Goal: Information Seeking & Learning: Learn about a topic

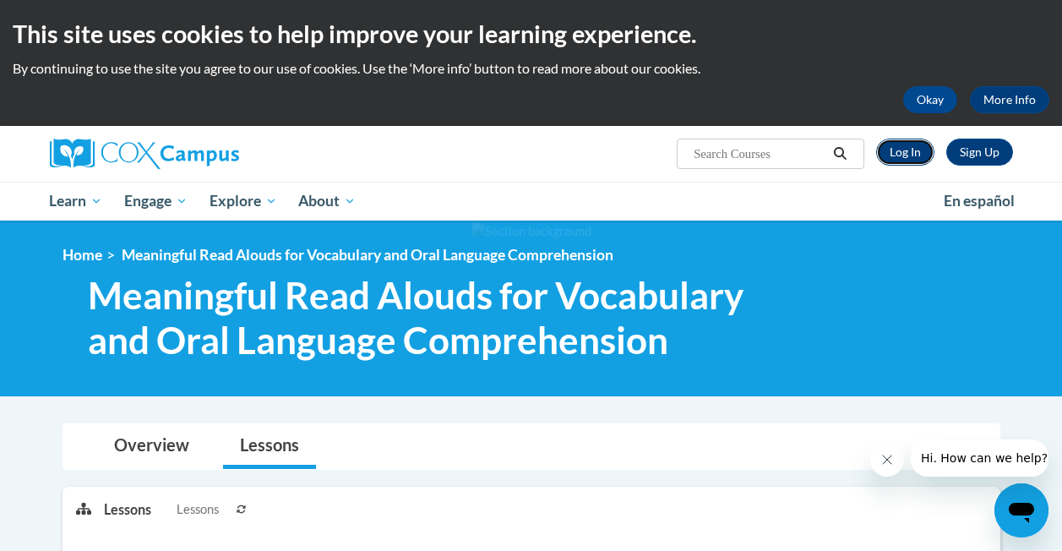
click at [906, 152] on link "Log In" at bounding box center [906, 152] width 58 height 27
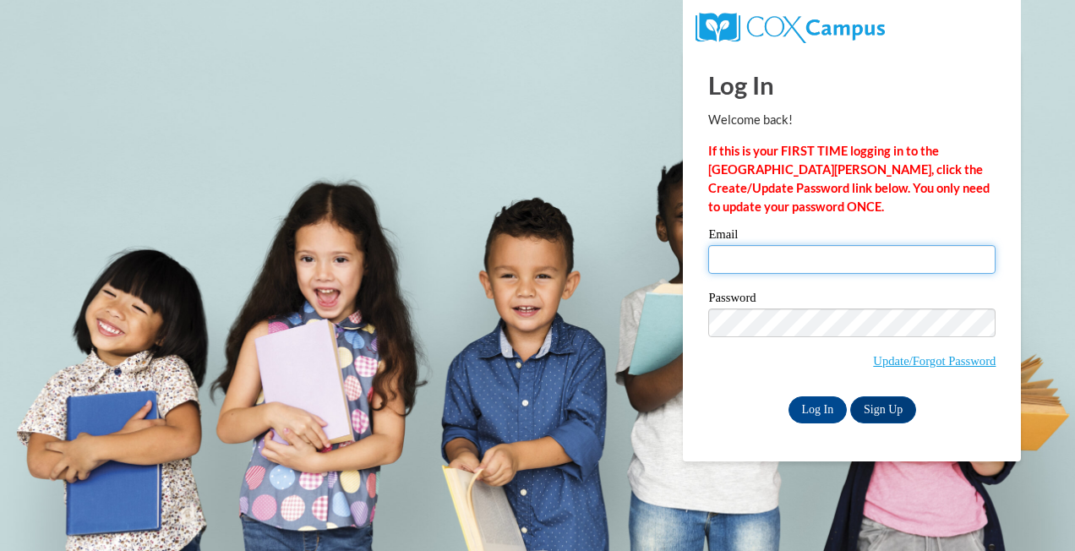
click at [789, 265] on input "Email" at bounding box center [851, 259] width 287 height 29
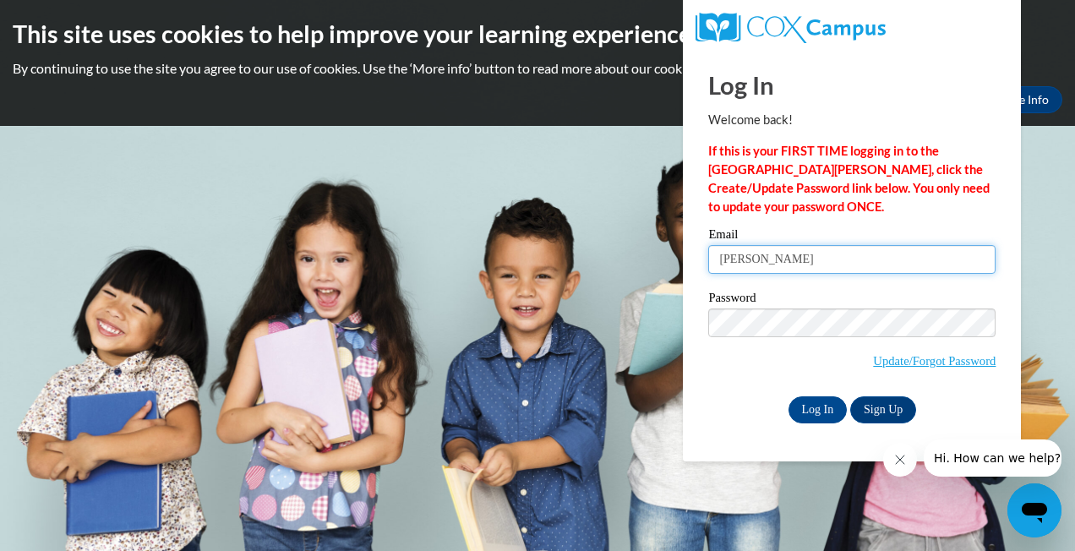
type input "maria.cha@my.viu.ca"
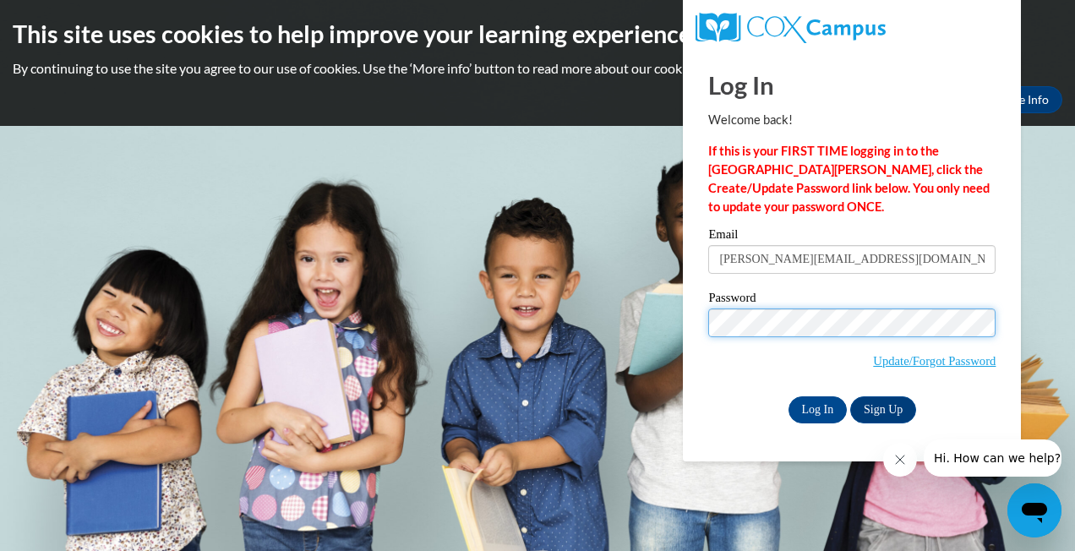
click at [789, 396] on input "Log In" at bounding box center [818, 409] width 59 height 27
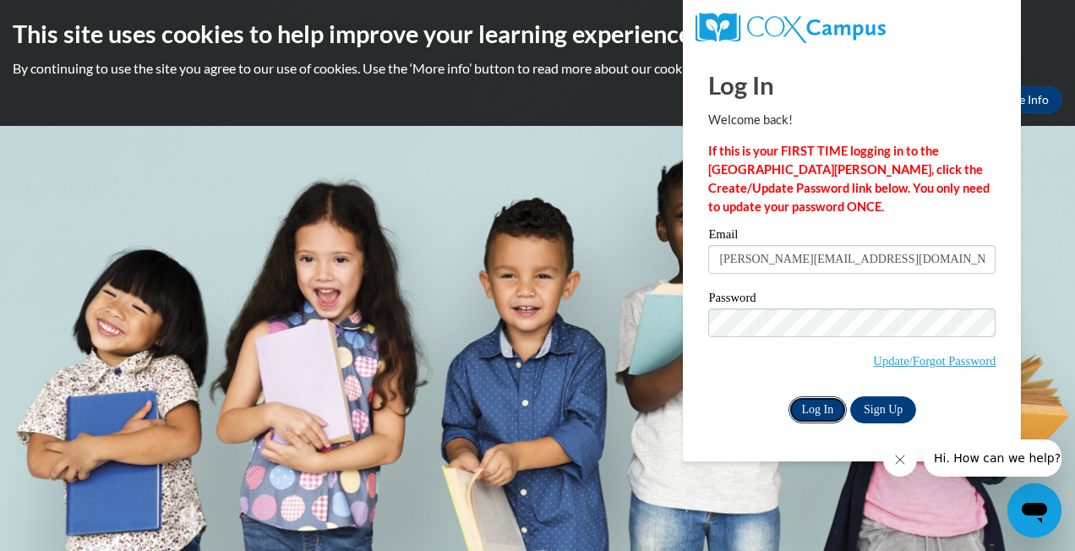
click at [823, 405] on input "Log In" at bounding box center [818, 409] width 59 height 27
click at [806, 411] on input "Log In" at bounding box center [818, 409] width 59 height 27
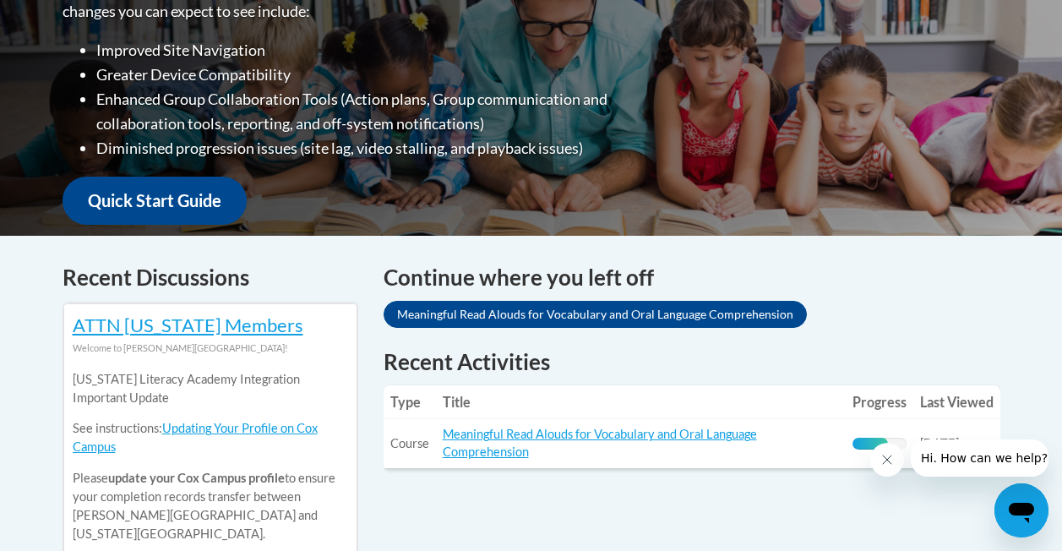
scroll to position [676, 0]
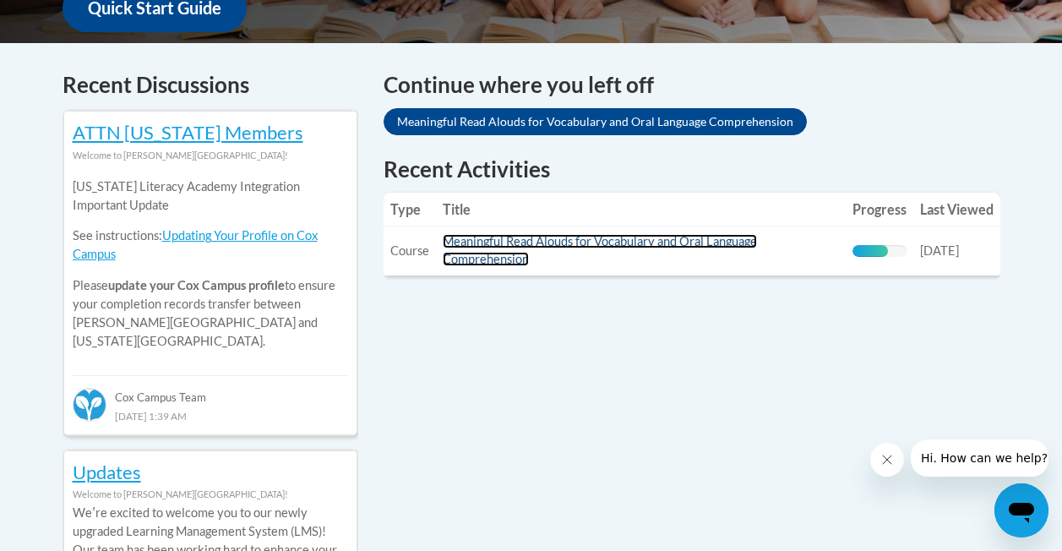
click at [545, 243] on link "Meaningful Read Alouds for Vocabulary and Oral Language Comprehension" at bounding box center [600, 250] width 314 height 32
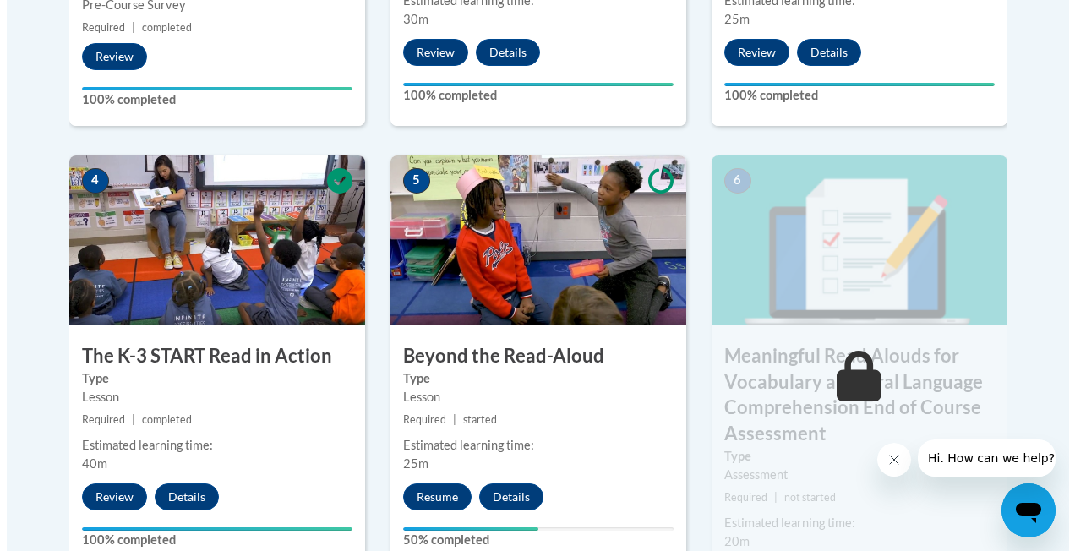
scroll to position [1007, 0]
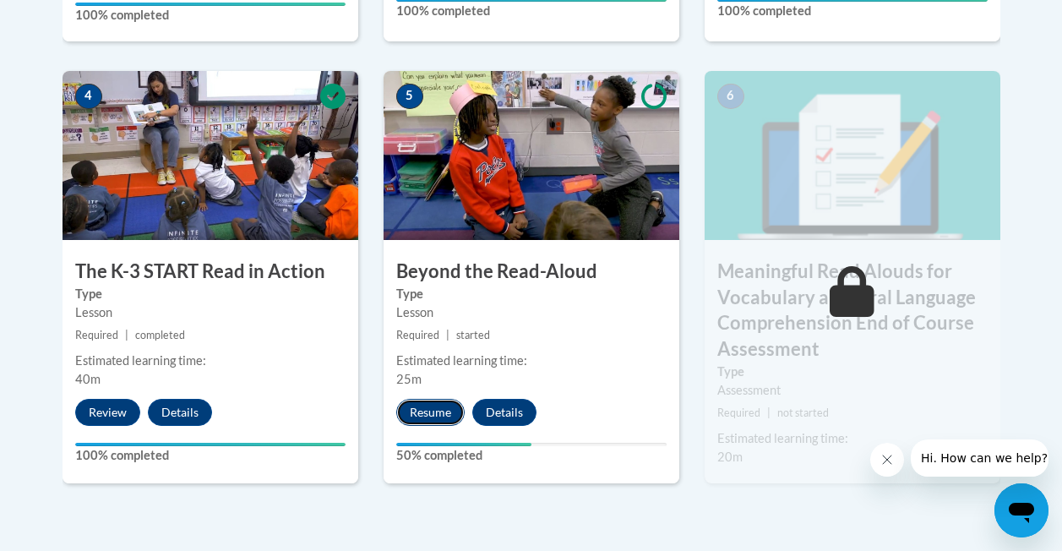
click at [421, 413] on button "Resume" at bounding box center [430, 412] width 68 height 27
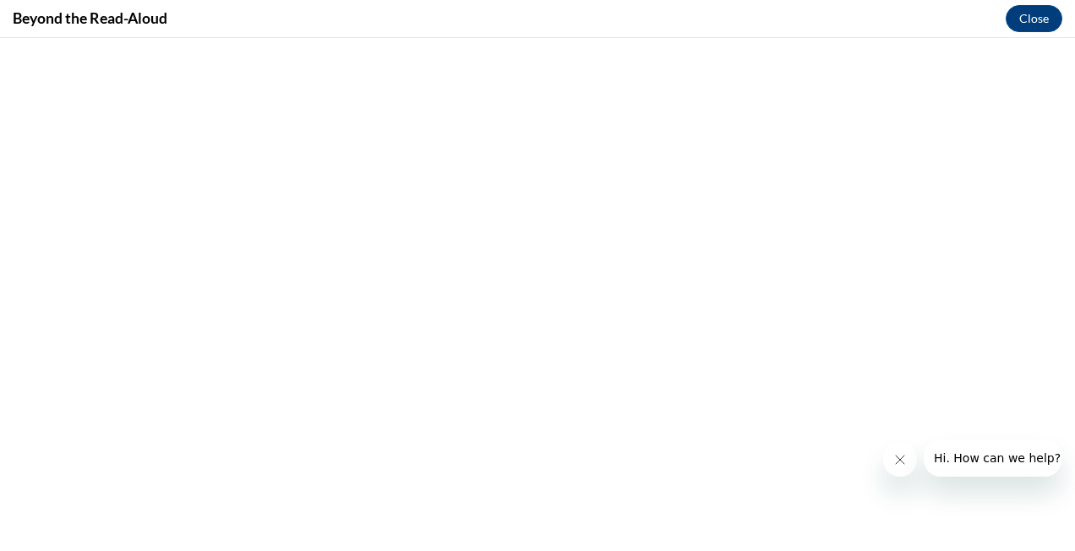
click at [889, 457] on button "회사에서 보낸 메시지 닫기" at bounding box center [900, 460] width 34 height 34
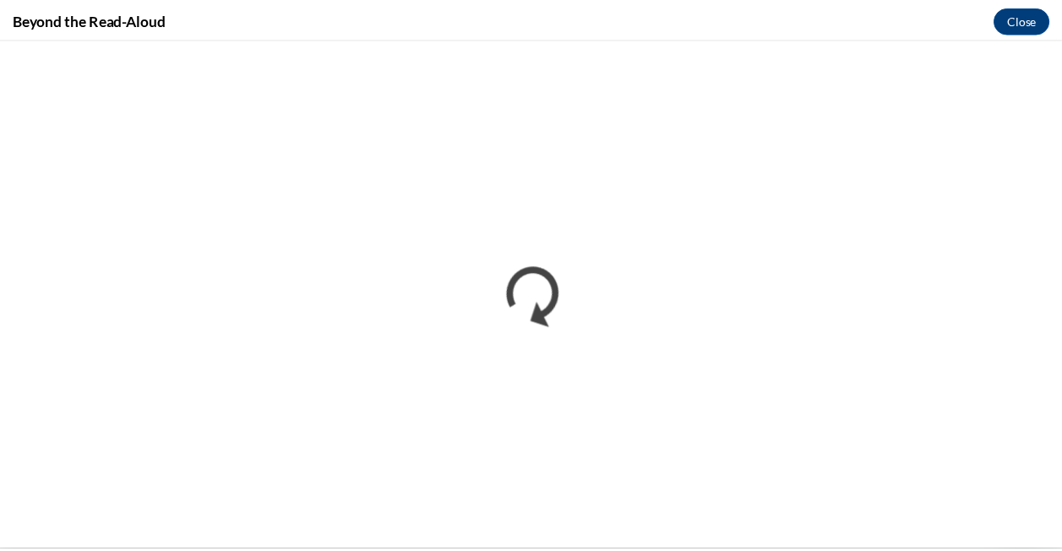
scroll to position [0, 0]
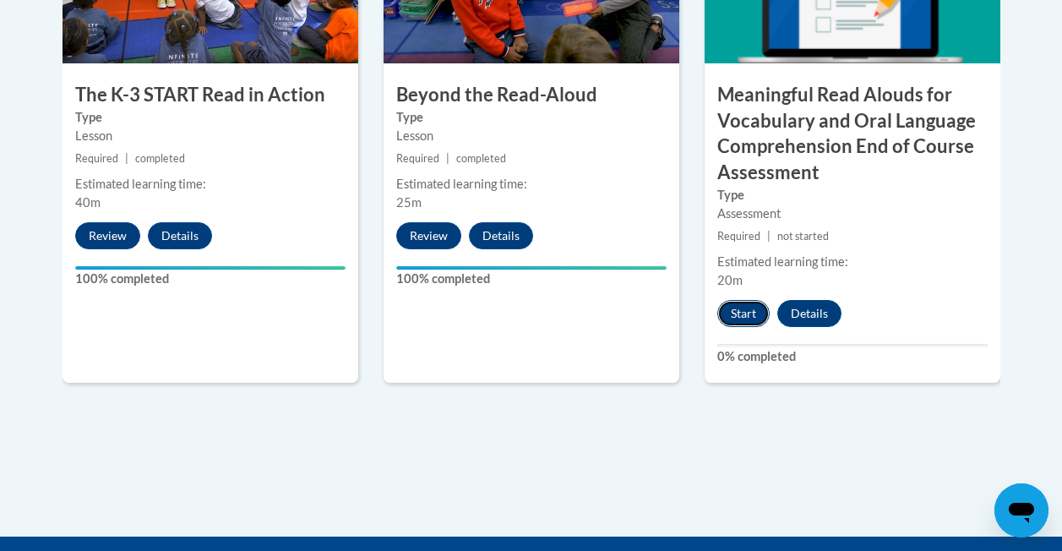
click at [752, 311] on button "Start" at bounding box center [744, 313] width 52 height 27
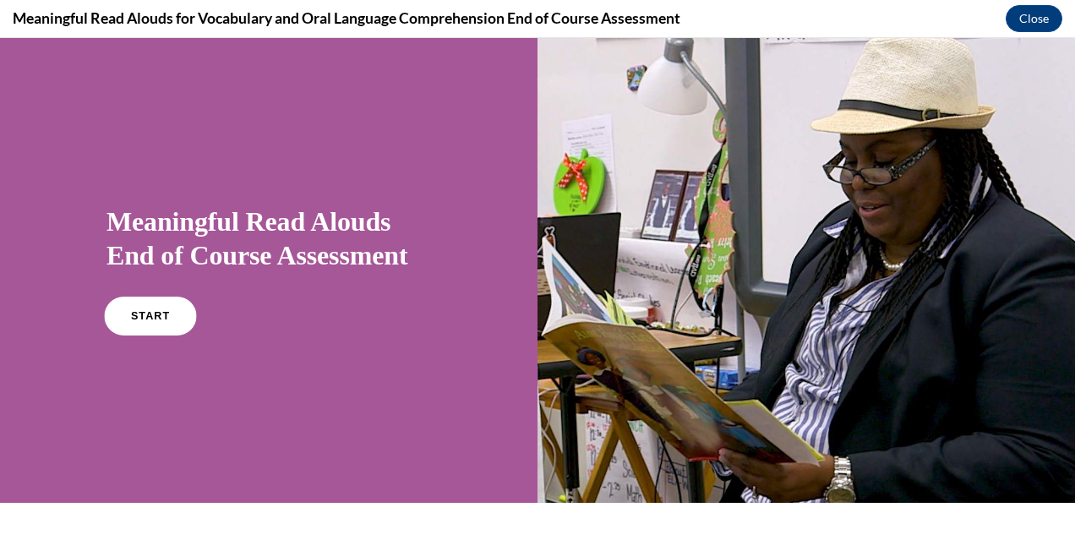
click at [142, 319] on span "START" at bounding box center [150, 316] width 39 height 13
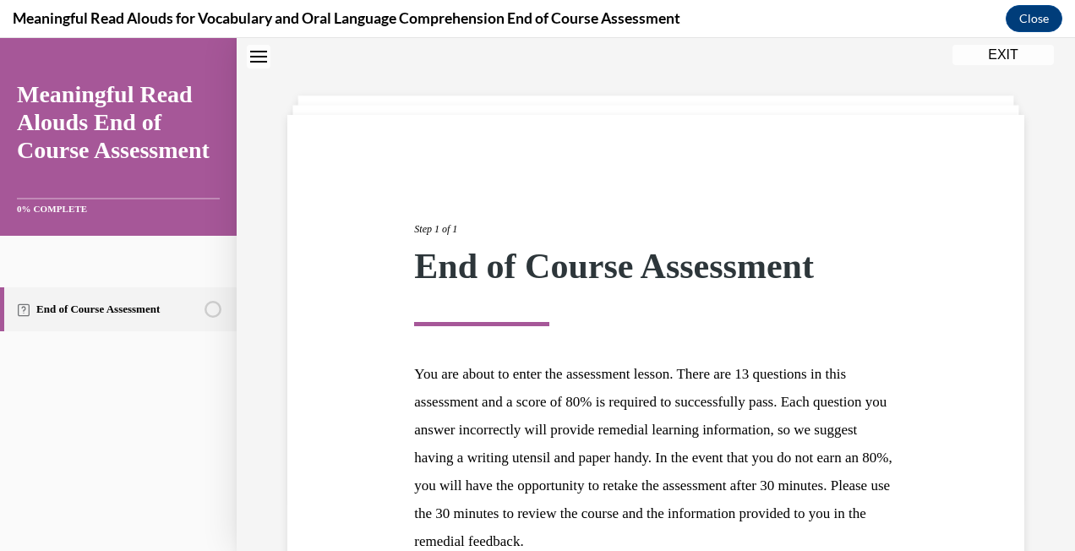
scroll to position [221, 0]
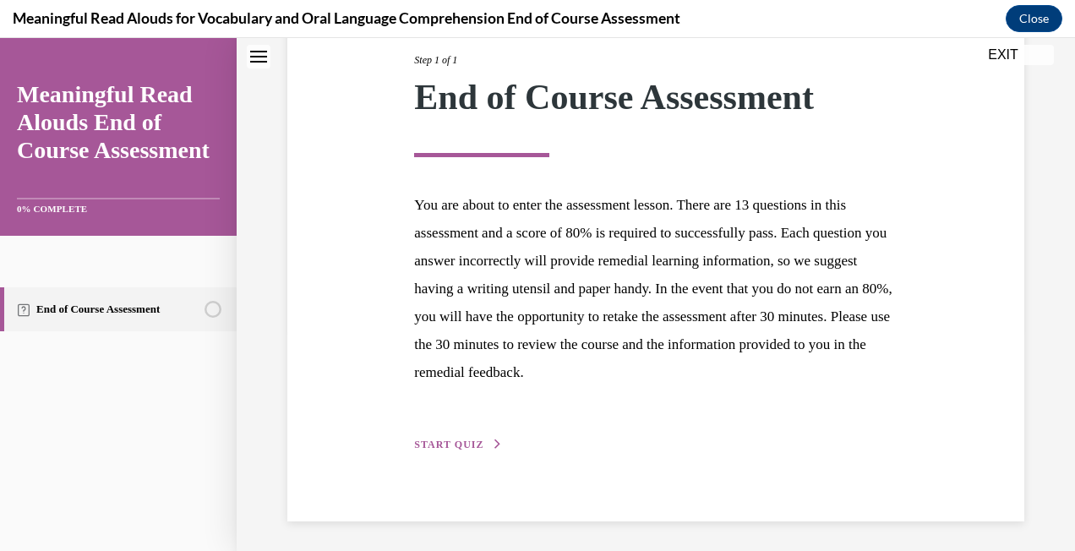
click at [467, 440] on span "START QUIZ" at bounding box center [448, 445] width 69 height 12
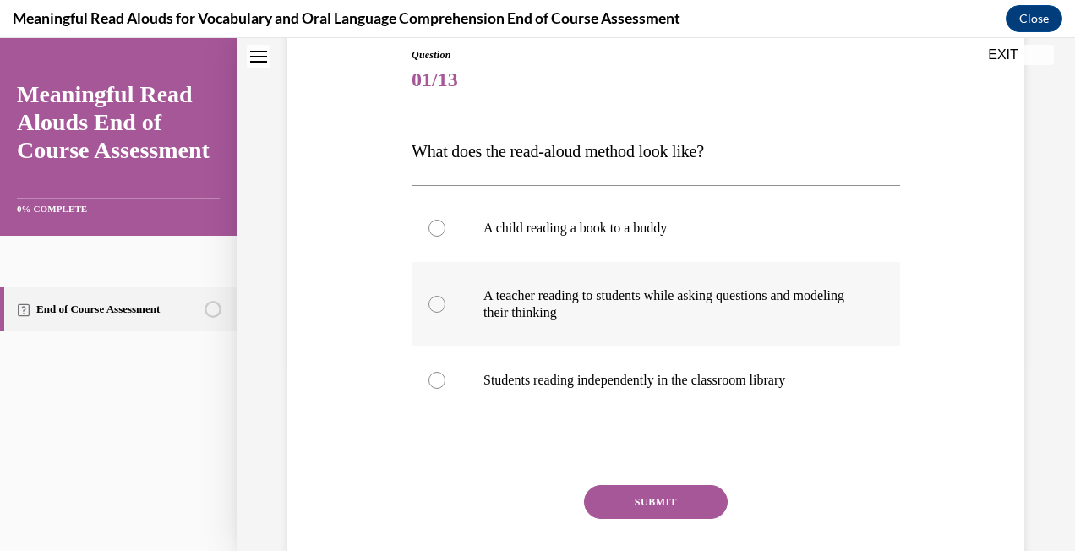
click at [719, 321] on label "A teacher reading to students while asking questions and modeling their thinking" at bounding box center [656, 304] width 489 height 85
click at [445, 313] on input "A teacher reading to students while asking questions and modeling their thinking" at bounding box center [437, 304] width 17 height 17
radio input "true"
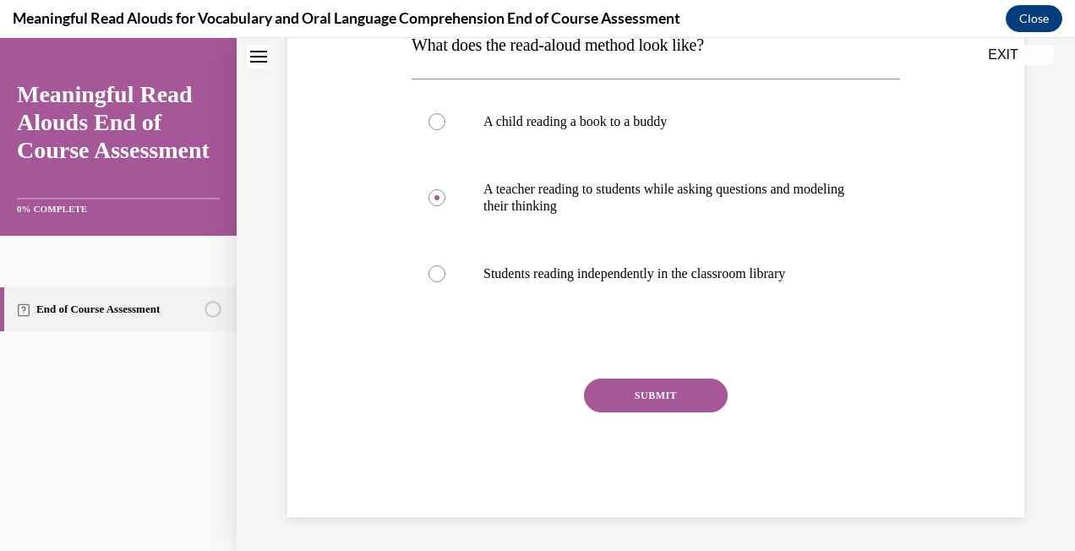
click at [697, 406] on button "SUBMIT" at bounding box center [656, 396] width 144 height 34
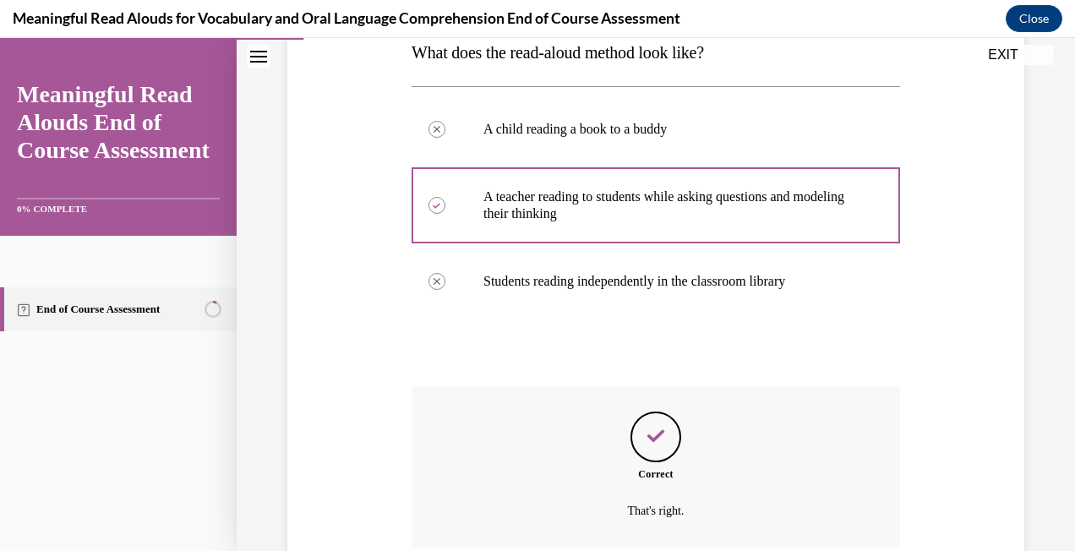
scroll to position [431, 0]
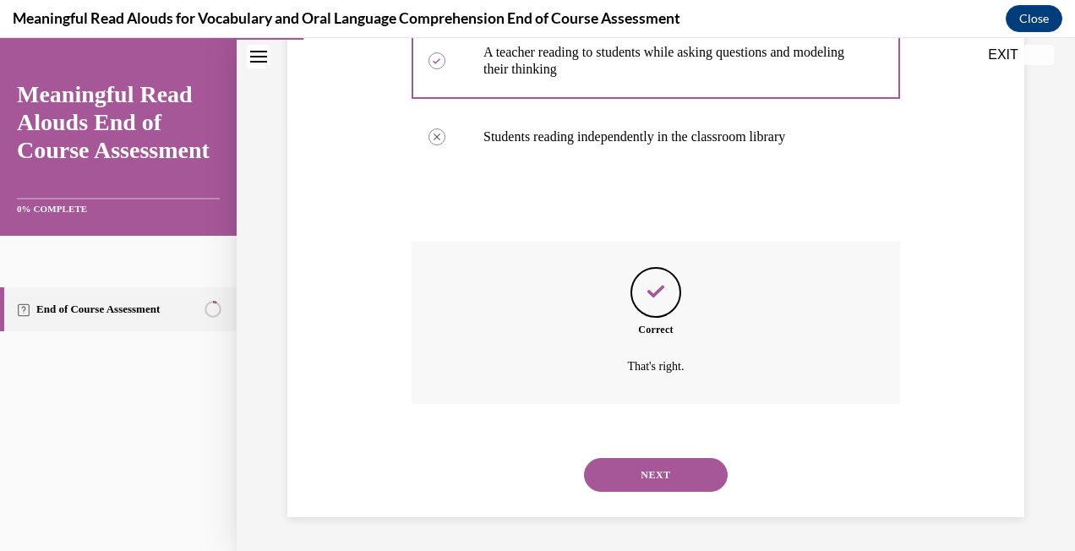
click at [661, 467] on button "NEXT" at bounding box center [656, 475] width 144 height 34
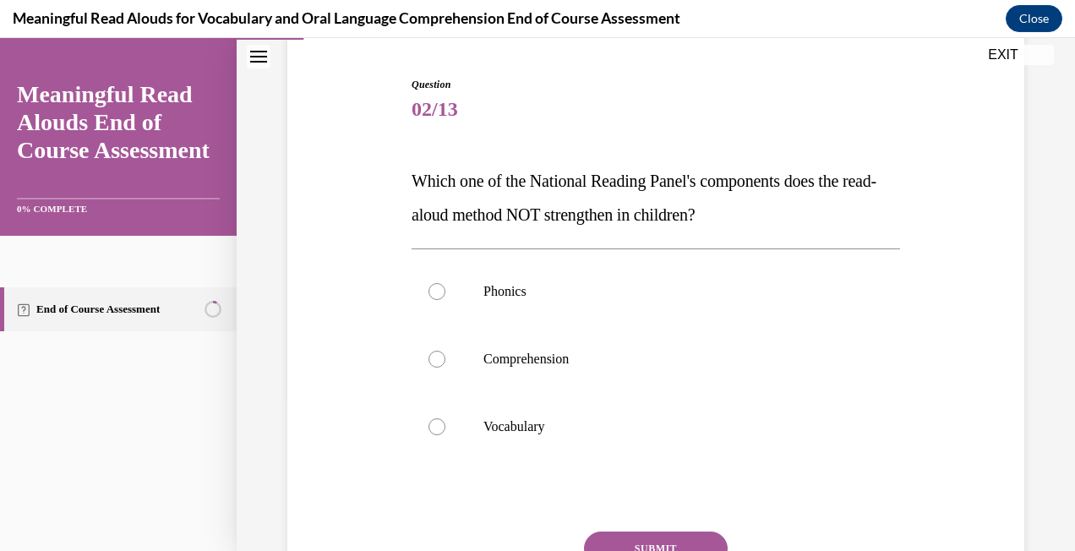
scroll to position [169, 0]
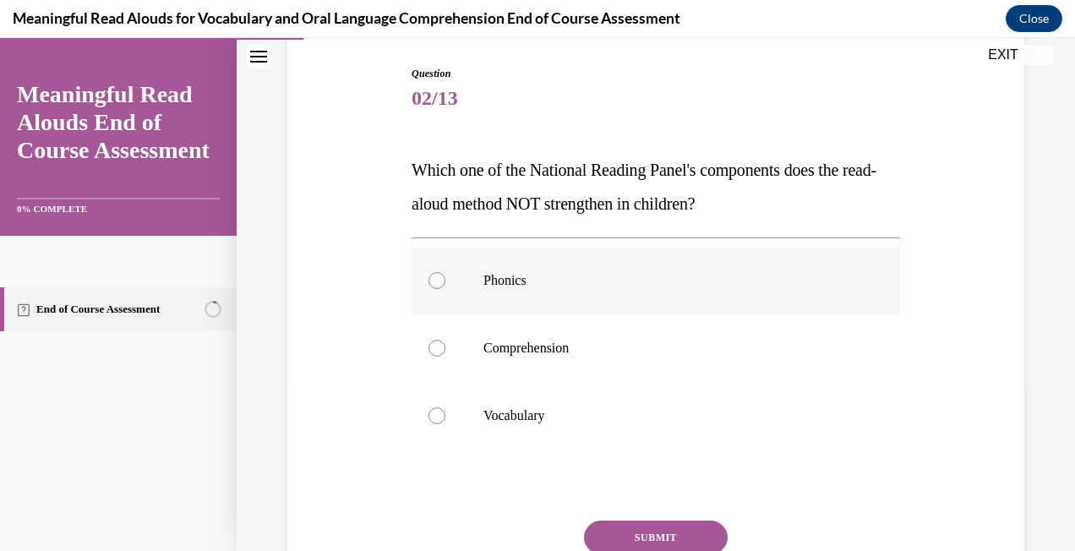
click at [544, 272] on p "Phonics" at bounding box center [670, 280] width 374 height 17
click at [445, 272] on input "Phonics" at bounding box center [437, 280] width 17 height 17
radio input "true"
click at [645, 531] on button "SUBMIT" at bounding box center [656, 538] width 144 height 34
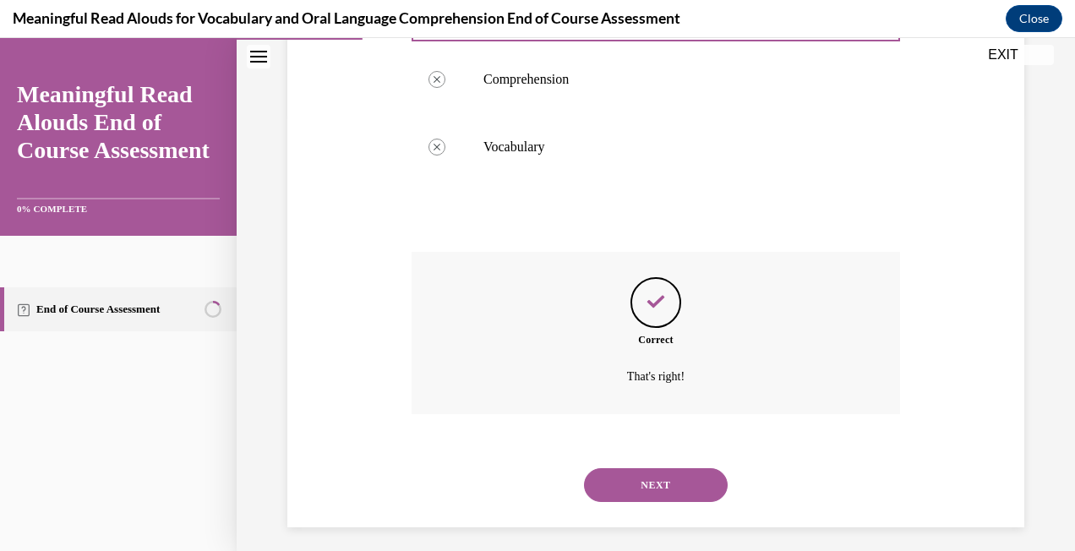
scroll to position [448, 0]
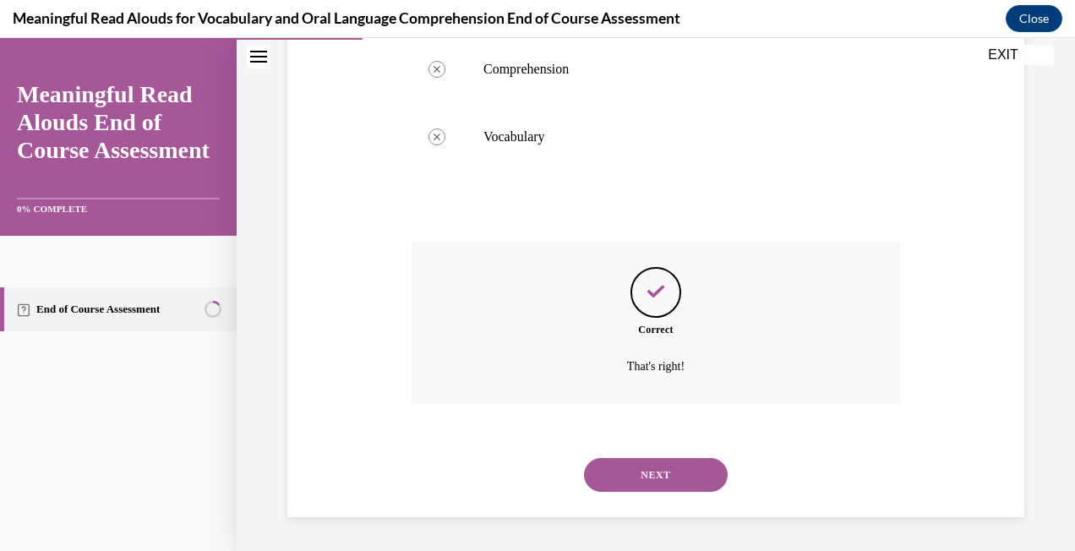
click at [670, 494] on div "NEXT" at bounding box center [656, 475] width 489 height 68
click at [669, 482] on button "NEXT" at bounding box center [656, 475] width 144 height 34
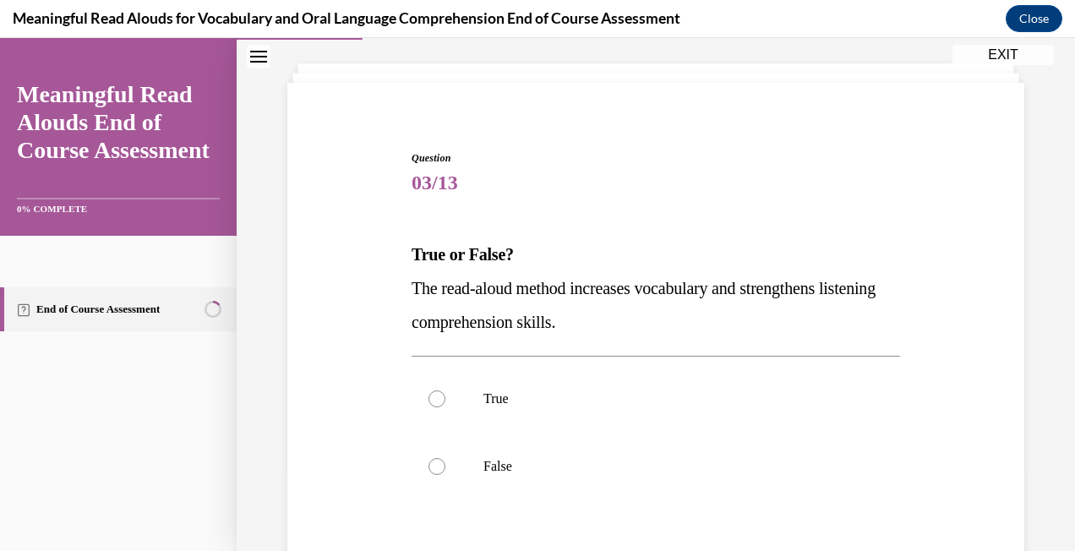
scroll to position [169, 0]
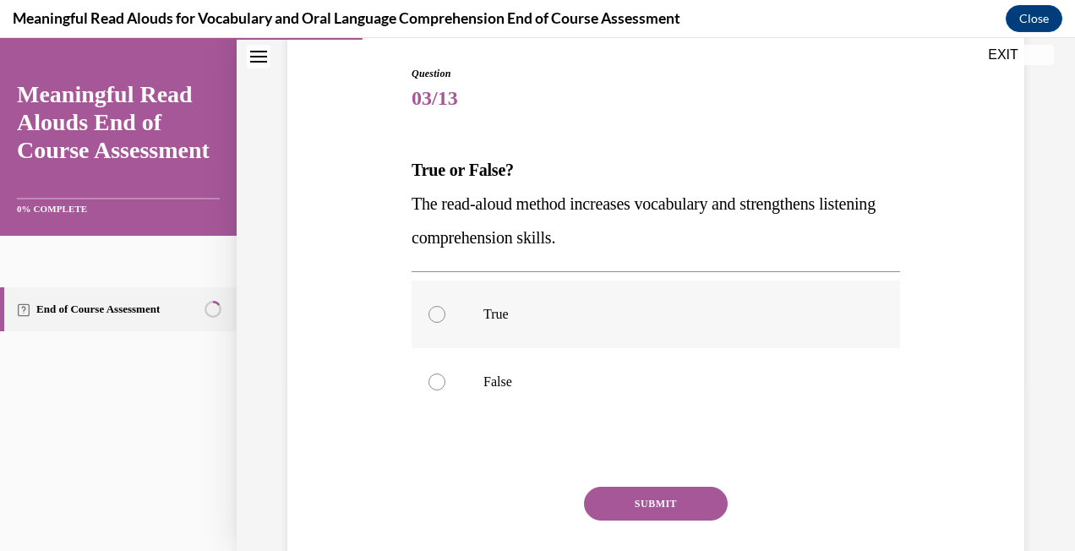
click at [516, 311] on p "True" at bounding box center [670, 314] width 374 height 17
click at [445, 311] on input "True" at bounding box center [437, 314] width 17 height 17
radio input "true"
click at [696, 516] on button "SUBMIT" at bounding box center [656, 504] width 144 height 34
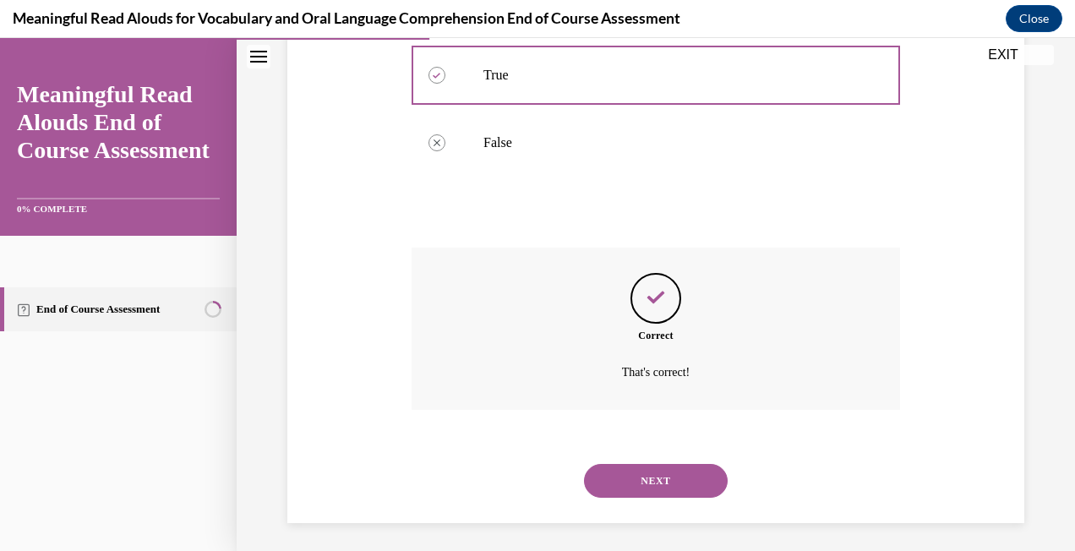
scroll to position [414, 0]
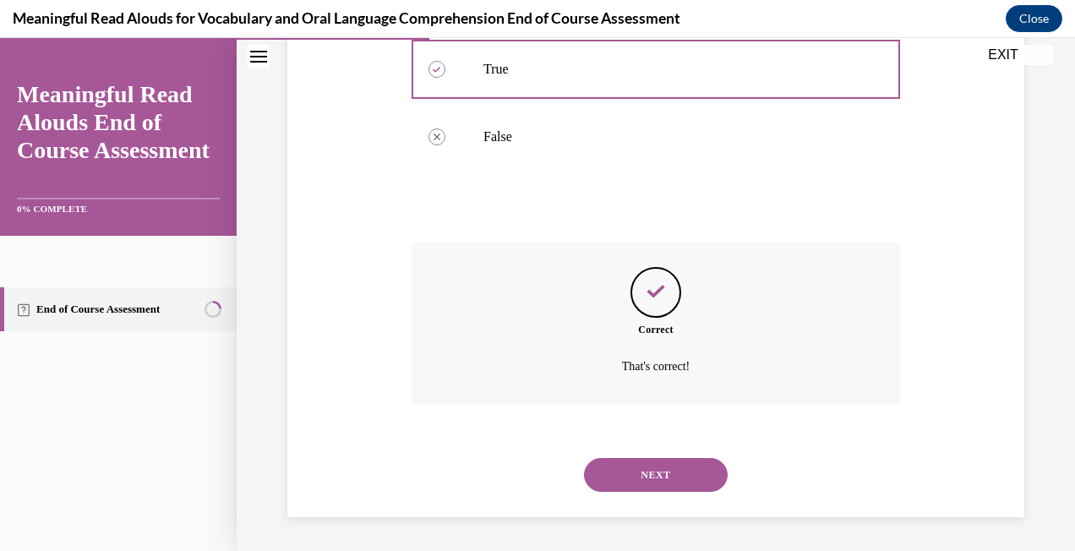
click at [679, 477] on button "NEXT" at bounding box center [656, 475] width 144 height 34
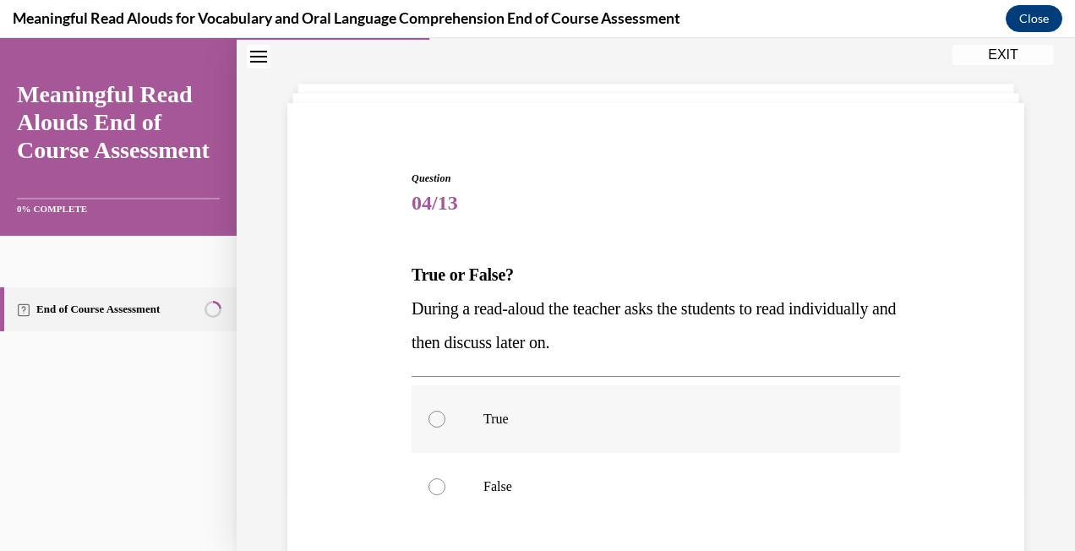
scroll to position [85, 0]
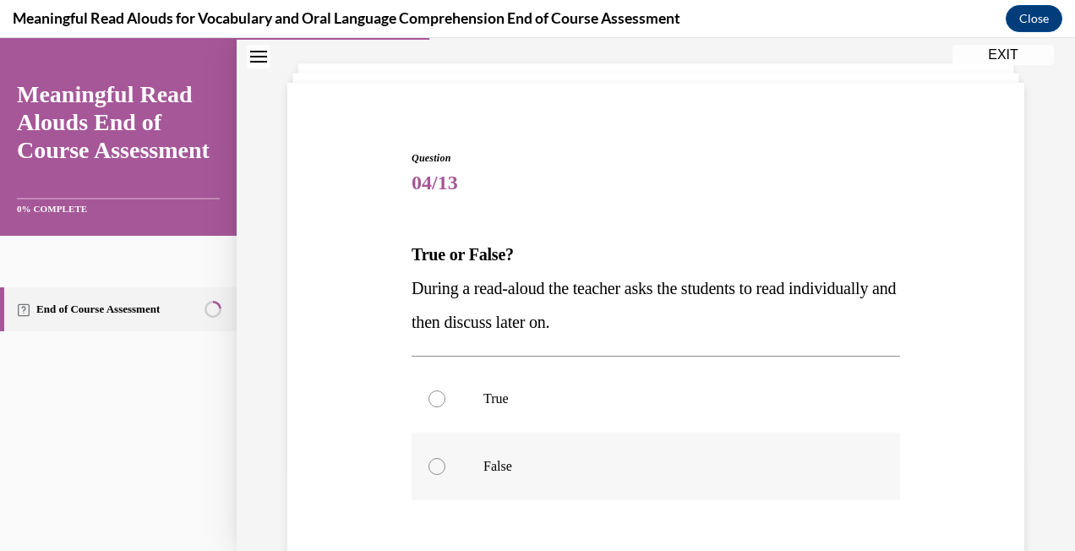
click at [620, 469] on p "False" at bounding box center [670, 466] width 374 height 17
click at [445, 469] on input "False" at bounding box center [437, 466] width 17 height 17
radio input "true"
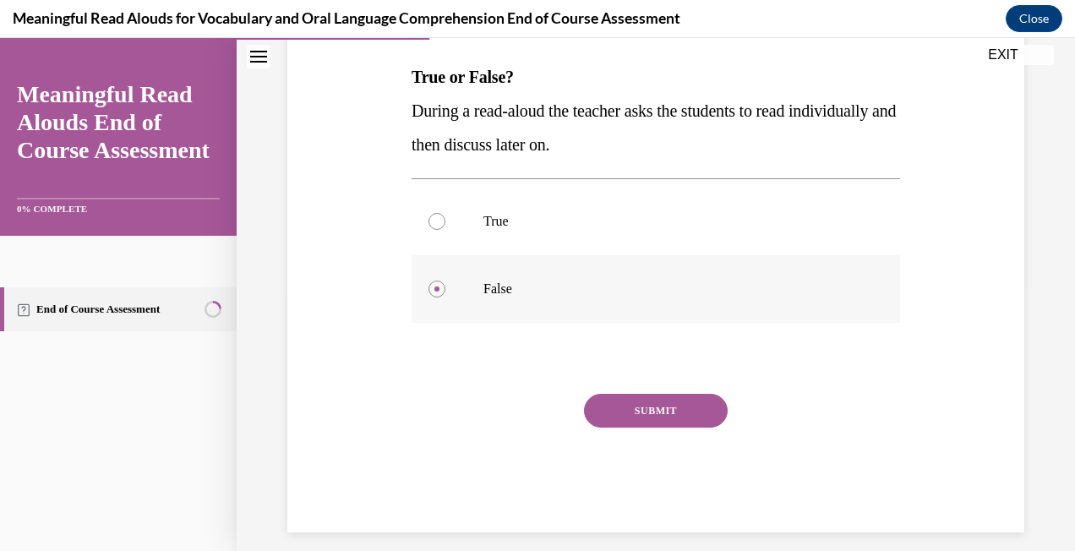
scroll to position [277, 0]
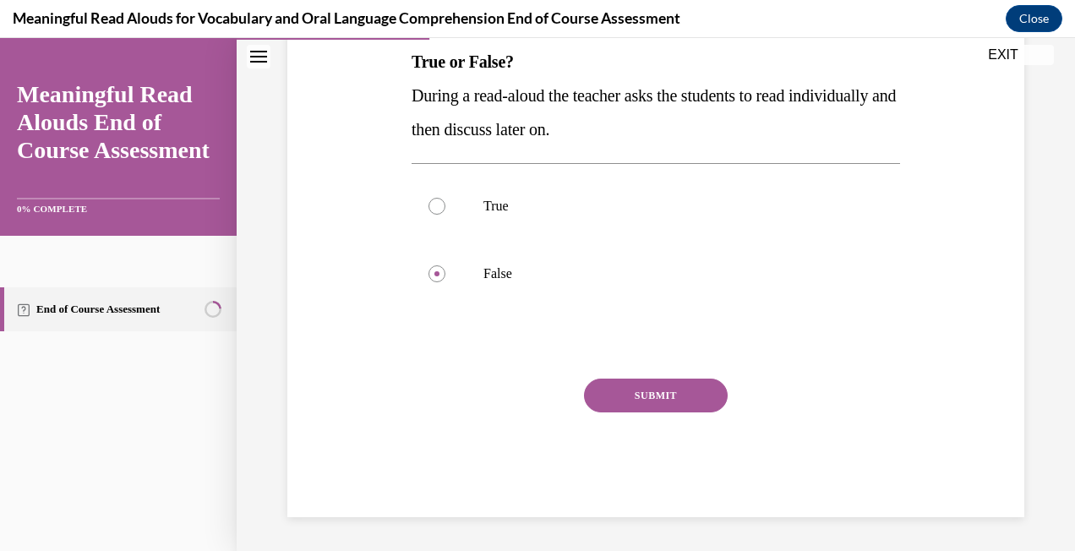
click at [665, 390] on button "SUBMIT" at bounding box center [656, 396] width 144 height 34
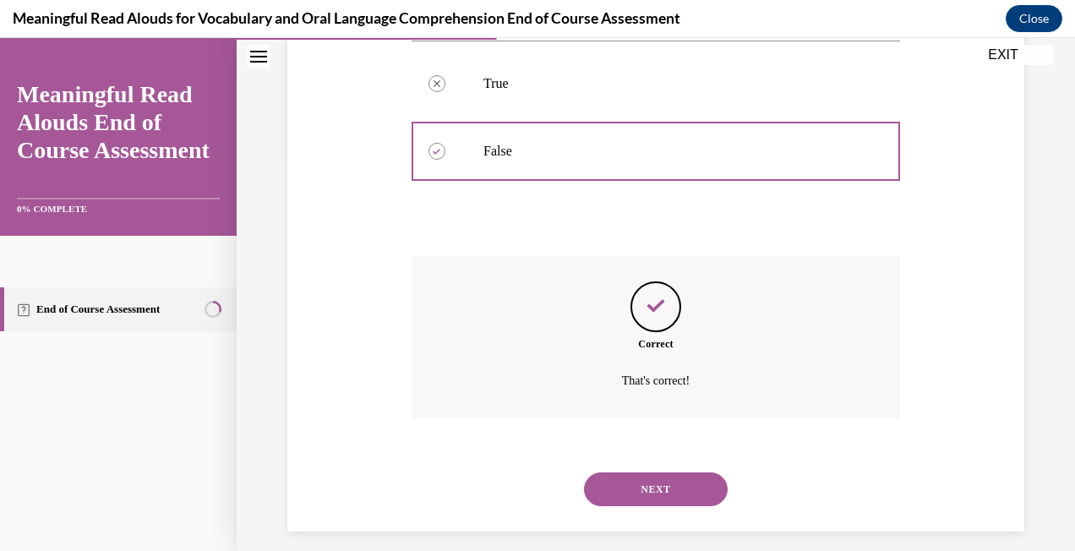
scroll to position [414, 0]
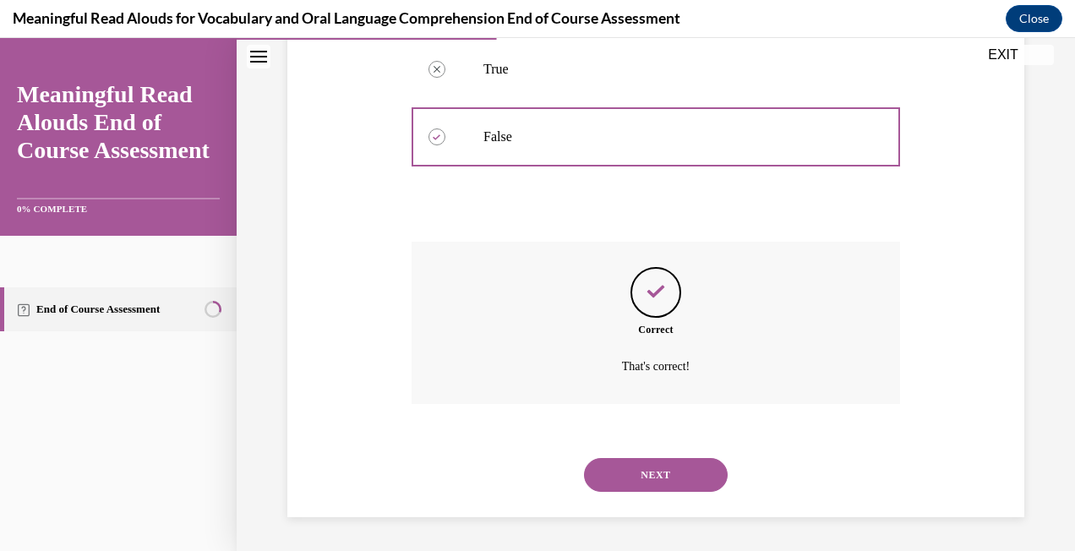
click at [648, 469] on button "NEXT" at bounding box center [656, 475] width 144 height 34
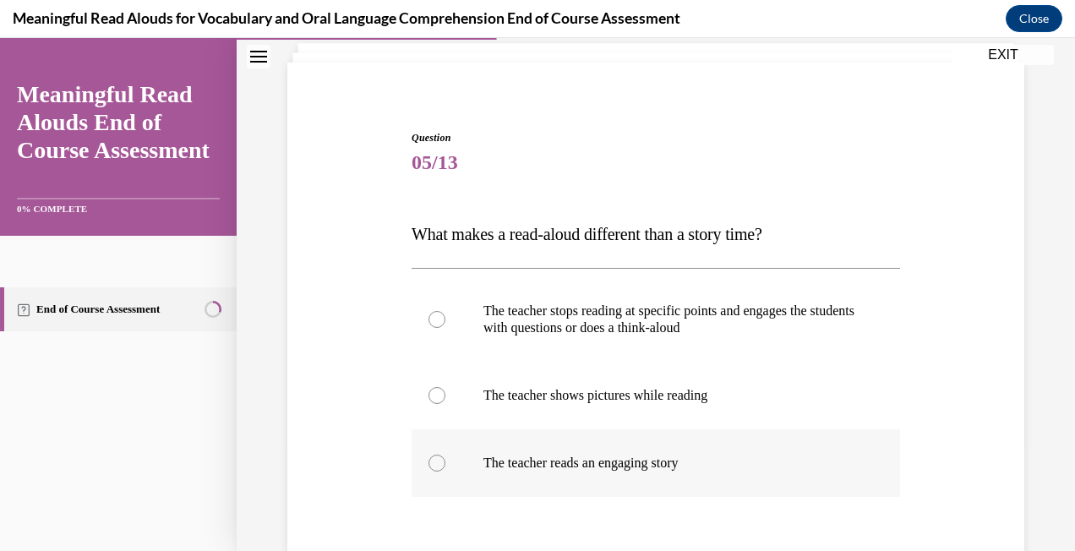
scroll to position [85, 0]
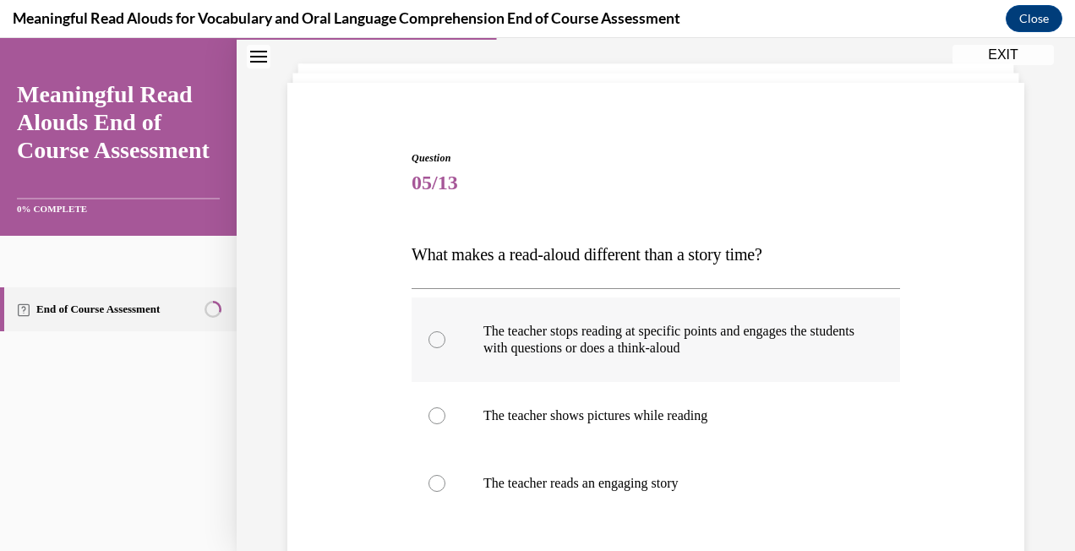
click at [675, 348] on p "The teacher stops reading at specific points and engages the students with ques…" at bounding box center [670, 340] width 374 height 34
click at [445, 348] on input "The teacher stops reading at specific points and engages the students with ques…" at bounding box center [437, 339] width 17 height 17
radio input "true"
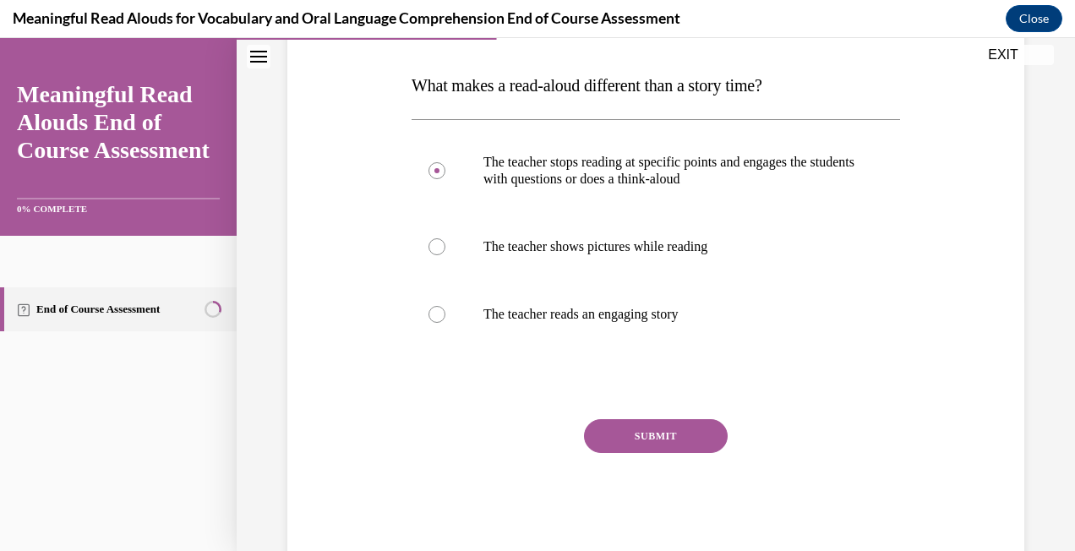
click at [669, 422] on button "SUBMIT" at bounding box center [656, 436] width 144 height 34
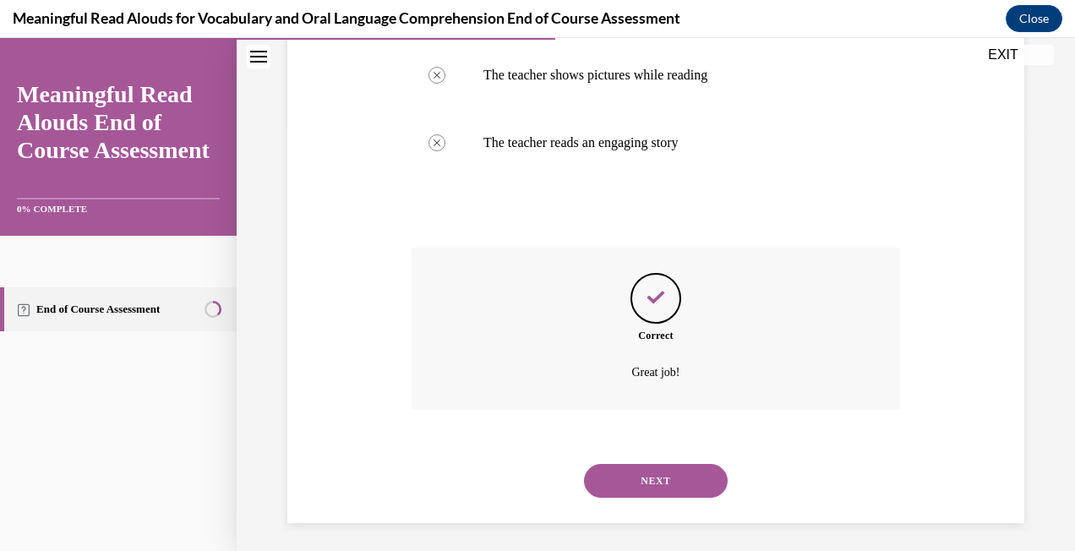
scroll to position [431, 0]
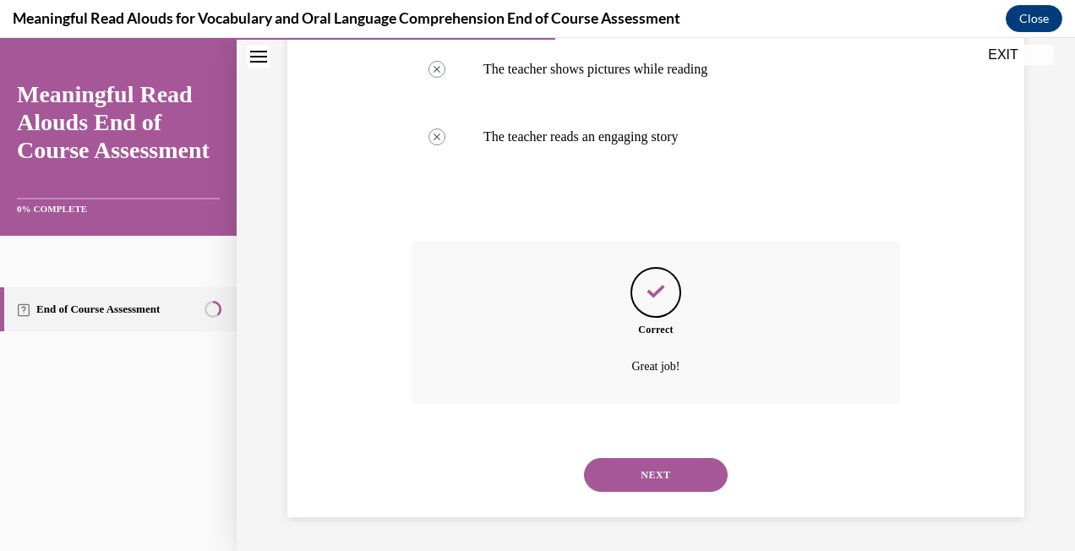
click at [651, 464] on button "NEXT" at bounding box center [656, 475] width 144 height 34
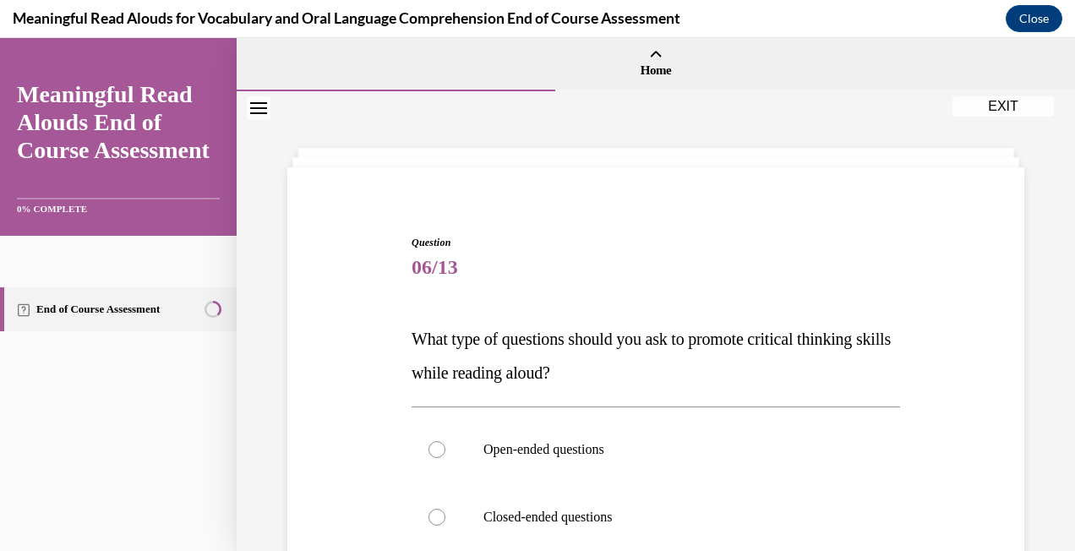
scroll to position [85, 0]
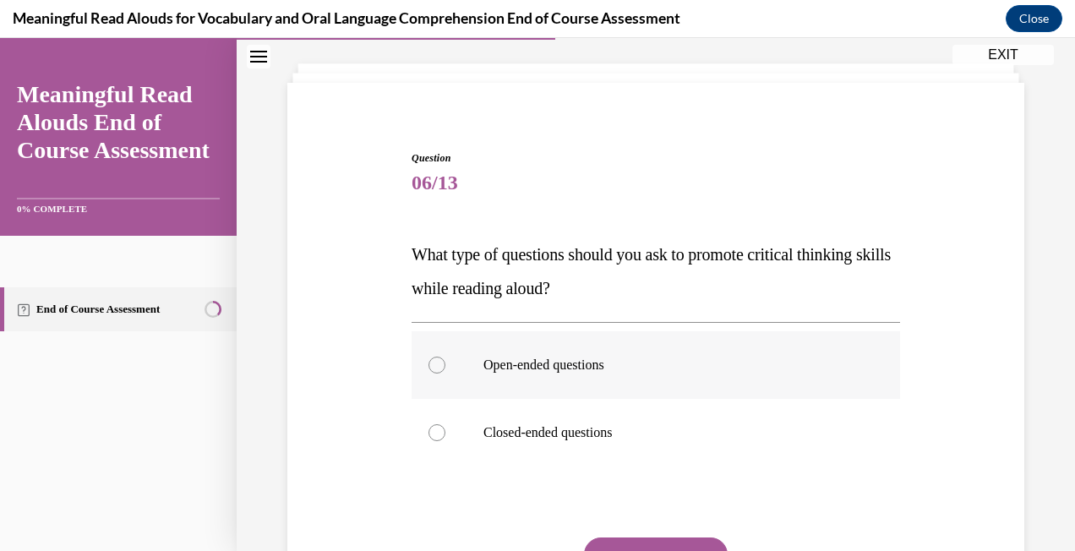
click at [595, 382] on label "Open-ended questions" at bounding box center [656, 365] width 489 height 68
click at [445, 374] on input "Open-ended questions" at bounding box center [437, 365] width 17 height 17
radio input "true"
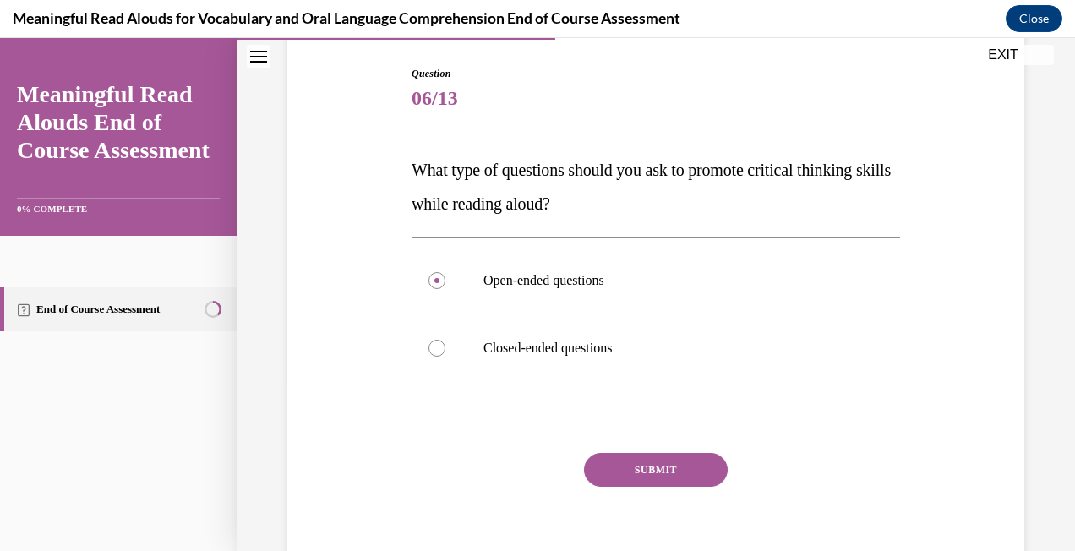
click at [624, 462] on button "SUBMIT" at bounding box center [656, 470] width 144 height 34
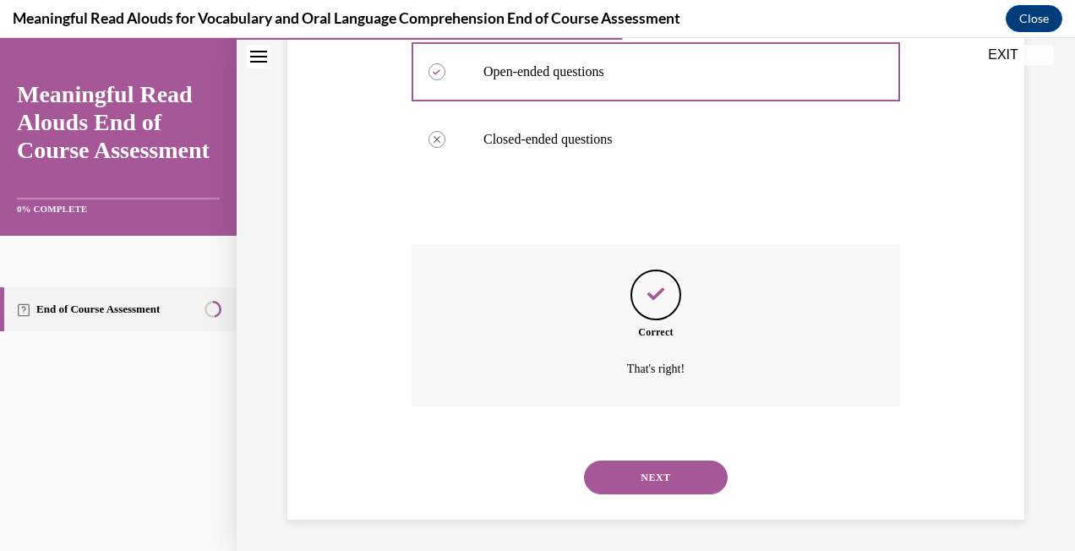
scroll to position [380, 0]
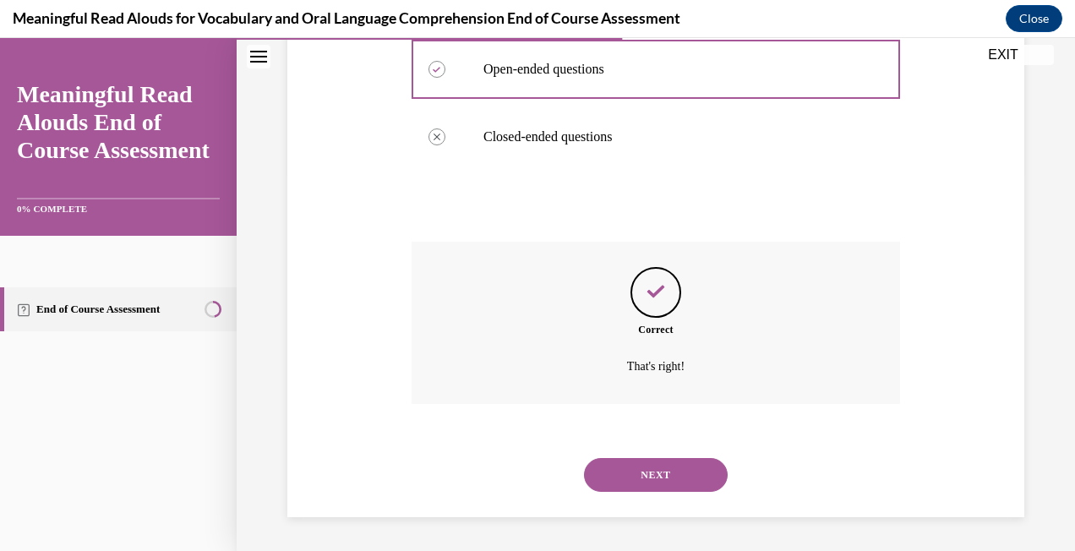
click at [637, 467] on button "NEXT" at bounding box center [656, 475] width 144 height 34
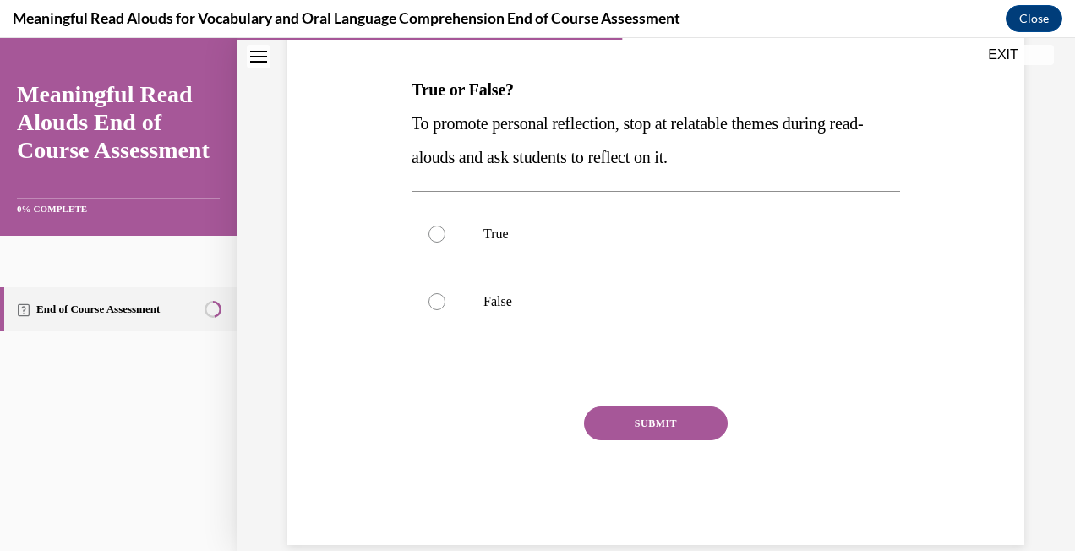
scroll to position [254, 0]
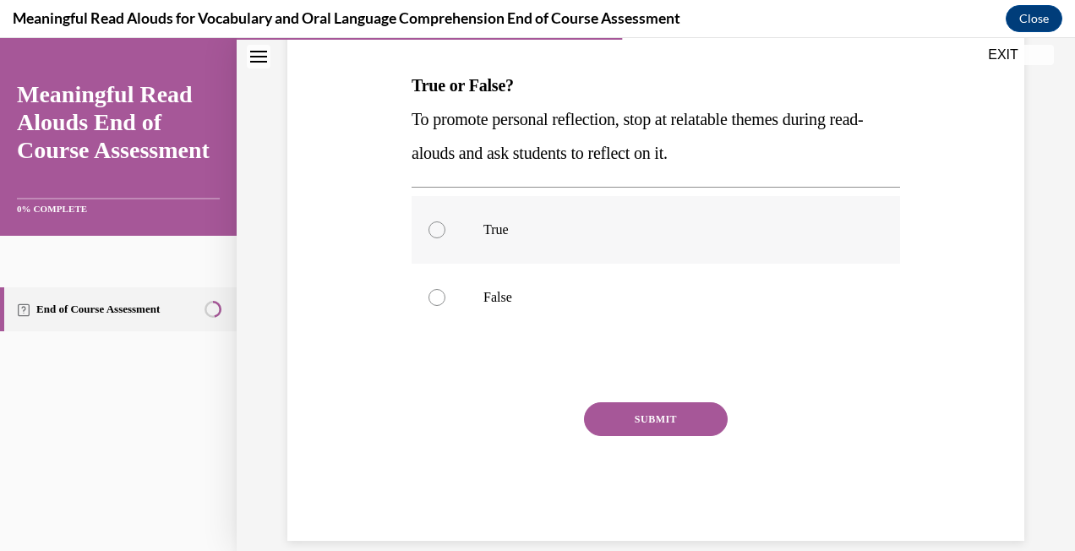
click at [686, 232] on p "True" at bounding box center [670, 229] width 374 height 17
click at [445, 232] on input "True" at bounding box center [437, 229] width 17 height 17
radio input "true"
click at [637, 422] on button "SUBMIT" at bounding box center [656, 419] width 144 height 34
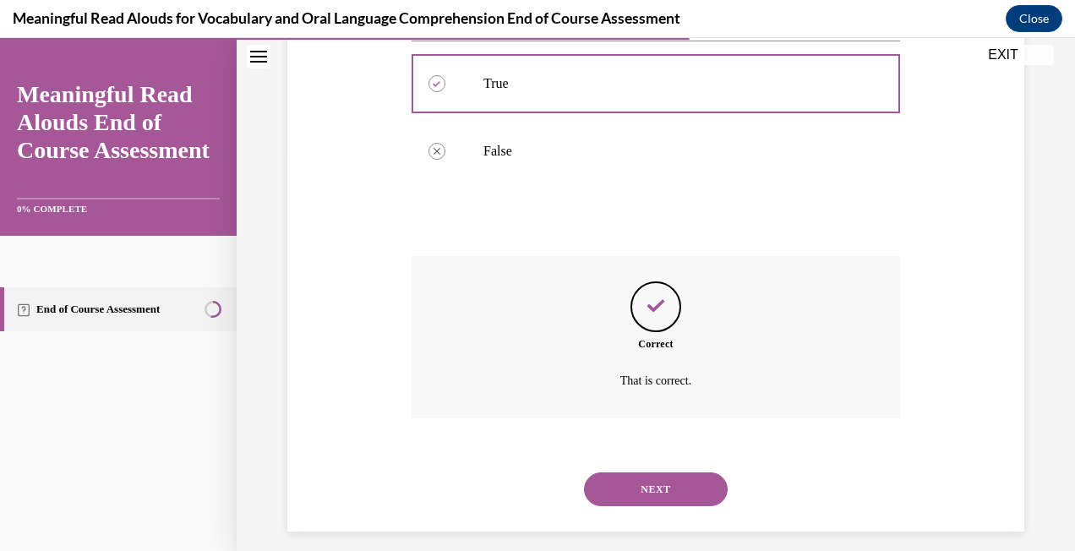
scroll to position [414, 0]
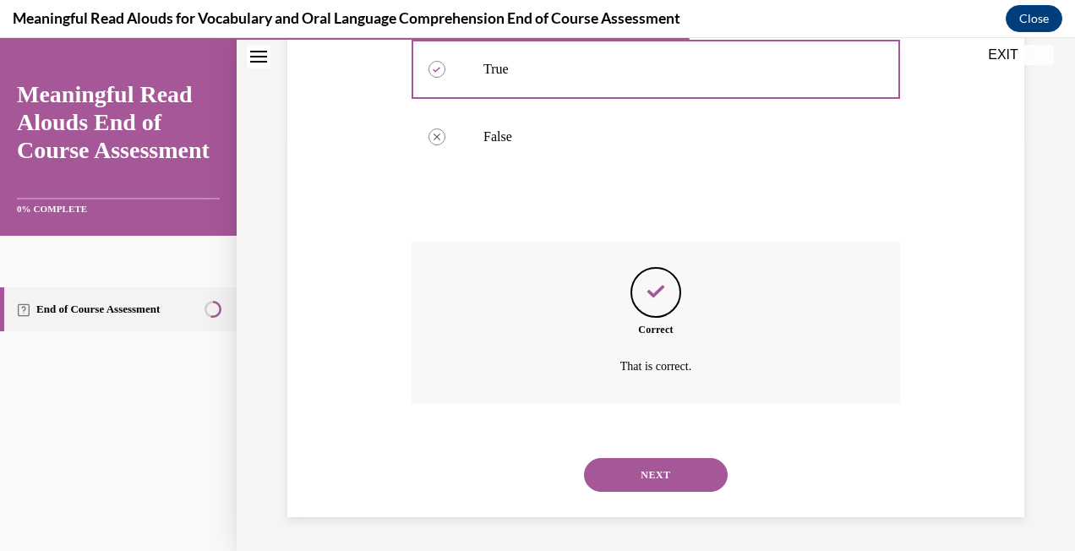
click at [688, 462] on button "NEXT" at bounding box center [656, 475] width 144 height 34
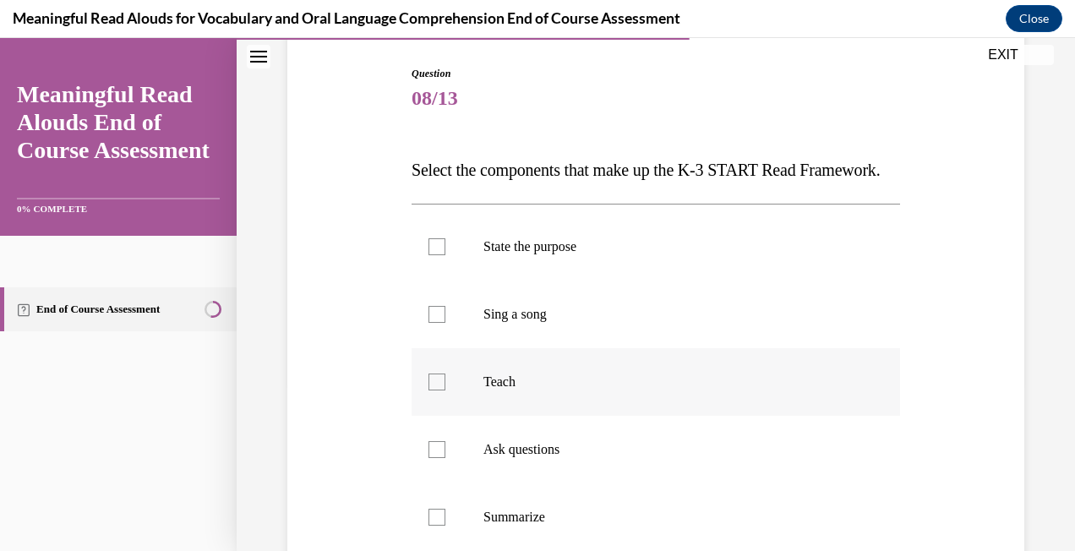
scroll to position [254, 0]
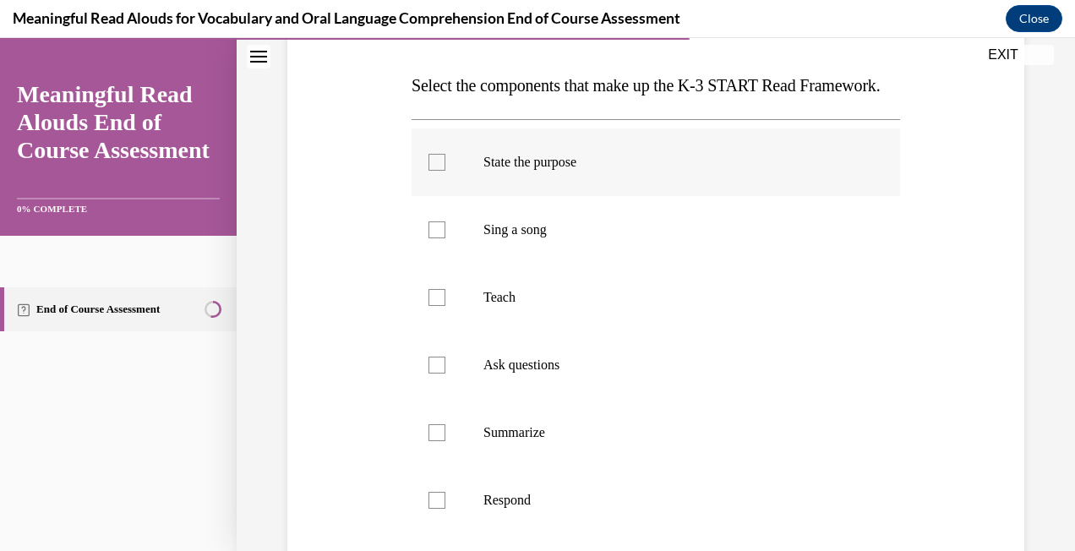
click at [572, 171] on p "State the purpose" at bounding box center [670, 162] width 374 height 17
click at [445, 171] on input "State the purpose" at bounding box center [437, 162] width 17 height 17
checkbox input "true"
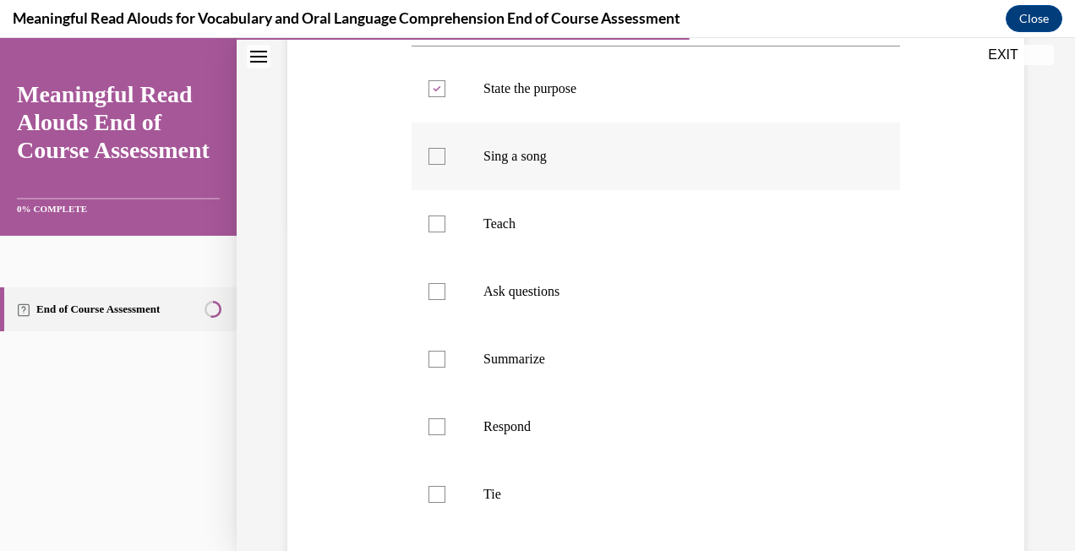
scroll to position [338, 0]
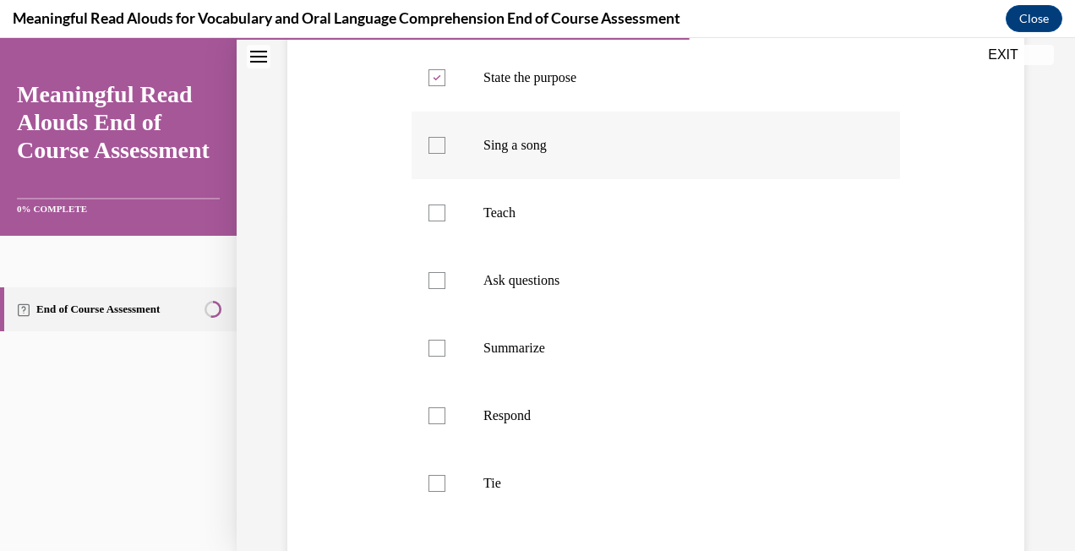
click at [742, 221] on p "Teach" at bounding box center [670, 213] width 374 height 17
click at [445, 221] on input "Teach" at bounding box center [437, 213] width 17 height 17
checkbox input "true"
click at [625, 303] on label "Ask questions" at bounding box center [656, 281] width 489 height 68
click at [445, 289] on input "Ask questions" at bounding box center [437, 280] width 17 height 17
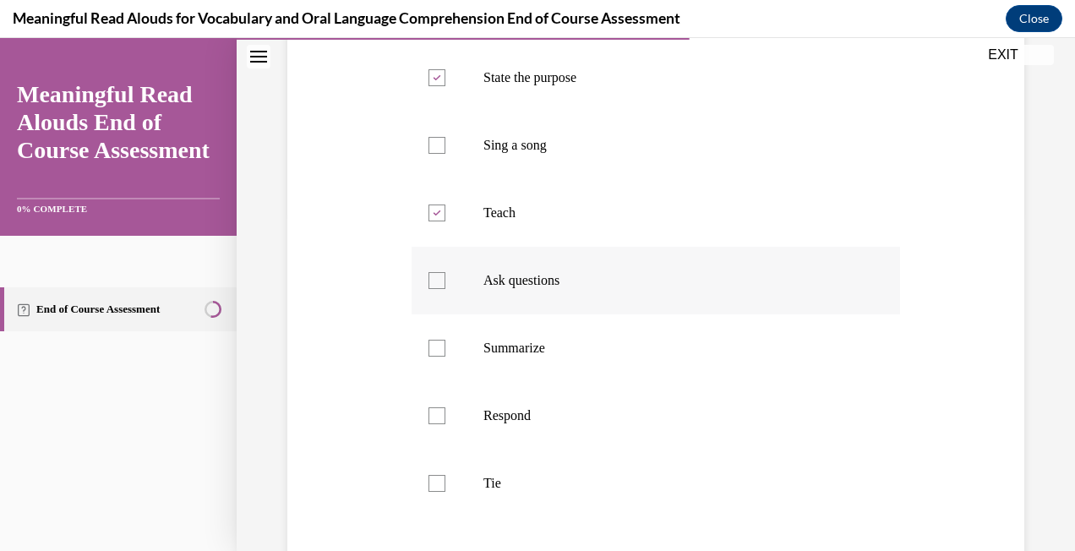
checkbox input "true"
click at [483, 424] on p "Respond" at bounding box center [670, 415] width 374 height 17
click at [445, 424] on input "Respond" at bounding box center [437, 415] width 17 height 17
checkbox input "true"
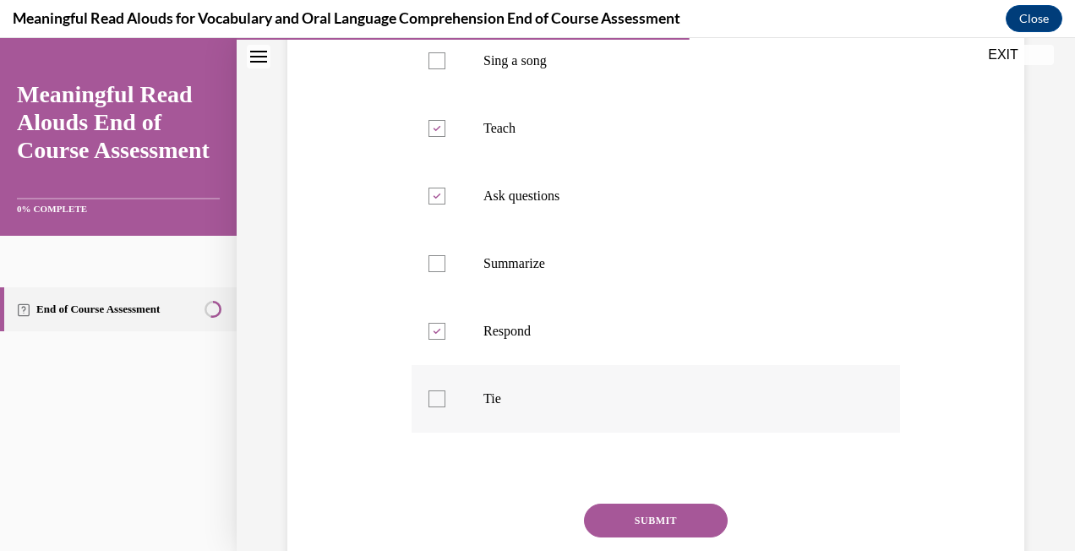
click at [588, 407] on p "Tie" at bounding box center [670, 399] width 374 height 17
click at [445, 407] on input "Tie" at bounding box center [437, 399] width 17 height 17
checkbox input "true"
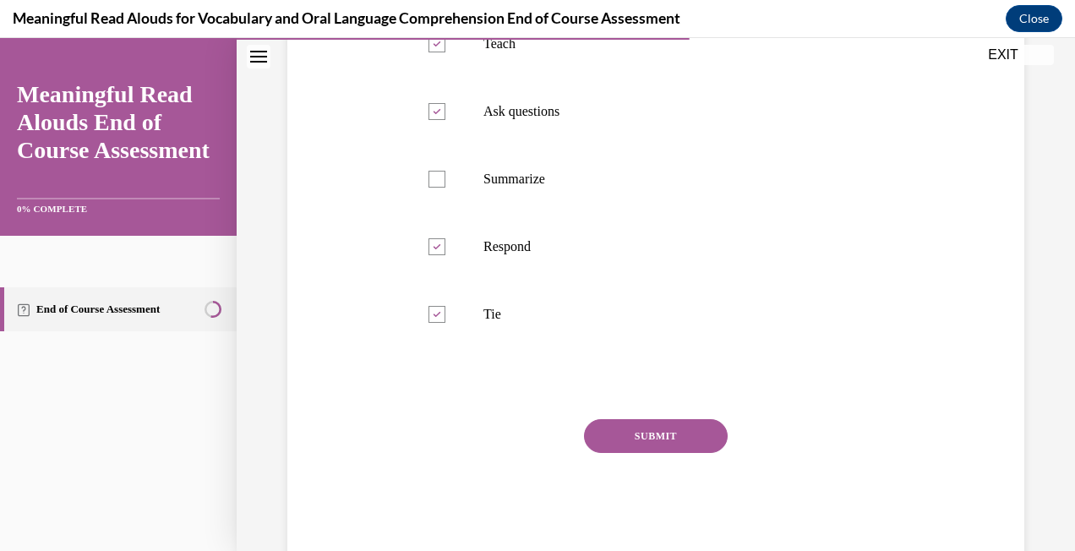
click at [688, 453] on button "SUBMIT" at bounding box center [656, 436] width 144 height 34
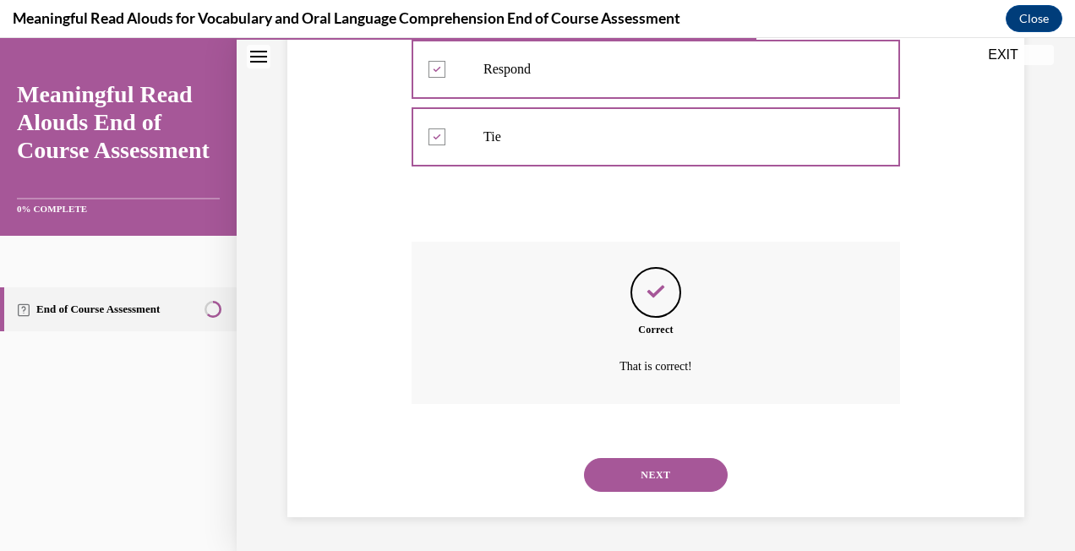
scroll to position [718, 0]
click at [668, 466] on button "NEXT" at bounding box center [656, 475] width 144 height 34
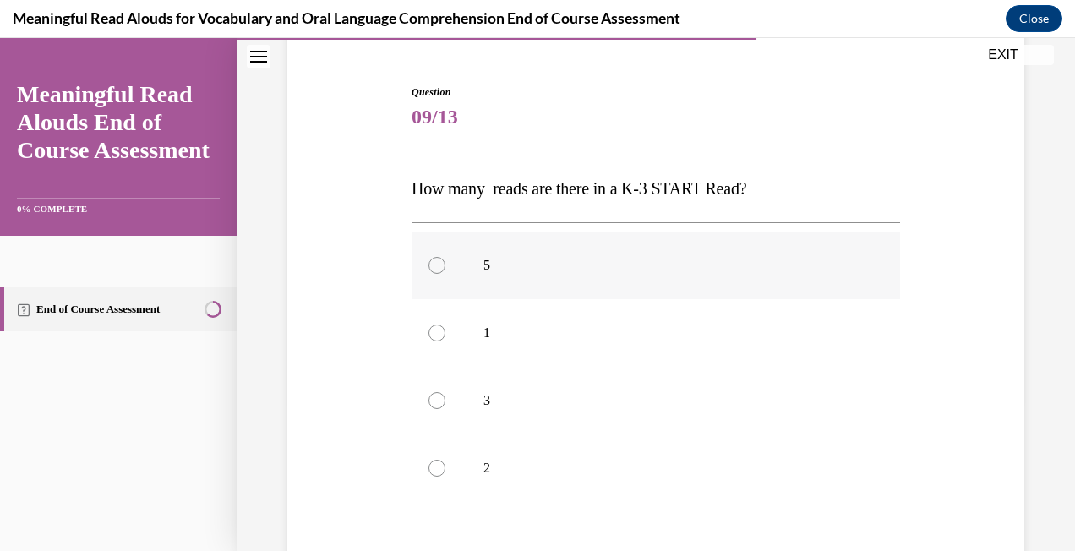
scroll to position [169, 0]
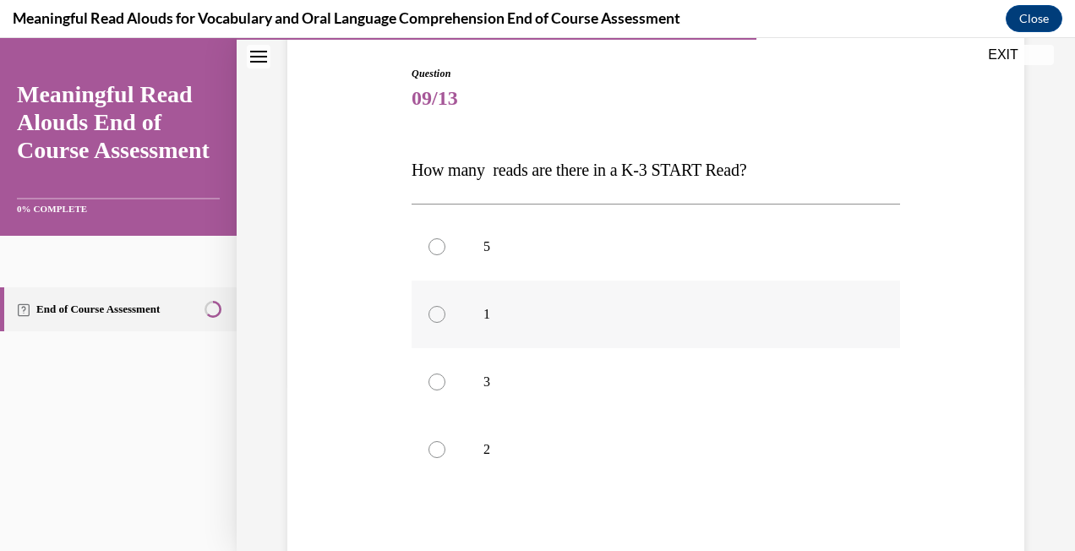
click at [538, 329] on label "1" at bounding box center [656, 315] width 489 height 68
click at [445, 323] on input "1" at bounding box center [437, 314] width 17 height 17
radio input "true"
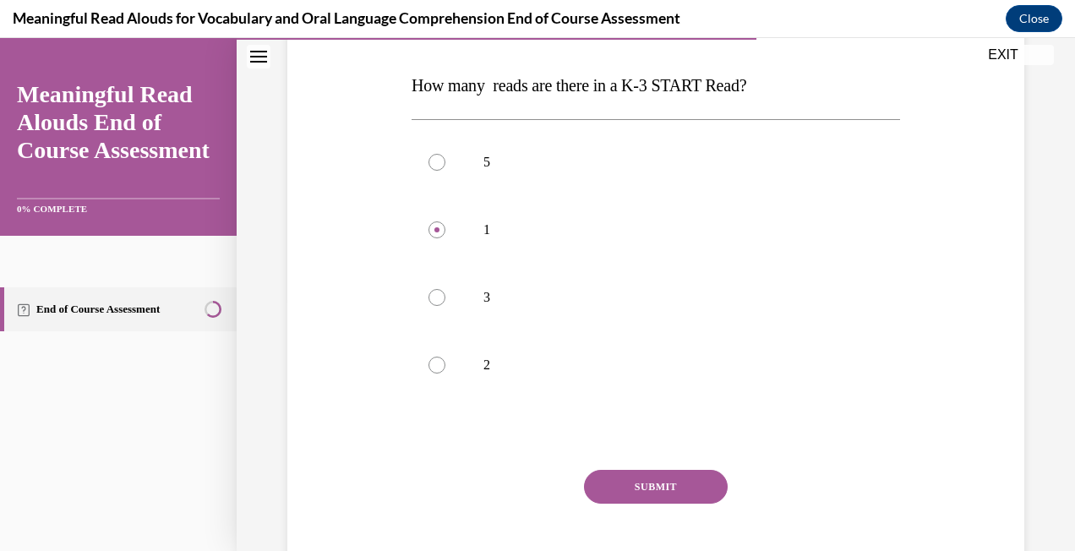
click at [642, 487] on button "SUBMIT" at bounding box center [656, 487] width 144 height 34
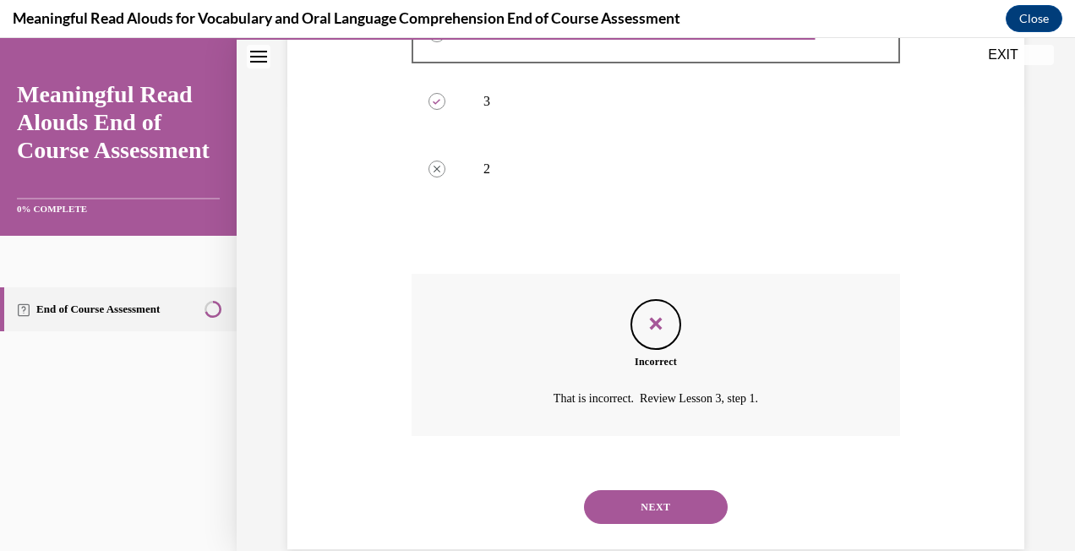
scroll to position [482, 0]
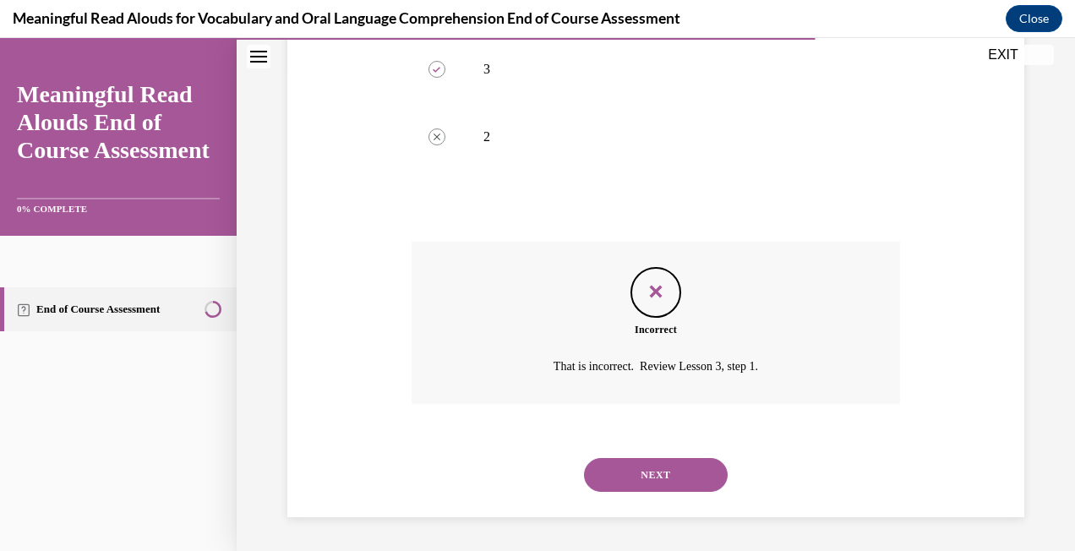
click at [653, 473] on button "NEXT" at bounding box center [656, 475] width 144 height 34
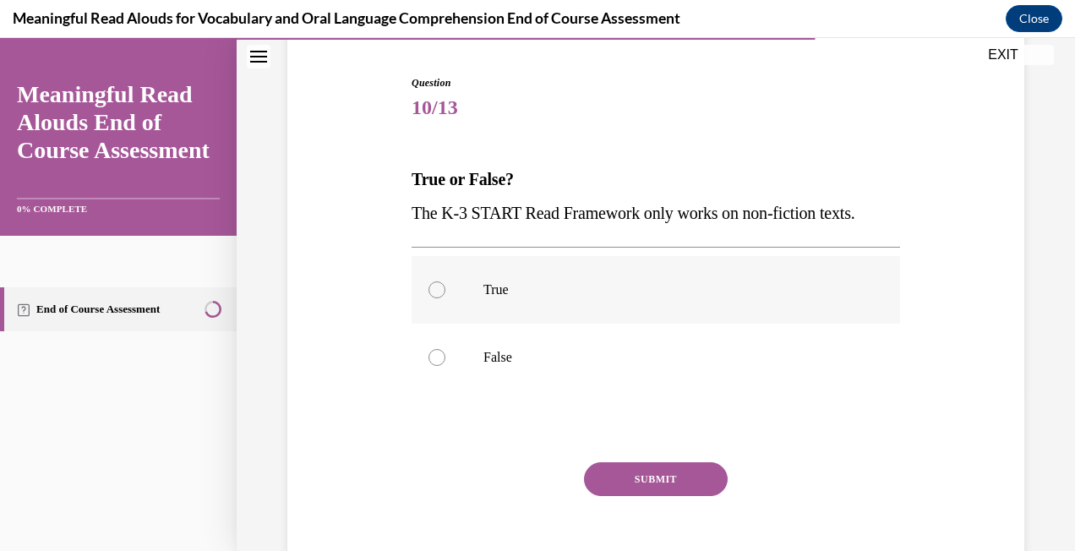
scroll to position [169, 0]
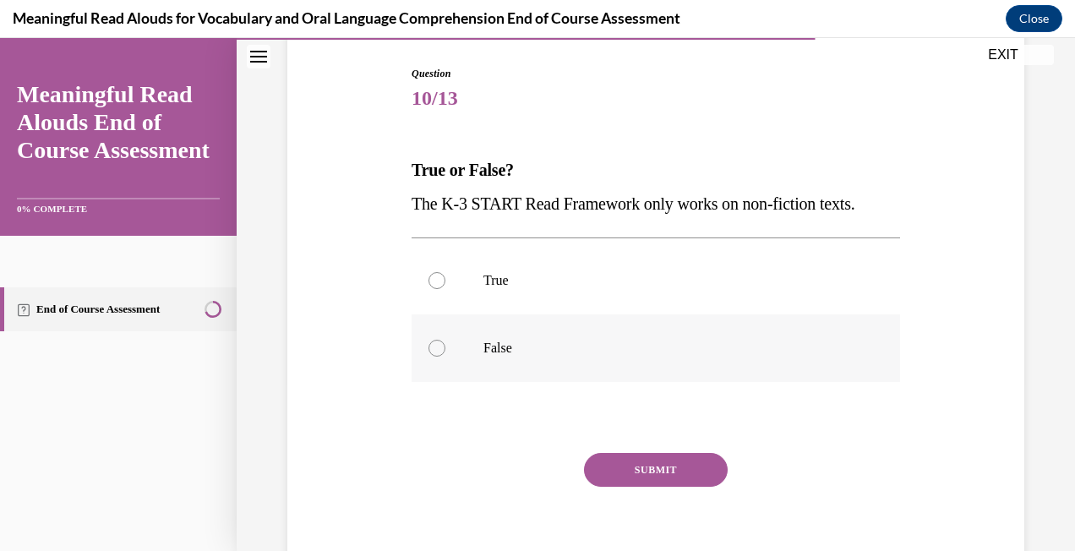
click at [502, 353] on p "False" at bounding box center [670, 348] width 374 height 17
click at [445, 353] on input "False" at bounding box center [437, 348] width 17 height 17
radio input "true"
click at [631, 464] on button "SUBMIT" at bounding box center [656, 470] width 144 height 34
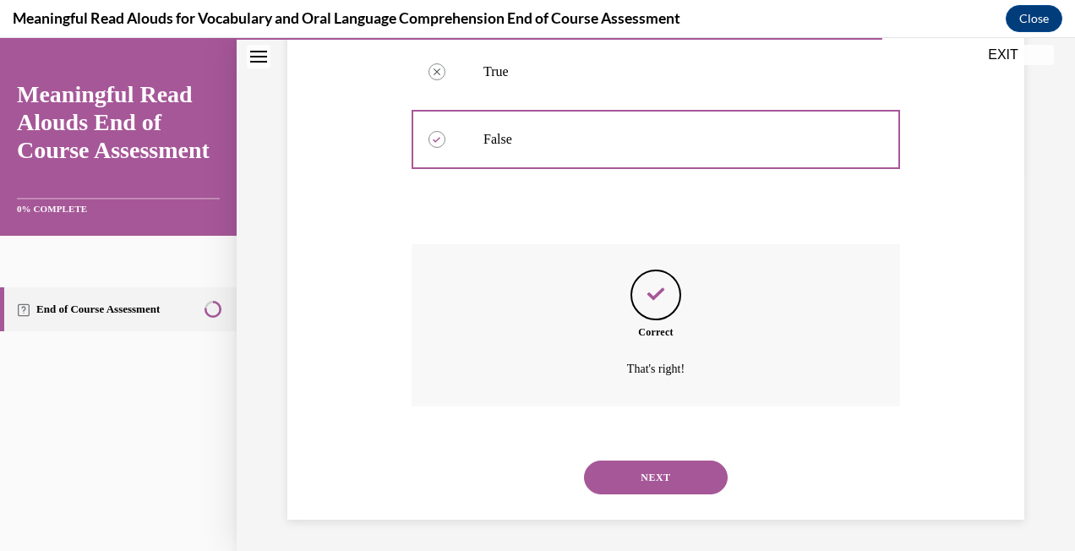
scroll to position [380, 0]
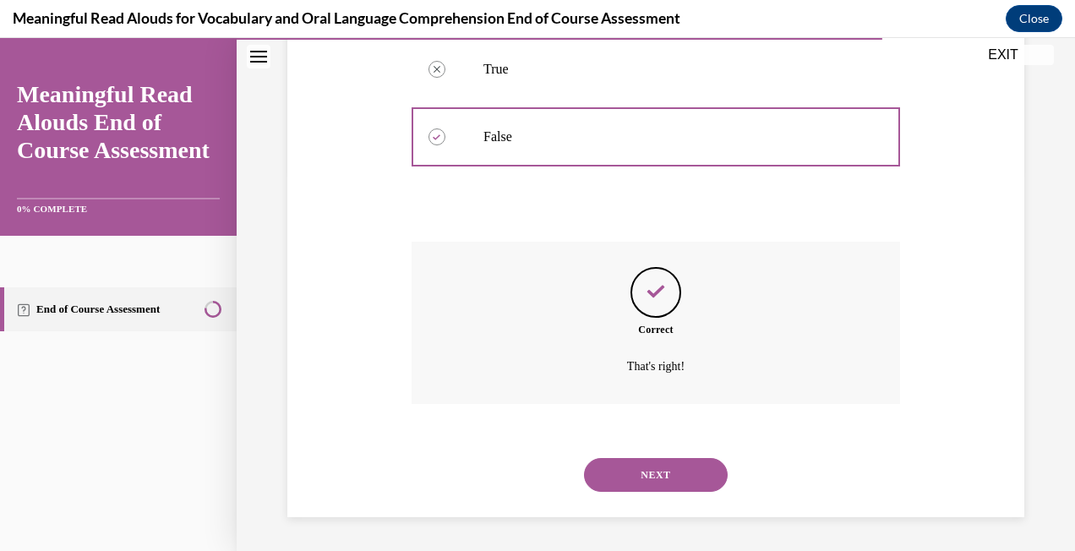
click at [647, 474] on button "NEXT" at bounding box center [656, 475] width 144 height 34
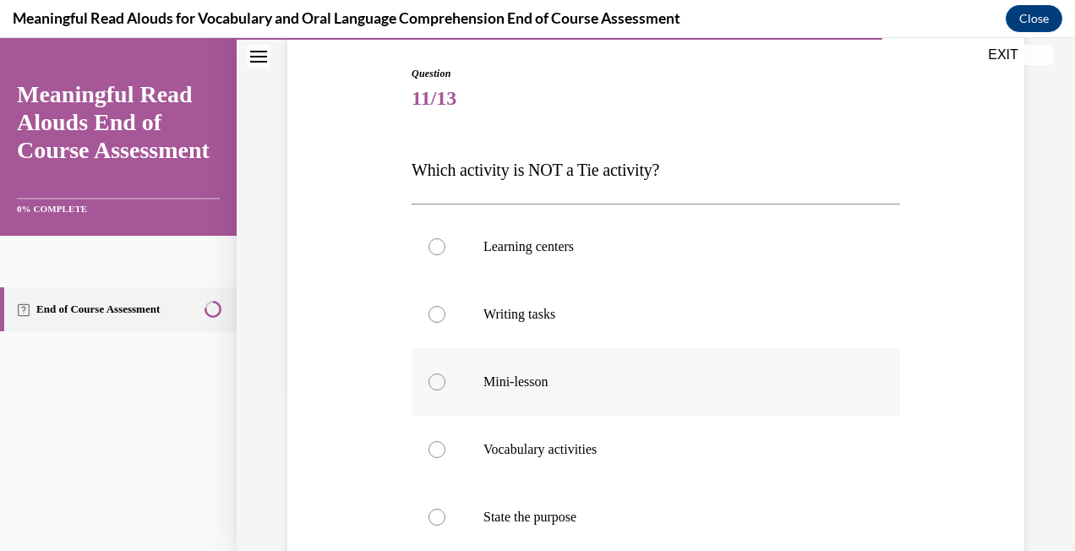
scroll to position [254, 0]
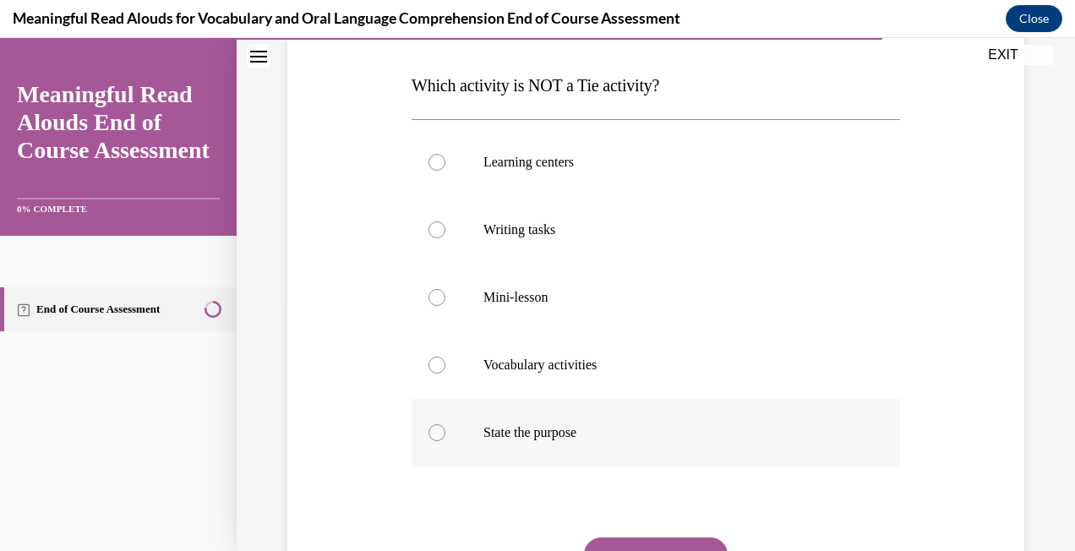
click at [531, 419] on label "State the purpose" at bounding box center [656, 433] width 489 height 68
click at [445, 424] on input "State the purpose" at bounding box center [437, 432] width 17 height 17
radio input "true"
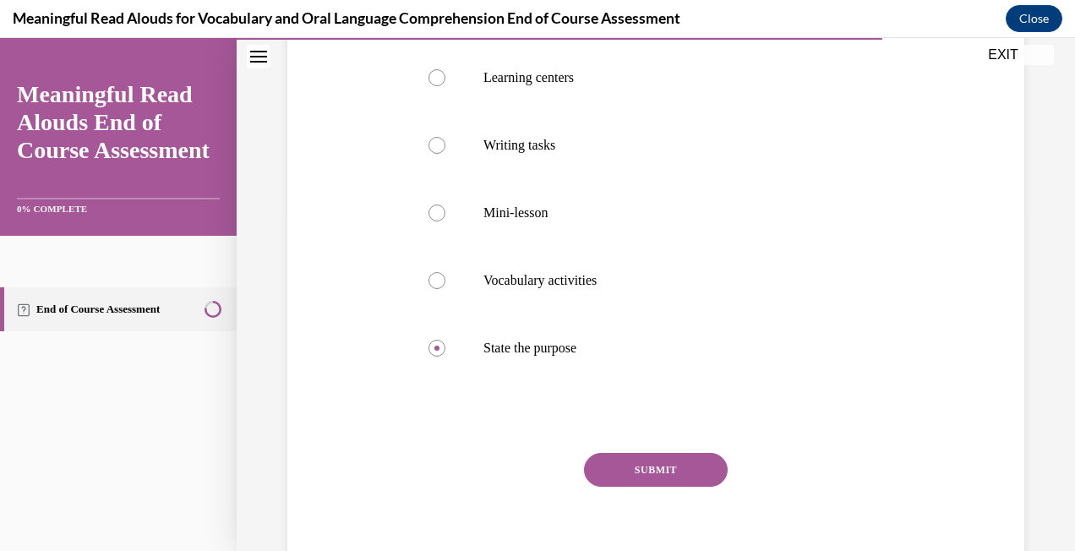
click at [619, 462] on button "SUBMIT" at bounding box center [656, 470] width 144 height 34
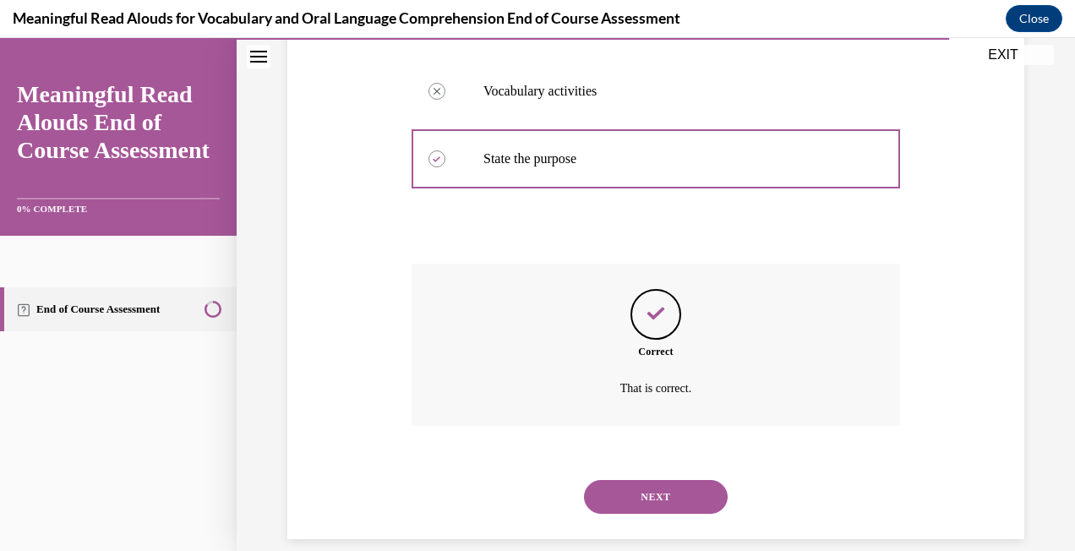
scroll to position [549, 0]
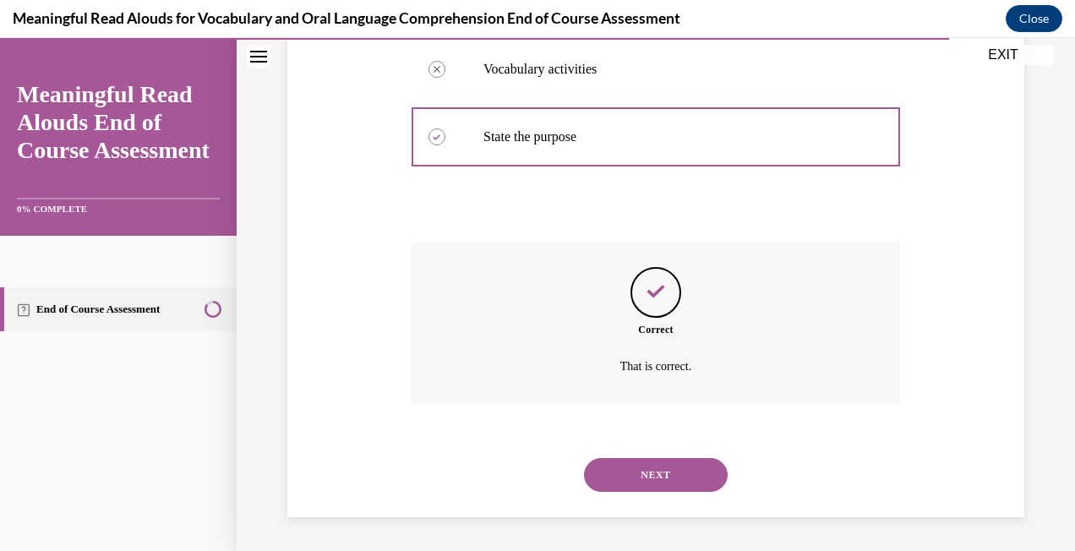
click at [648, 472] on button "NEXT" at bounding box center [656, 475] width 144 height 34
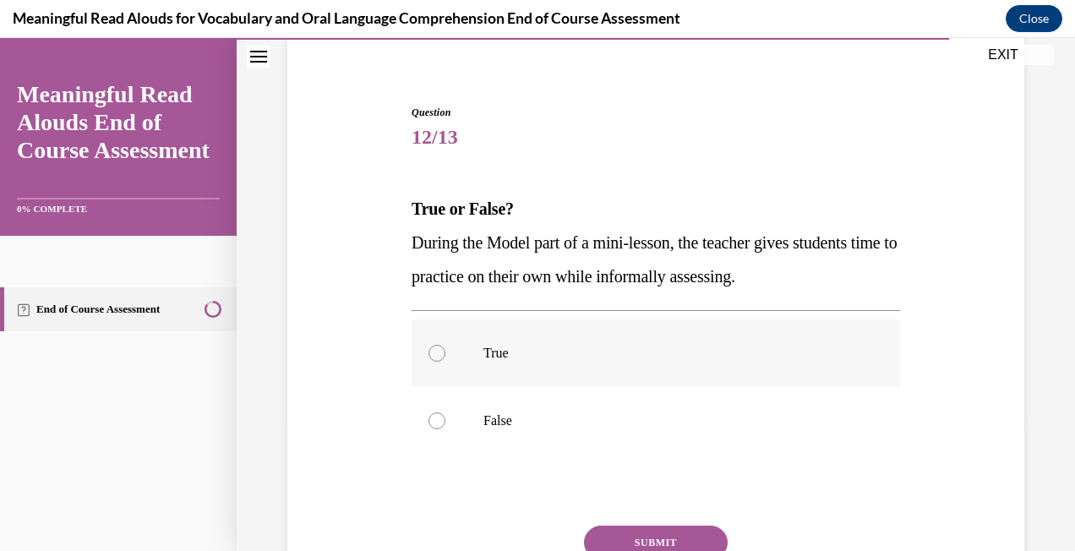
scroll to position [169, 0]
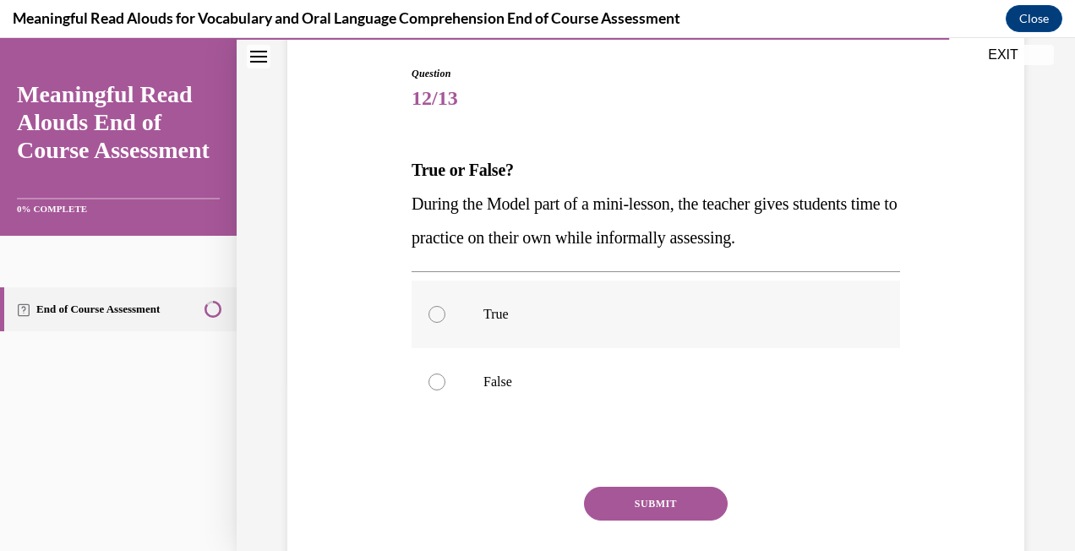
click at [587, 330] on label "True" at bounding box center [656, 315] width 489 height 68
click at [445, 323] on input "True" at bounding box center [437, 314] width 17 height 17
radio input "true"
click at [659, 502] on button "SUBMIT" at bounding box center [656, 504] width 144 height 34
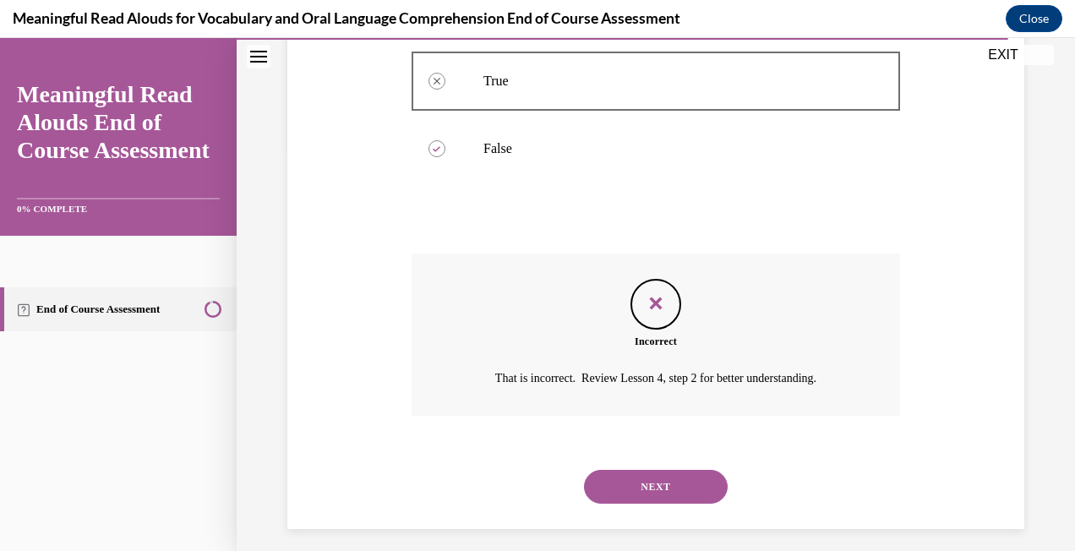
scroll to position [414, 0]
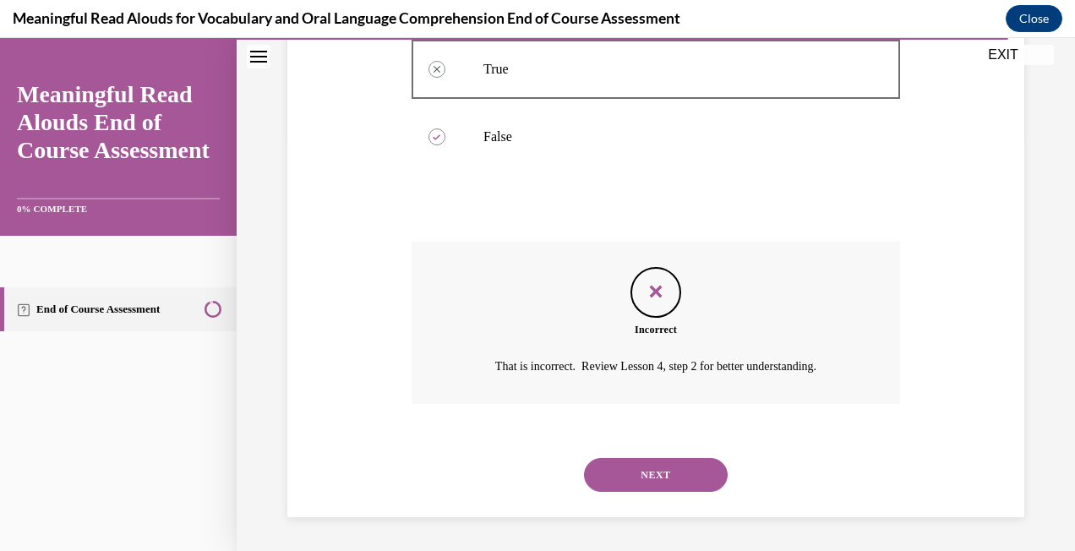
click at [630, 471] on button "NEXT" at bounding box center [656, 475] width 144 height 34
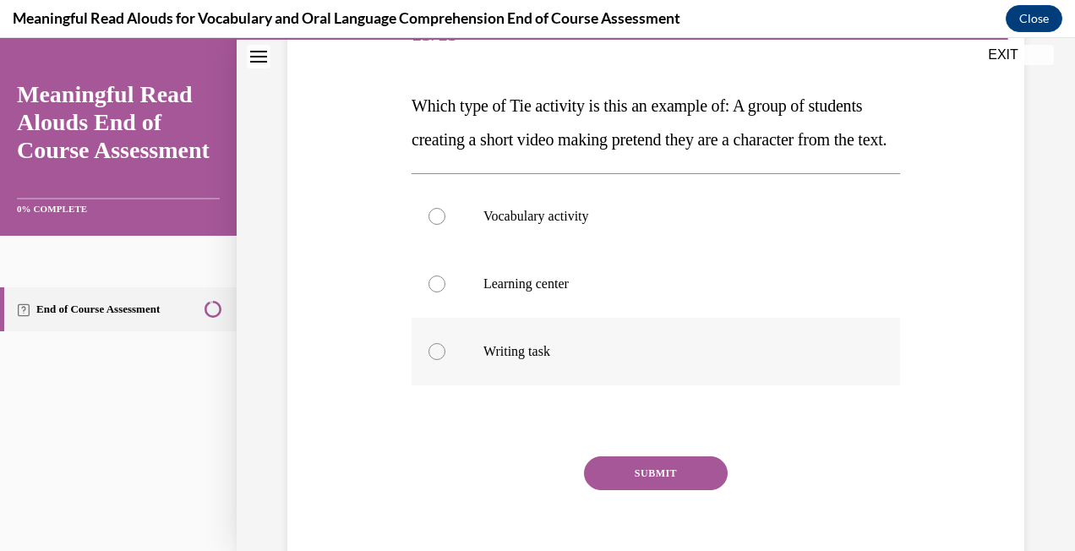
scroll to position [254, 0]
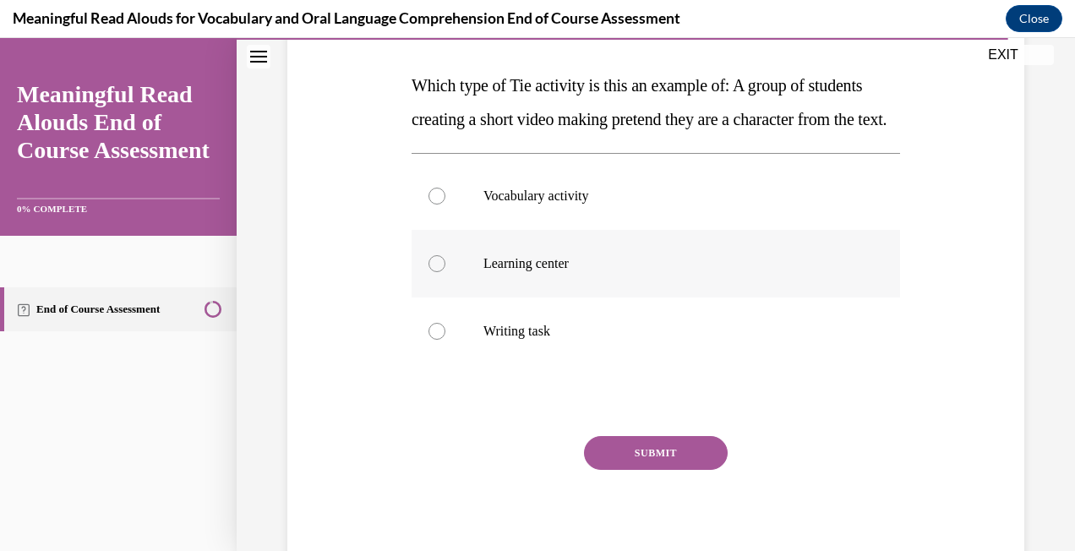
click at [631, 298] on label "Learning center" at bounding box center [656, 264] width 489 height 68
click at [445, 272] on input "Learning center" at bounding box center [437, 263] width 17 height 17
radio input "true"
click at [653, 470] on button "SUBMIT" at bounding box center [656, 453] width 144 height 34
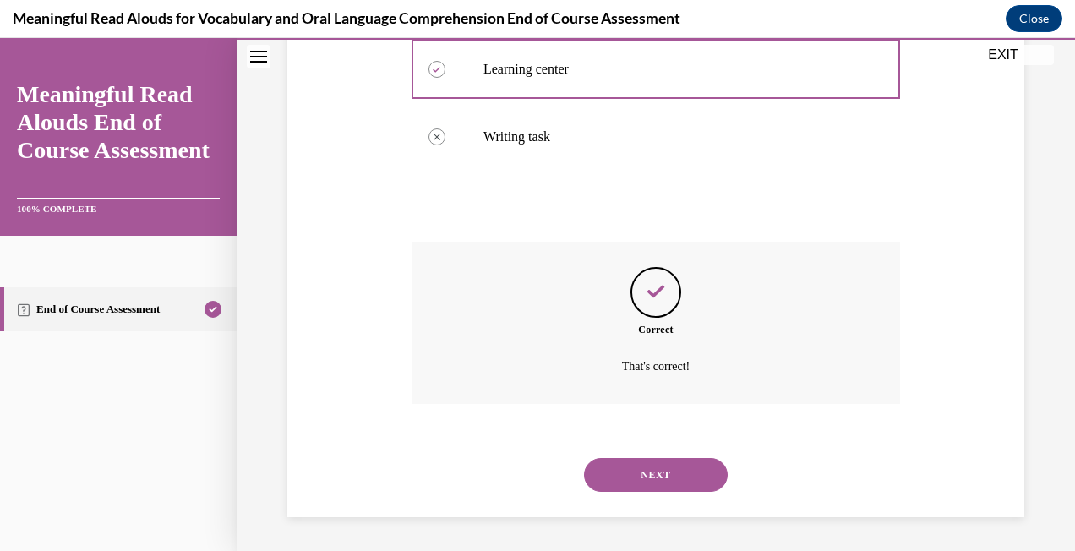
scroll to position [482, 0]
click at [692, 476] on button "NEXT" at bounding box center [656, 475] width 144 height 34
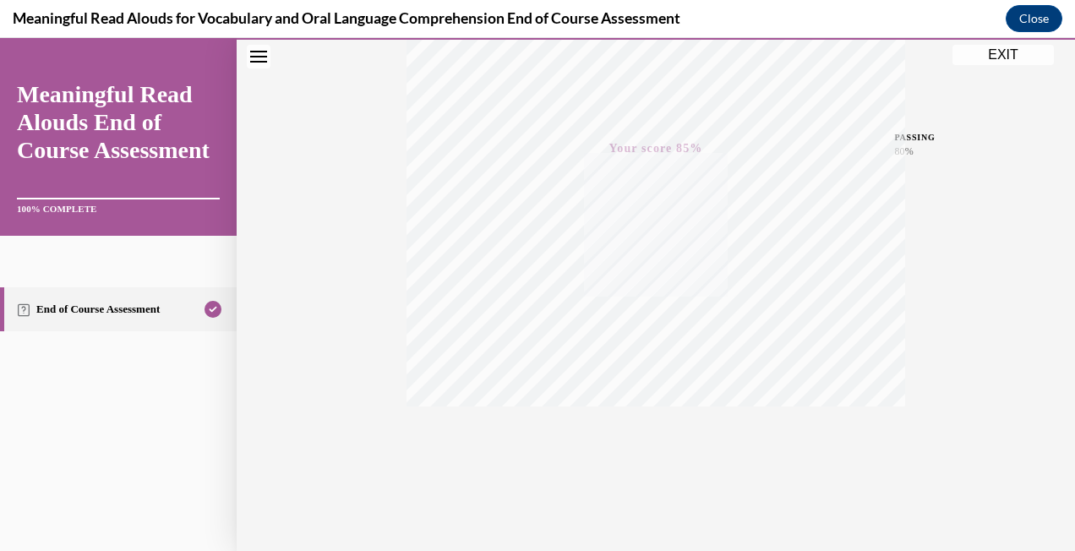
scroll to position [353, 0]
click at [647, 451] on icon "button" at bounding box center [656, 448] width 60 height 19
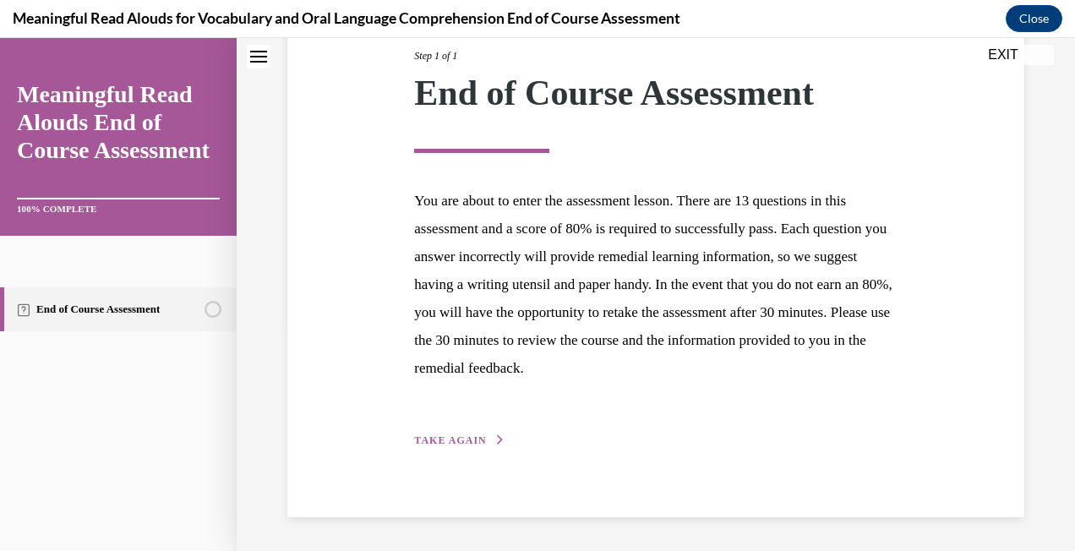
scroll to position [225, 0]
click at [460, 445] on span "TAKE AGAIN" at bounding box center [450, 441] width 72 height 12
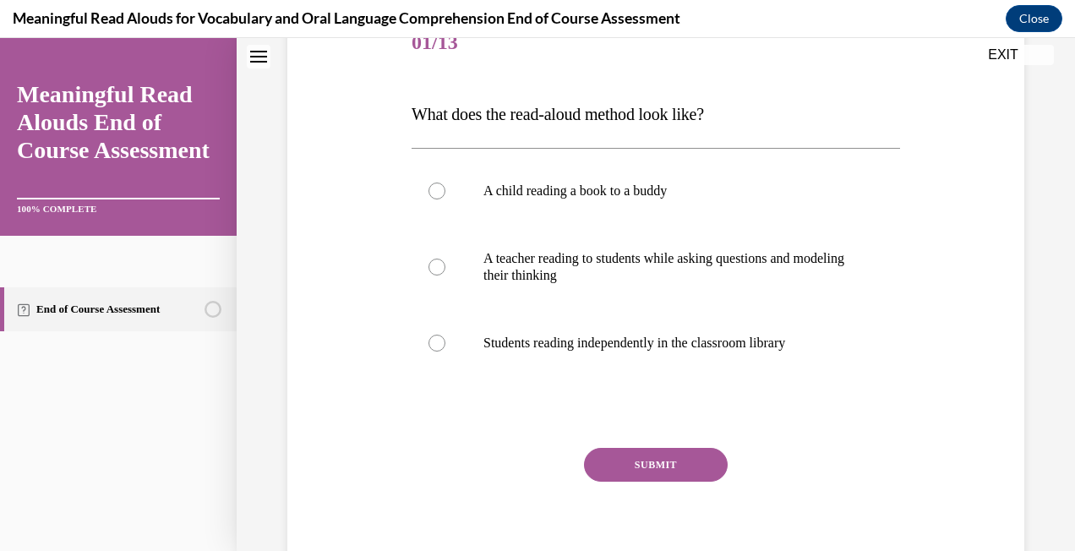
scroll to position [188, 0]
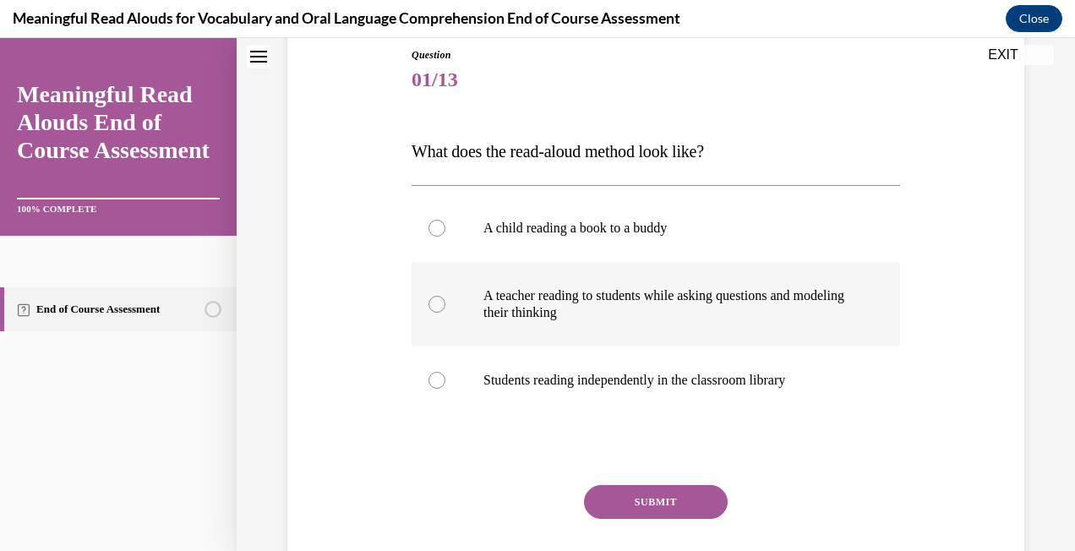
click at [625, 320] on p "A teacher reading to students while asking questions and modeling their thinking" at bounding box center [670, 304] width 374 height 34
click at [445, 313] on input "A teacher reading to students while asking questions and modeling their thinking" at bounding box center [437, 304] width 17 height 17
radio input "true"
click at [659, 499] on button "SUBMIT" at bounding box center [656, 502] width 144 height 34
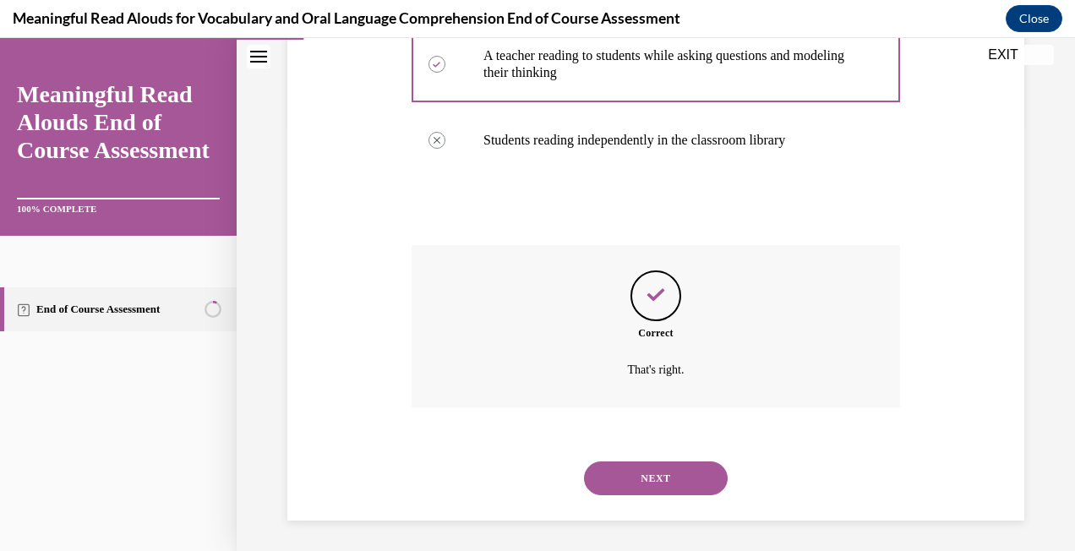
scroll to position [431, 0]
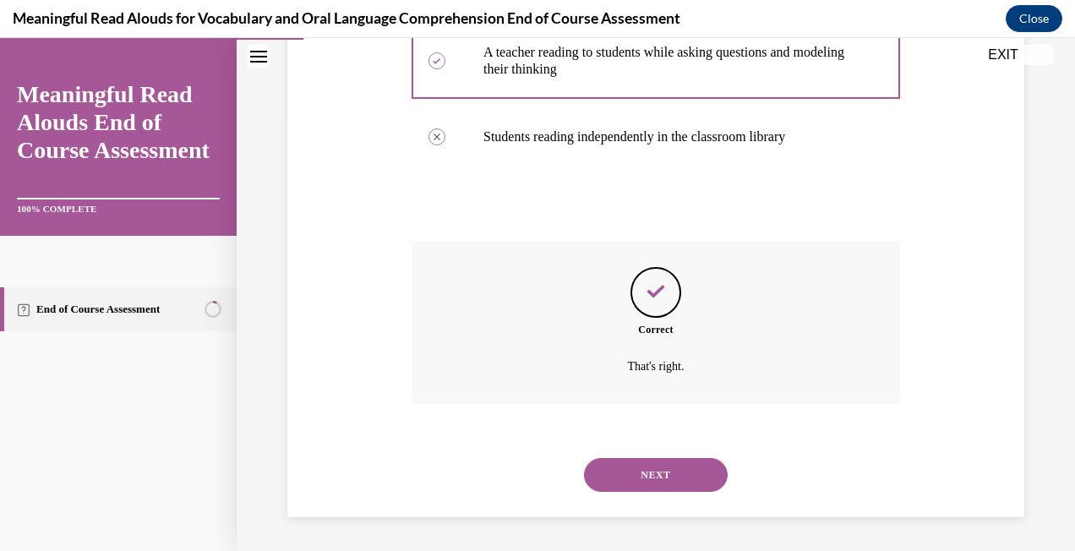
click at [659, 496] on div "NEXT" at bounding box center [656, 475] width 489 height 68
click at [660, 481] on button "NEXT" at bounding box center [656, 475] width 144 height 34
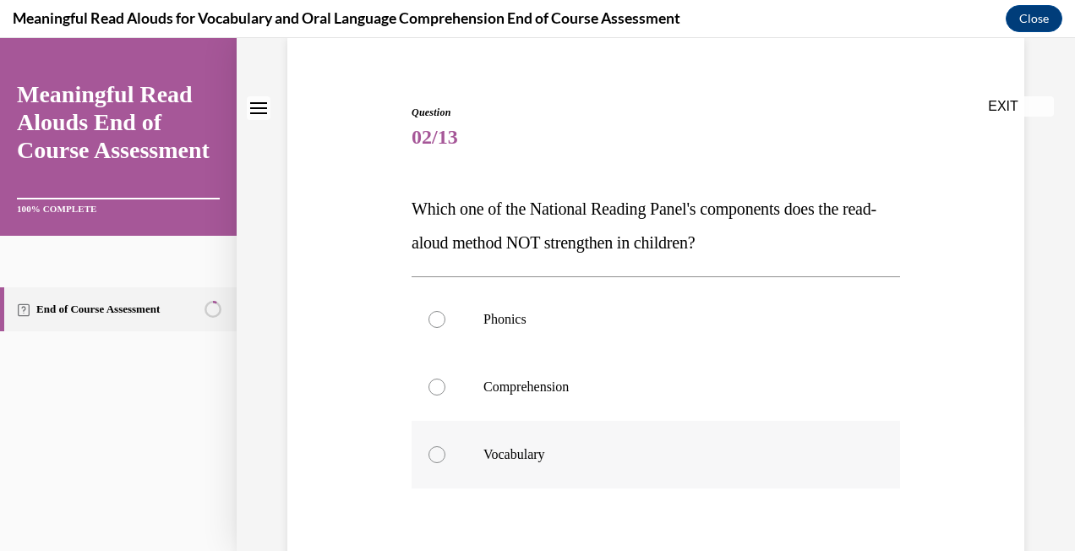
scroll to position [169, 0]
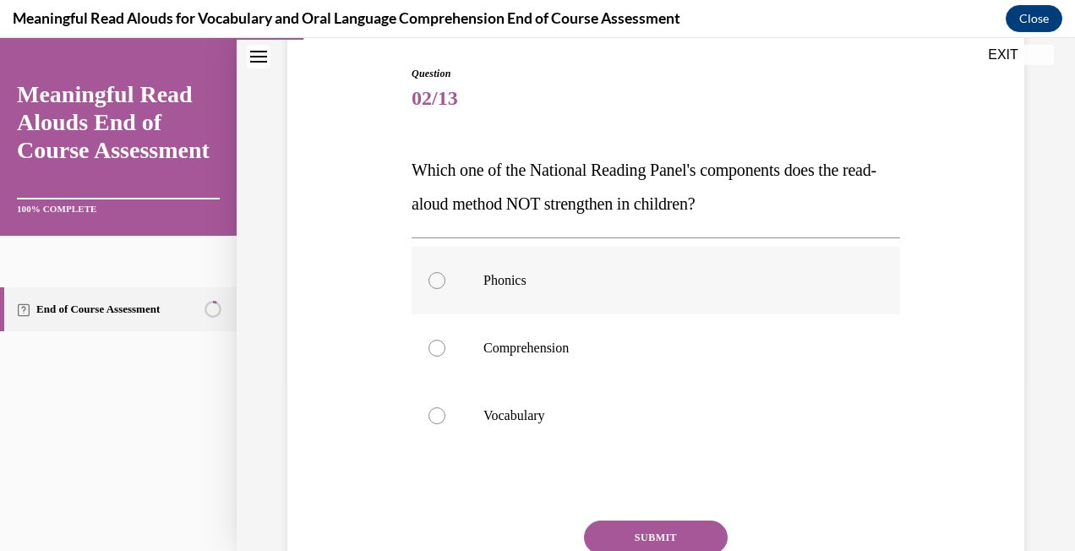
click at [590, 293] on label "Phonics" at bounding box center [656, 281] width 489 height 68
click at [445, 289] on input "Phonics" at bounding box center [437, 280] width 17 height 17
radio input "true"
click at [656, 535] on button "SUBMIT" at bounding box center [656, 538] width 144 height 34
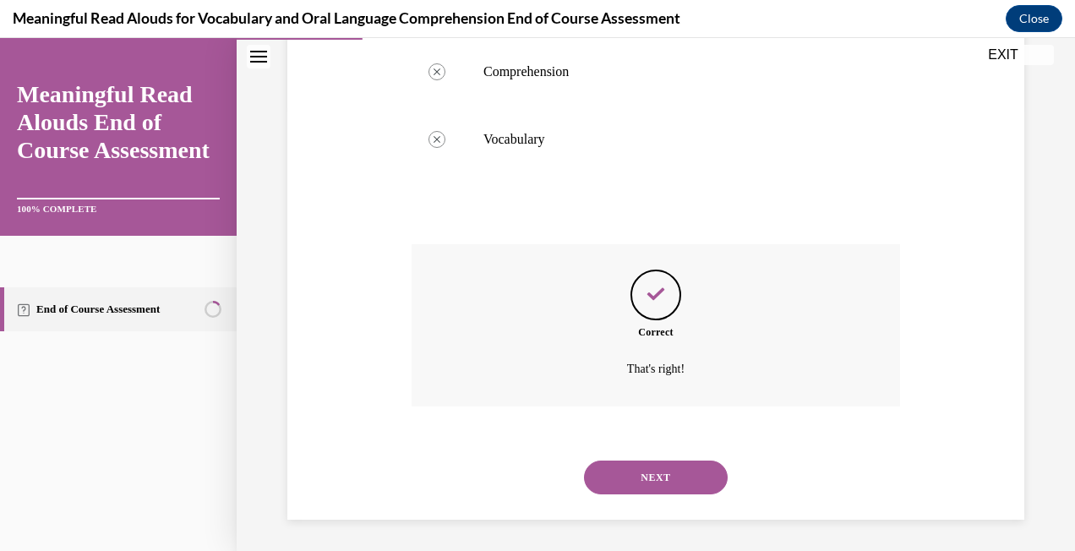
scroll to position [448, 0]
click at [701, 469] on button "NEXT" at bounding box center [656, 475] width 144 height 34
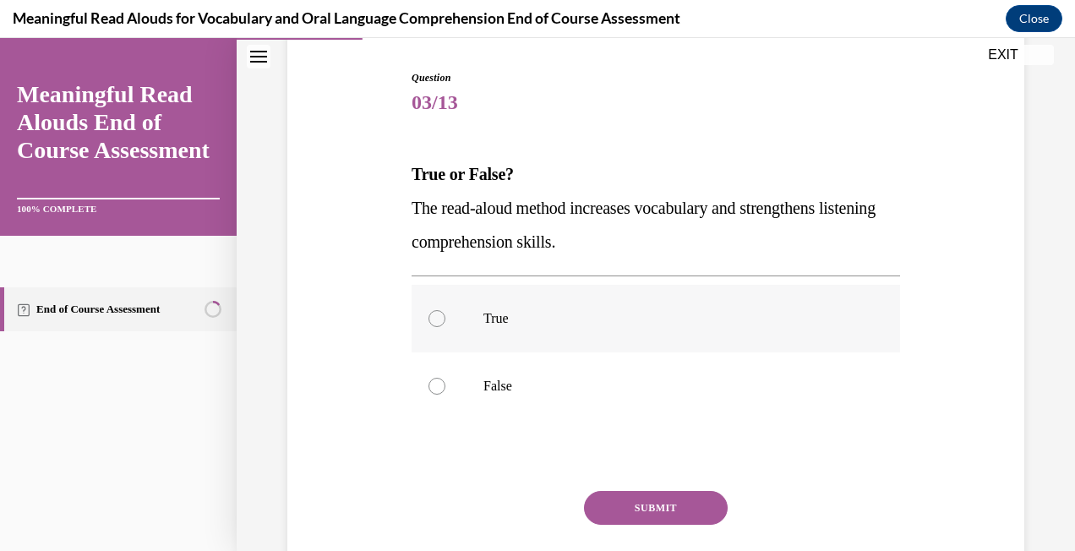
scroll to position [169, 0]
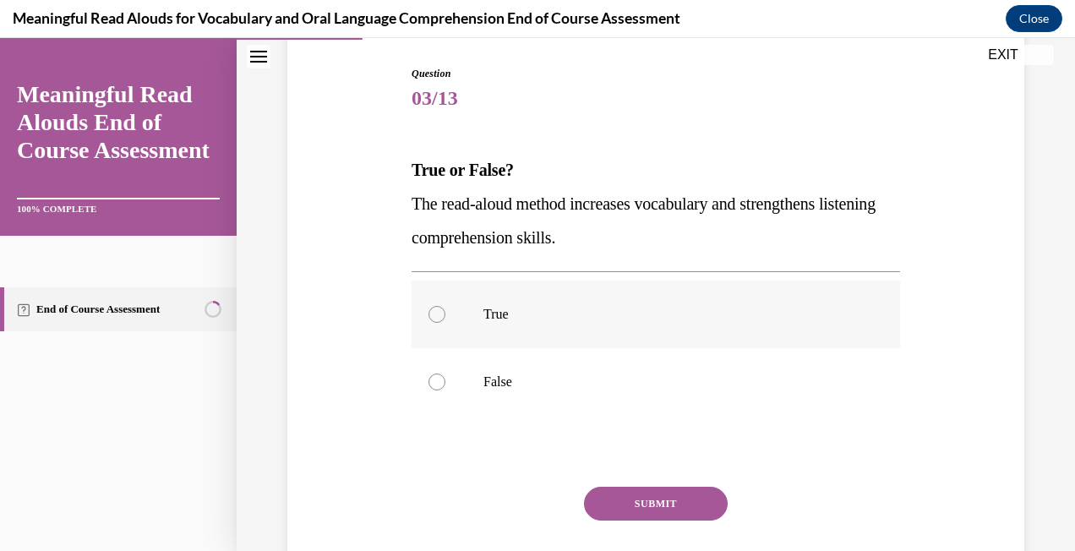
click at [688, 318] on p "True" at bounding box center [670, 314] width 374 height 17
click at [445, 318] on input "True" at bounding box center [437, 314] width 17 height 17
radio input "true"
click at [672, 513] on button "SUBMIT" at bounding box center [656, 504] width 144 height 34
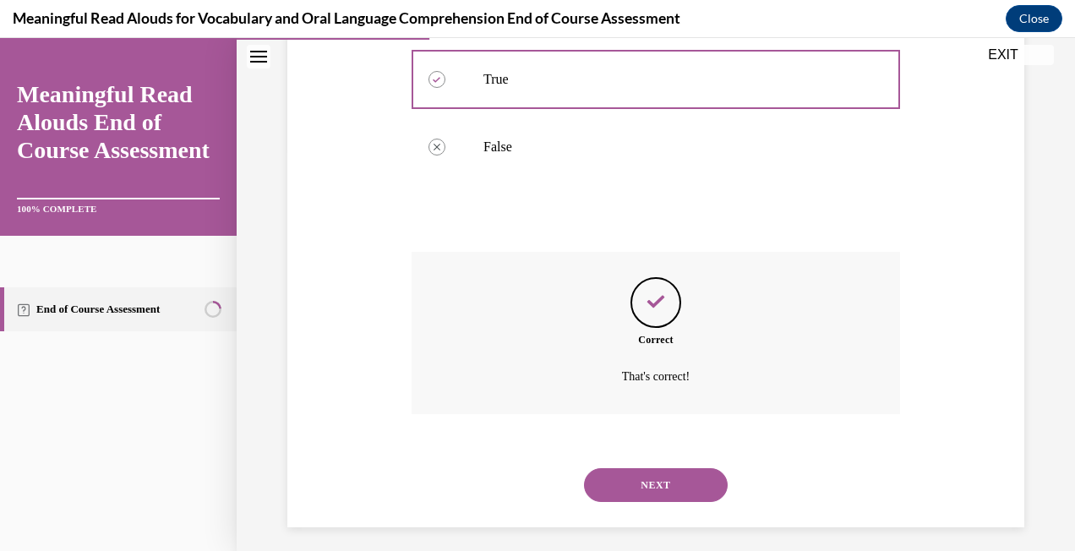
scroll to position [414, 0]
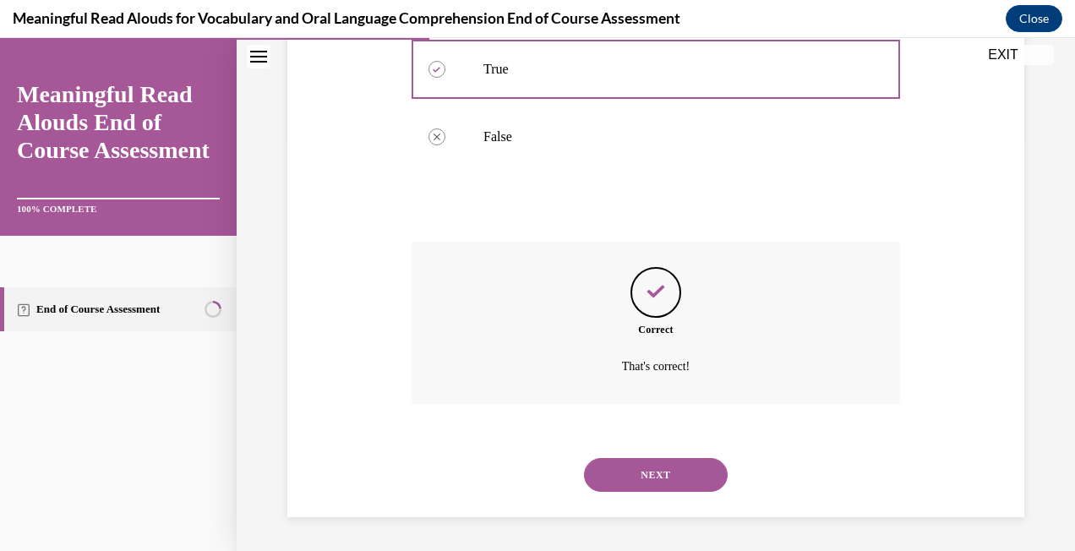
click at [683, 482] on button "NEXT" at bounding box center [656, 475] width 144 height 34
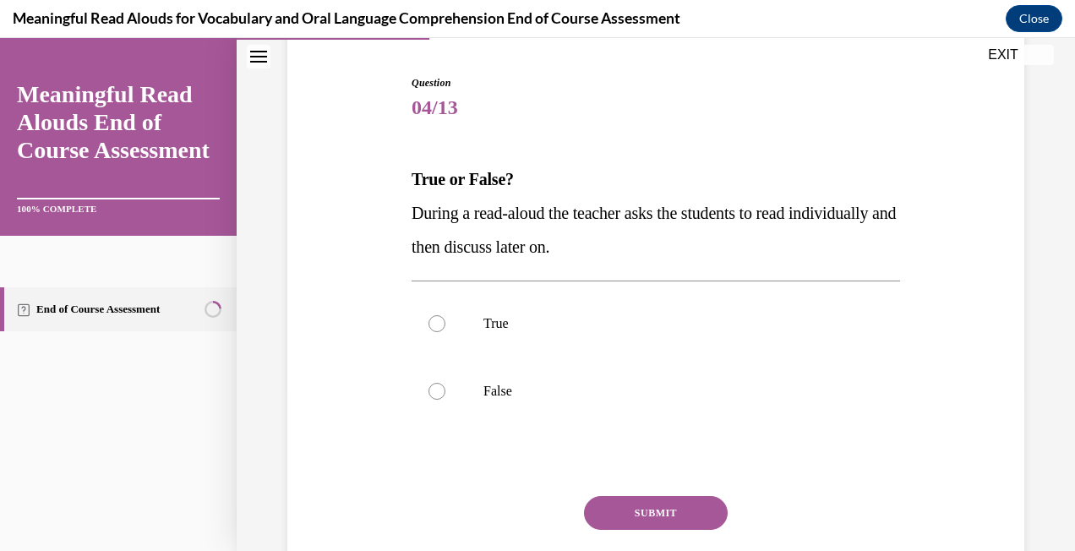
scroll to position [169, 0]
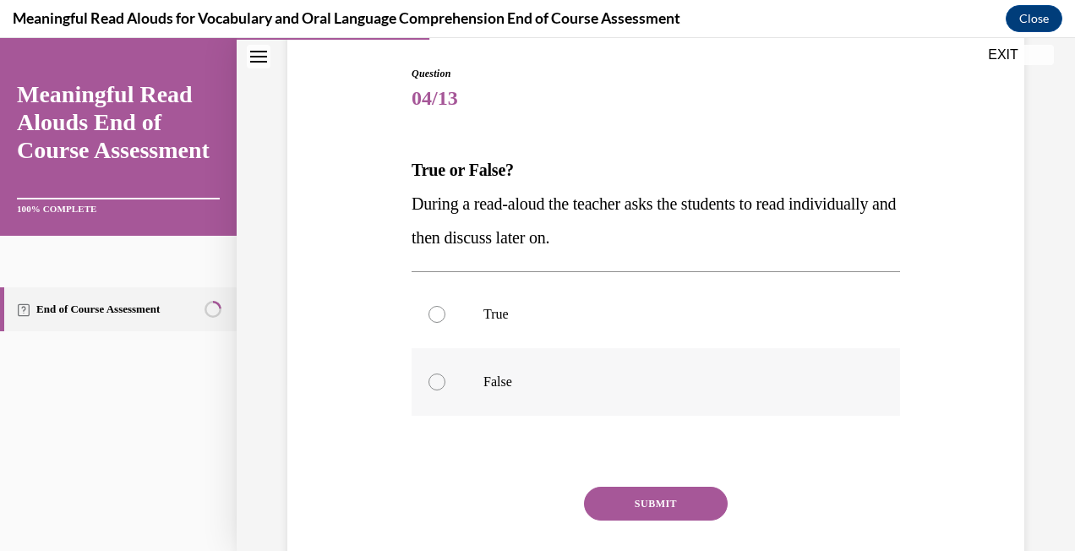
click at [605, 359] on label "False" at bounding box center [656, 382] width 489 height 68
click at [445, 374] on input "False" at bounding box center [437, 382] width 17 height 17
radio input "true"
click at [625, 500] on button "SUBMIT" at bounding box center [656, 504] width 144 height 34
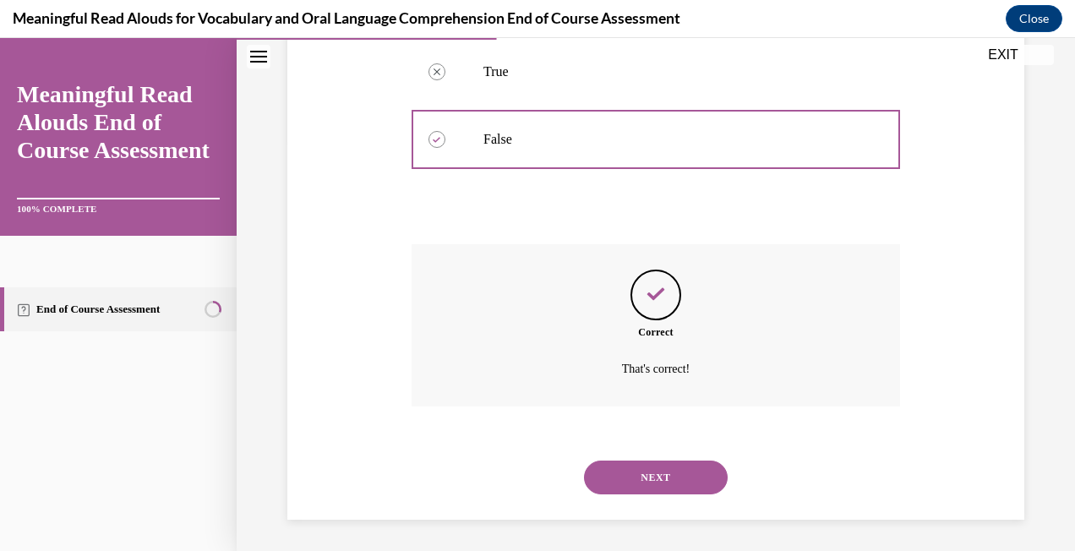
scroll to position [414, 0]
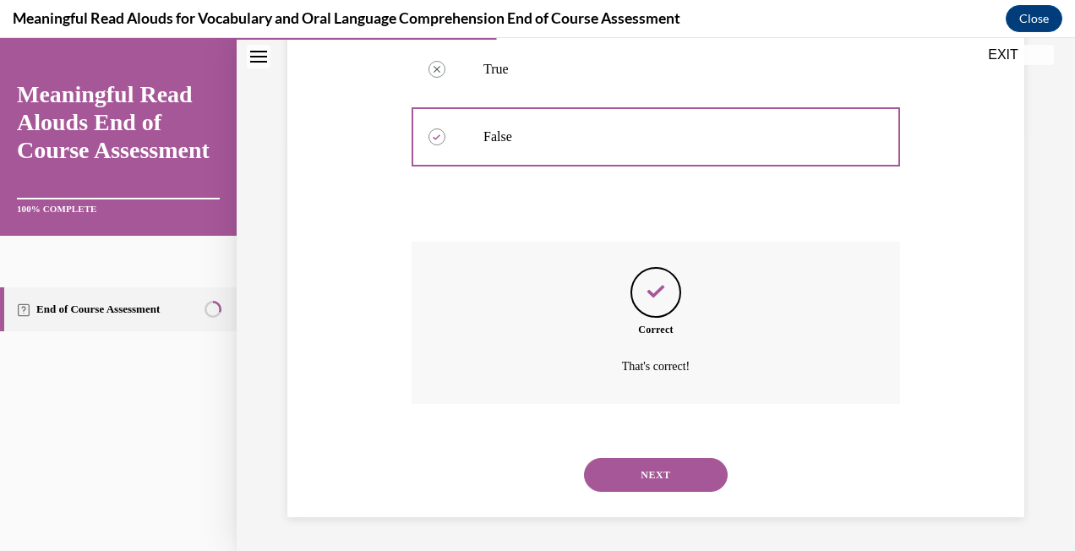
click at [677, 469] on button "NEXT" at bounding box center [656, 475] width 144 height 34
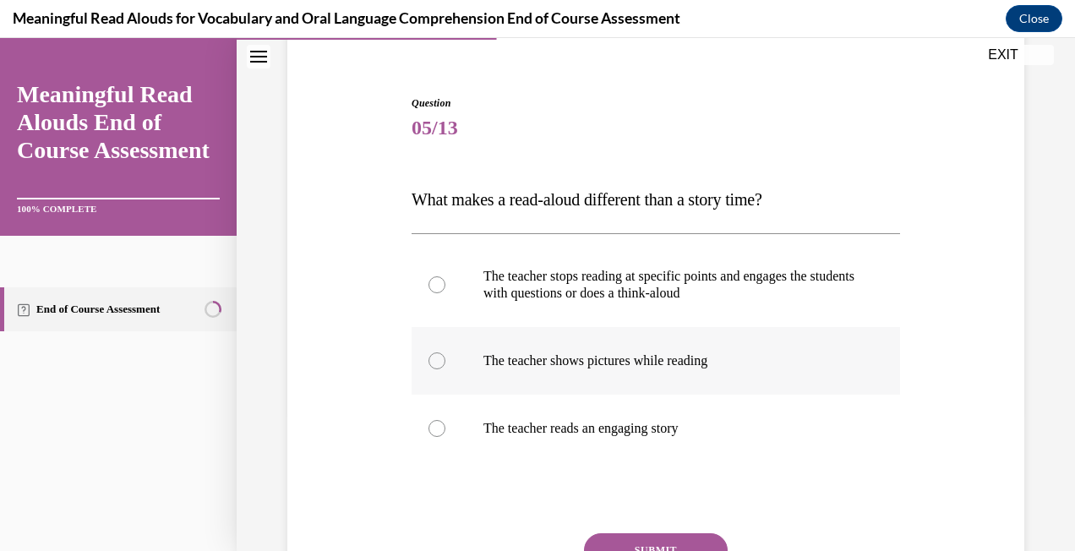
scroll to position [169, 0]
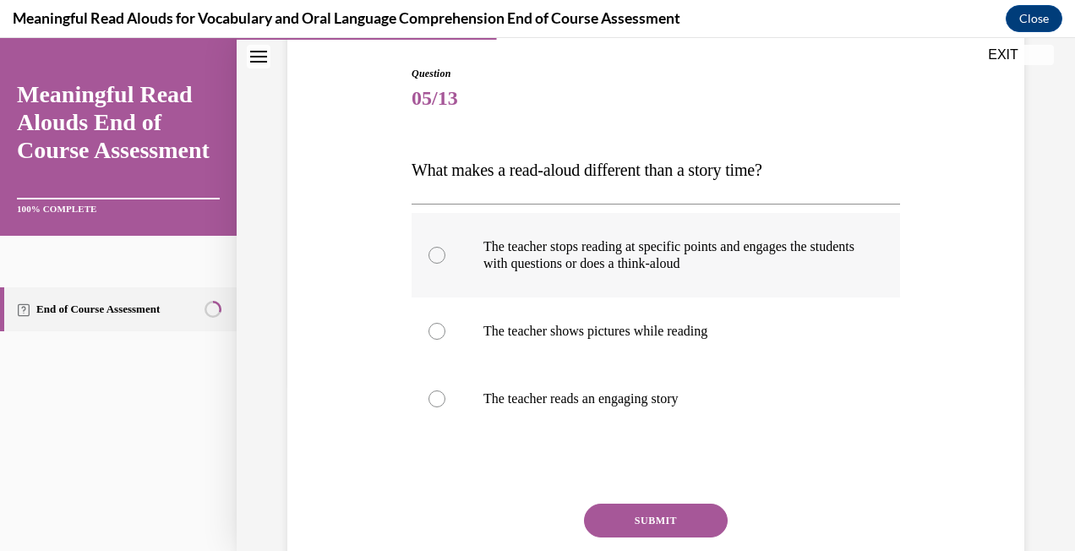
click at [706, 270] on p "The teacher stops reading at specific points and engages the students with ques…" at bounding box center [670, 255] width 374 height 34
click at [445, 264] on input "The teacher stops reading at specific points and engages the students with ques…" at bounding box center [437, 255] width 17 height 17
radio input "true"
click at [641, 516] on button "SUBMIT" at bounding box center [656, 521] width 144 height 34
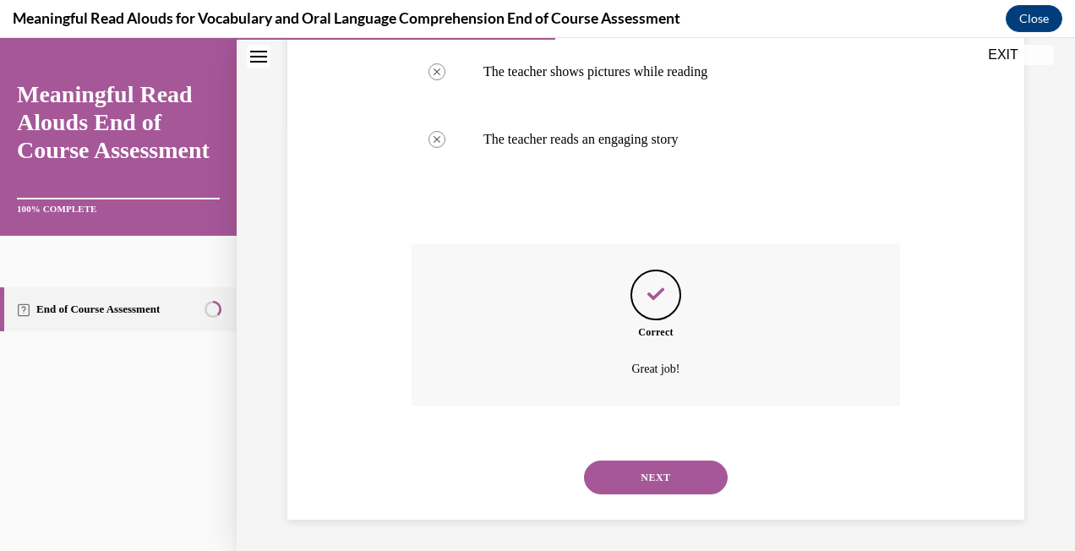
scroll to position [431, 0]
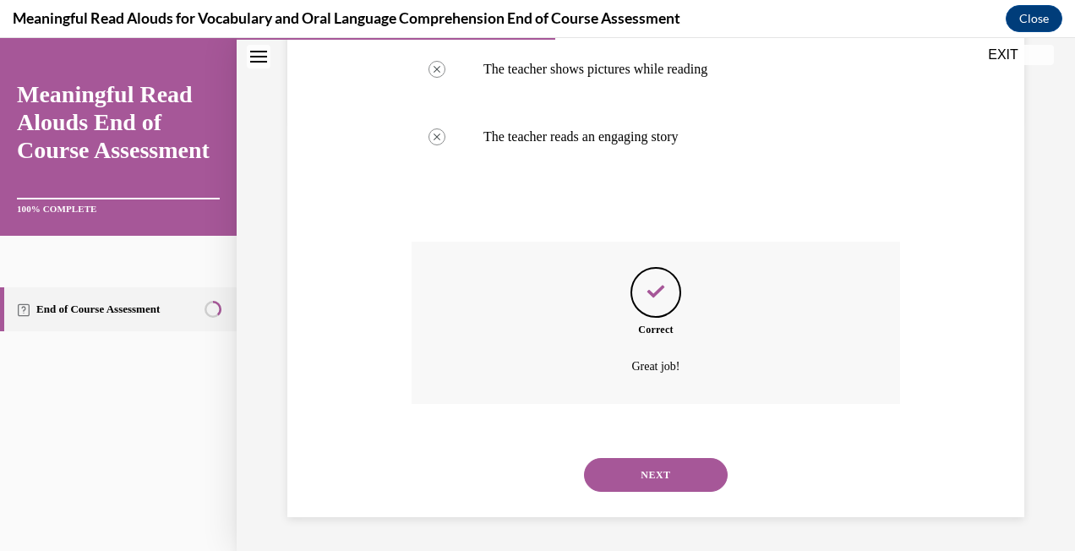
click at [638, 476] on button "NEXT" at bounding box center [656, 475] width 144 height 34
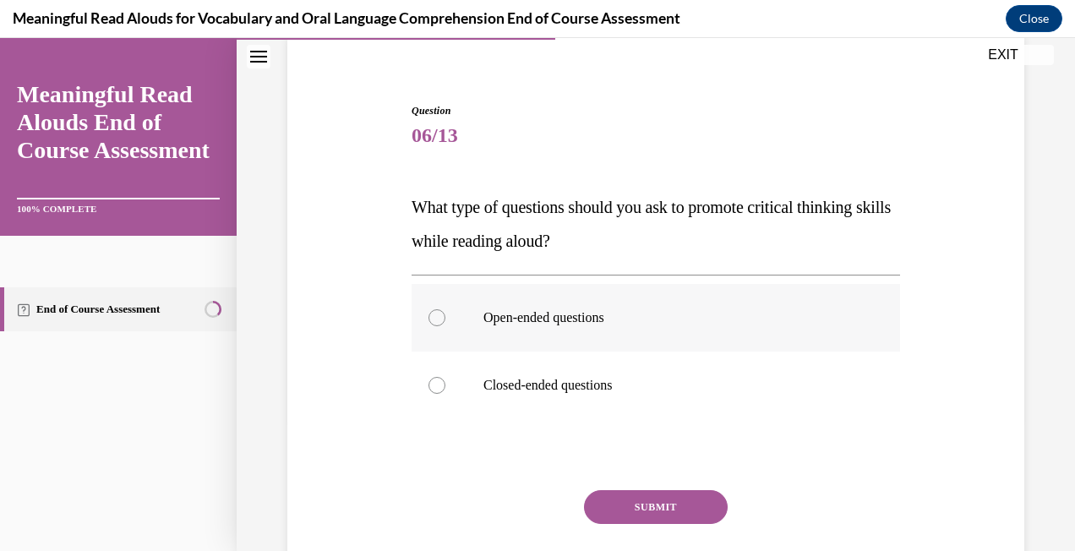
scroll to position [169, 0]
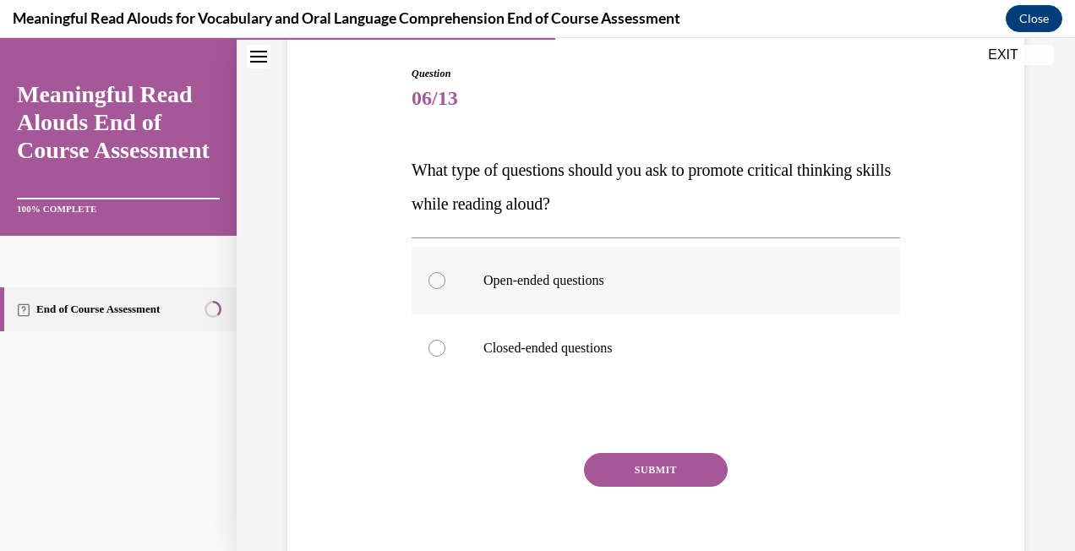
click at [538, 286] on p "Open-ended questions" at bounding box center [670, 280] width 374 height 17
click at [445, 286] on input "Open-ended questions" at bounding box center [437, 280] width 17 height 17
radio input "true"
click at [609, 461] on button "SUBMIT" at bounding box center [656, 470] width 144 height 34
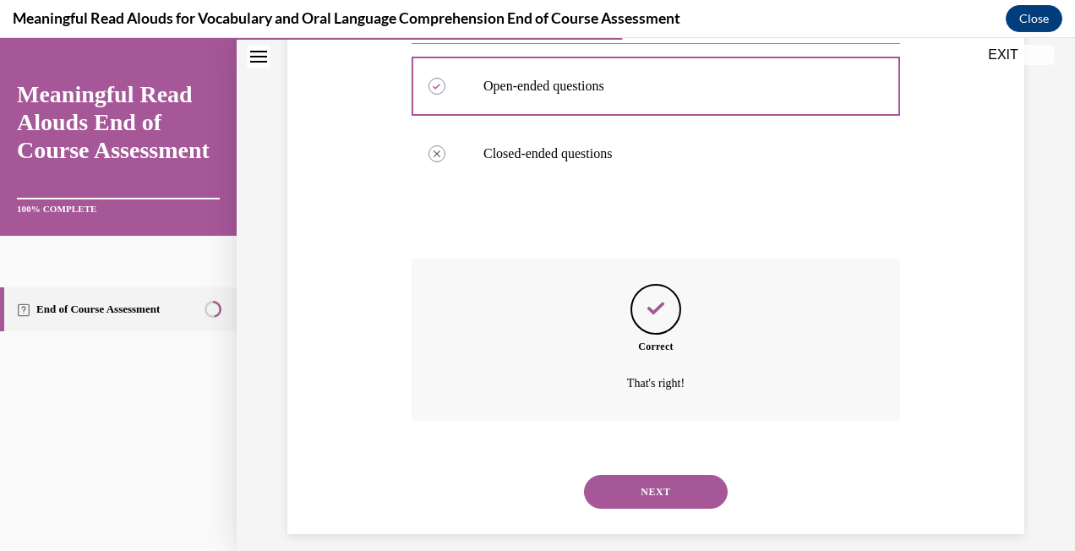
scroll to position [380, 0]
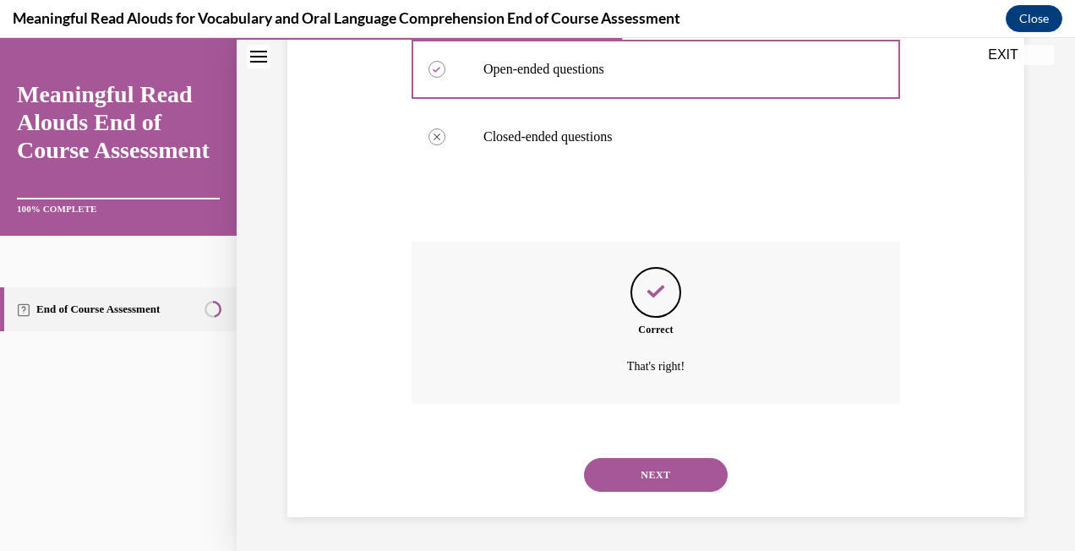
click at [701, 470] on button "NEXT" at bounding box center [656, 475] width 144 height 34
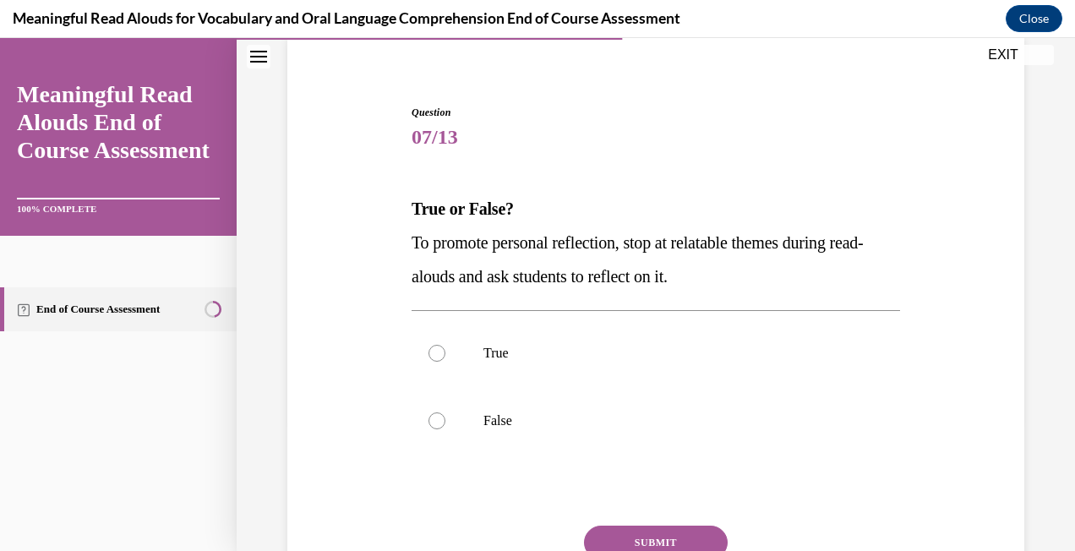
scroll to position [169, 0]
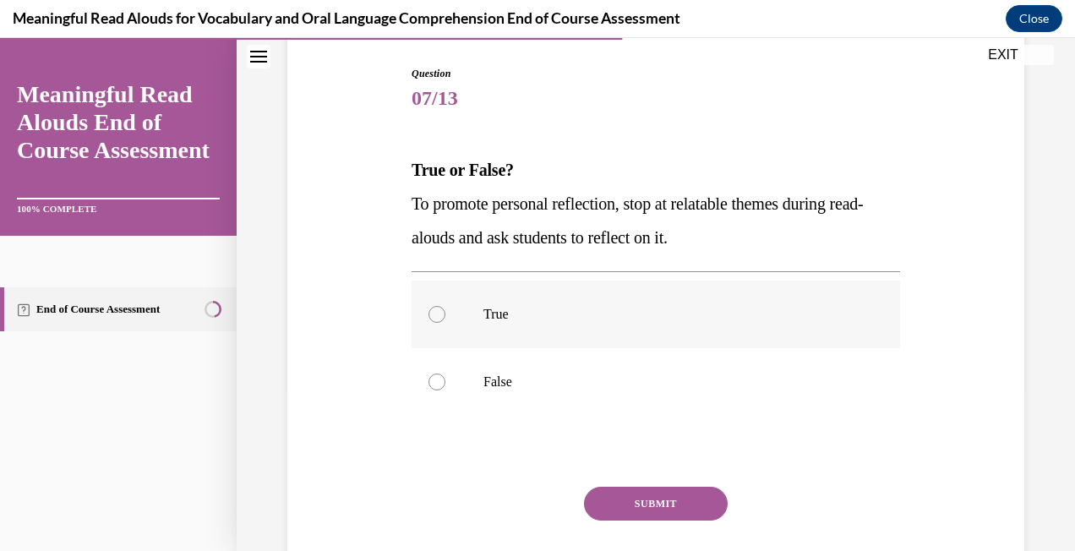
click at [576, 330] on label "True" at bounding box center [656, 315] width 489 height 68
click at [445, 323] on input "True" at bounding box center [437, 314] width 17 height 17
radio input "true"
click at [606, 502] on button "SUBMIT" at bounding box center [656, 504] width 144 height 34
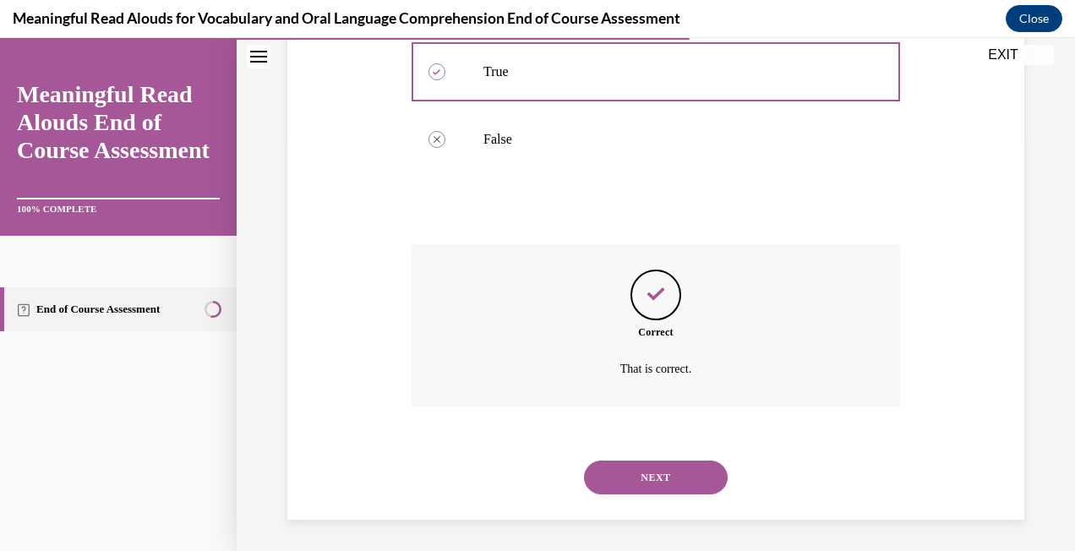
scroll to position [414, 0]
click at [676, 479] on button "NEXT" at bounding box center [656, 475] width 144 height 34
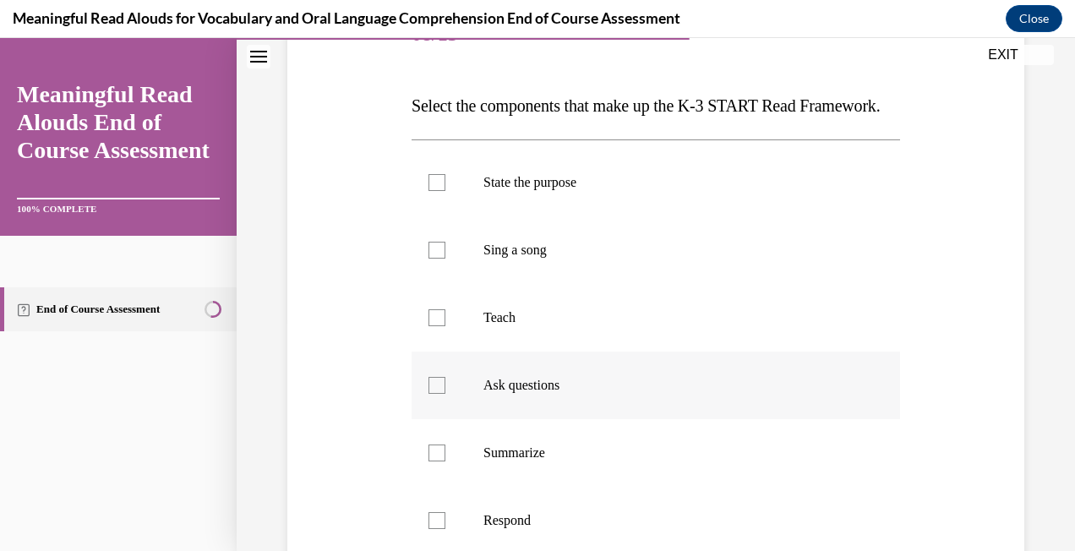
scroll to position [254, 0]
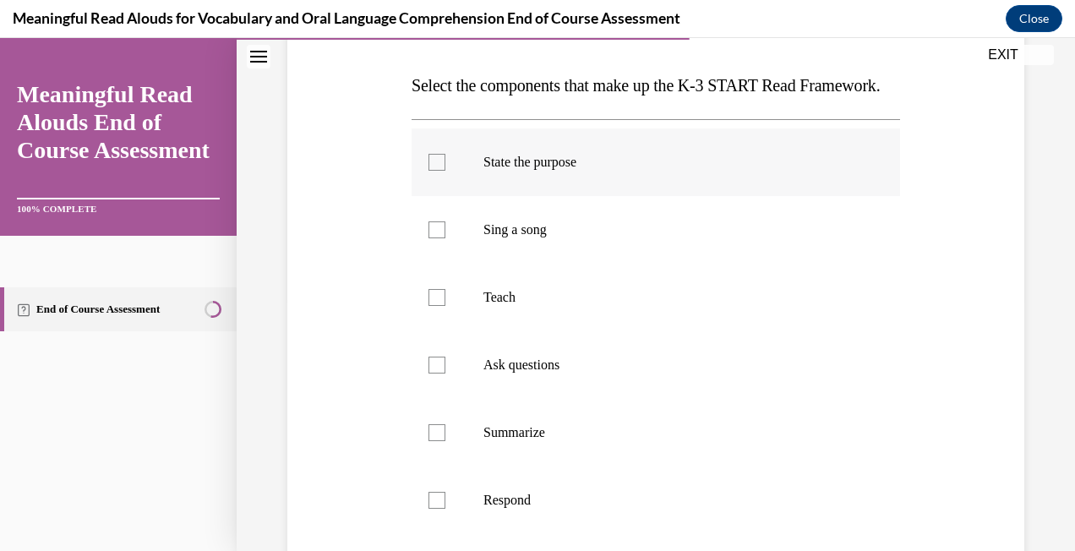
click at [533, 171] on p "State the purpose" at bounding box center [670, 162] width 374 height 17
click at [445, 171] on input "State the purpose" at bounding box center [437, 162] width 17 height 17
checkbox input "true"
click at [508, 306] on p "Teach" at bounding box center [670, 297] width 374 height 17
click at [445, 306] on input "Teach" at bounding box center [437, 297] width 17 height 17
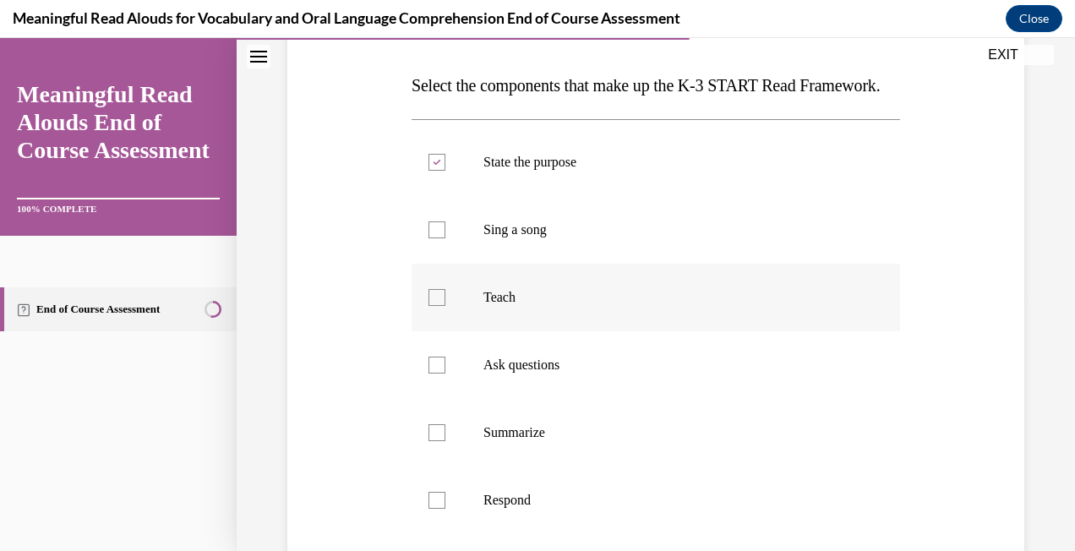
checkbox input "true"
click at [499, 374] on p "Ask questions" at bounding box center [670, 365] width 374 height 17
click at [445, 374] on input "Ask questions" at bounding box center [437, 365] width 17 height 17
checkbox input "true"
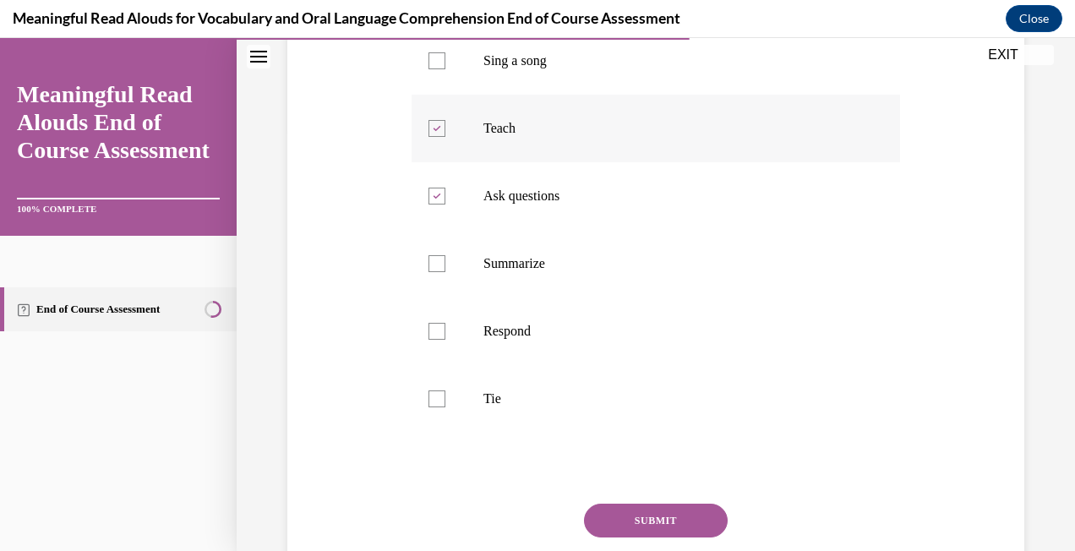
scroll to position [338, 0]
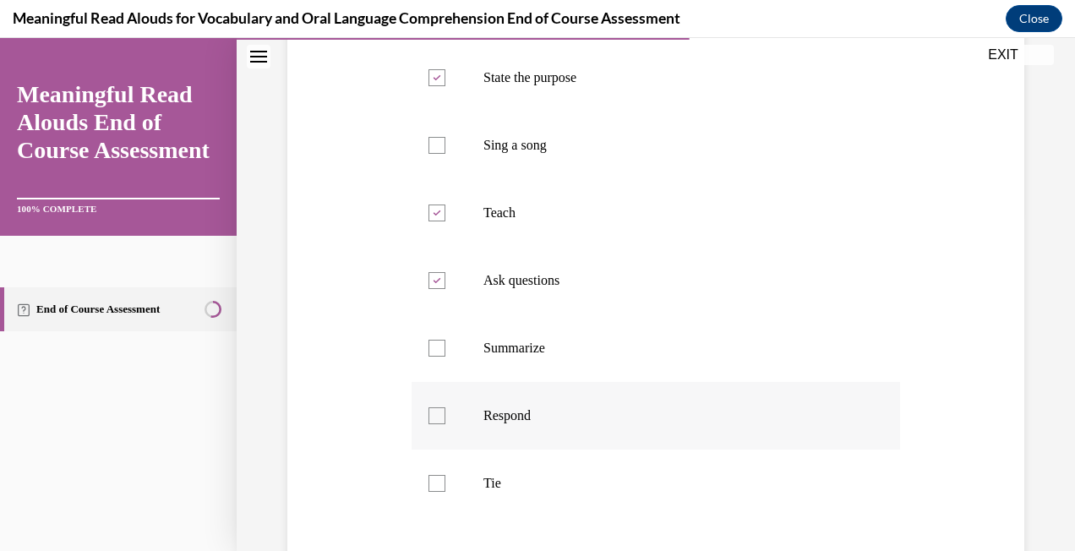
click at [450, 447] on label "Respond" at bounding box center [656, 416] width 489 height 68
click at [445, 424] on input "Respond" at bounding box center [437, 415] width 17 height 17
checkbox input "true"
click at [438, 505] on label "Tie" at bounding box center [656, 484] width 489 height 68
click at [438, 492] on input "Tie" at bounding box center [437, 483] width 17 height 17
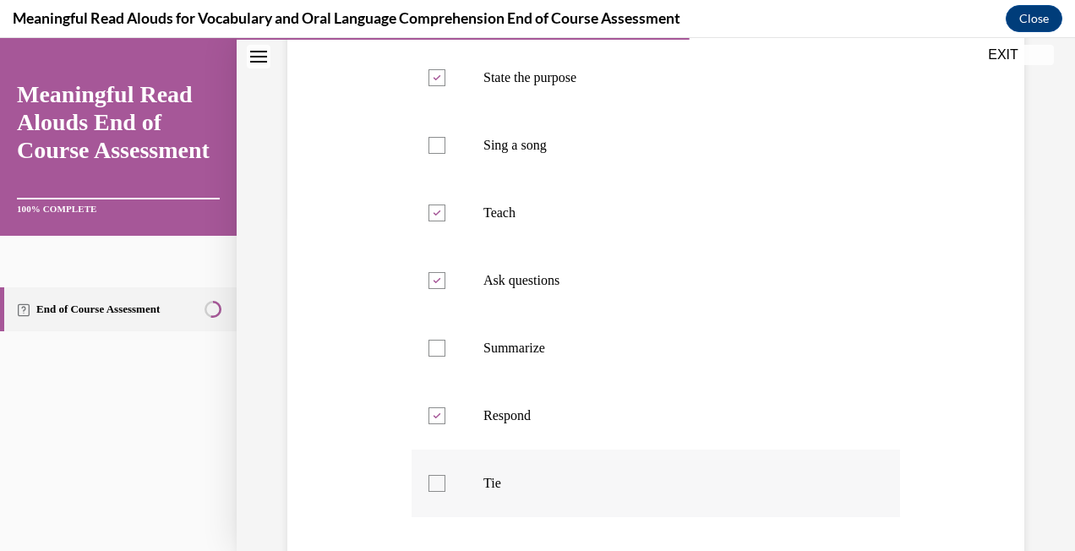
checkbox input "true"
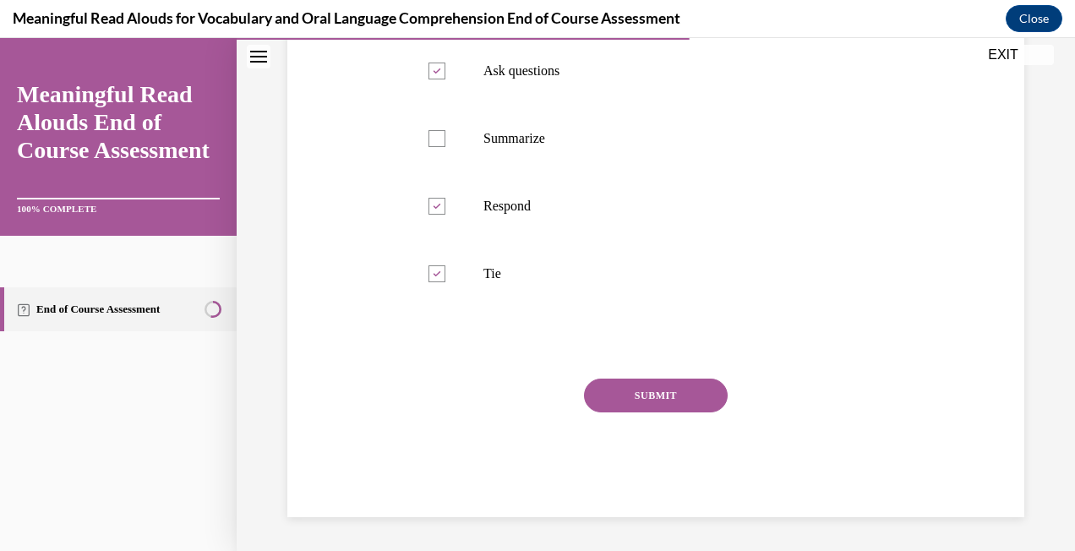
click at [713, 407] on button "SUBMIT" at bounding box center [656, 396] width 144 height 34
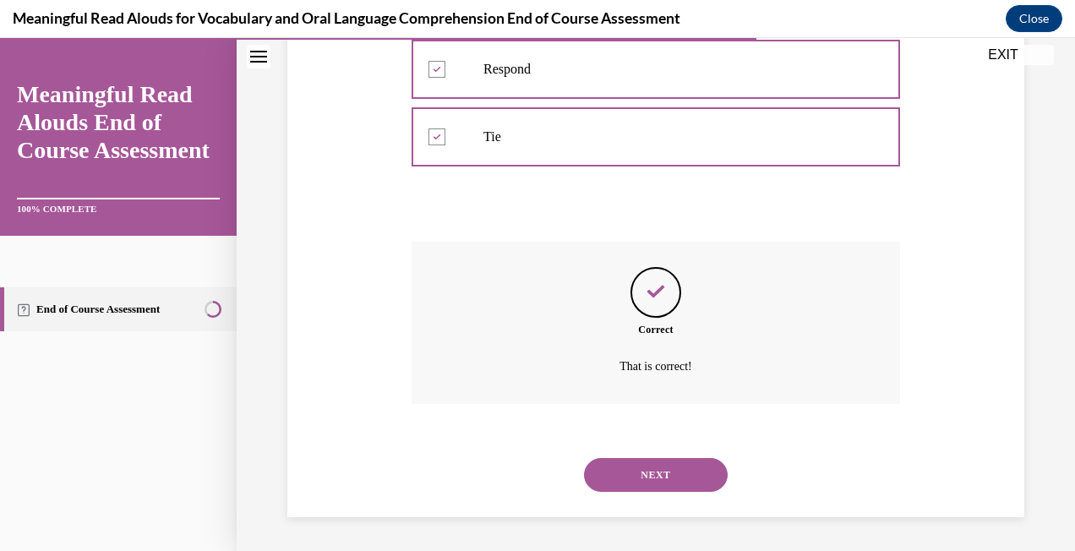
scroll to position [718, 0]
click at [651, 477] on button "NEXT" at bounding box center [656, 475] width 144 height 34
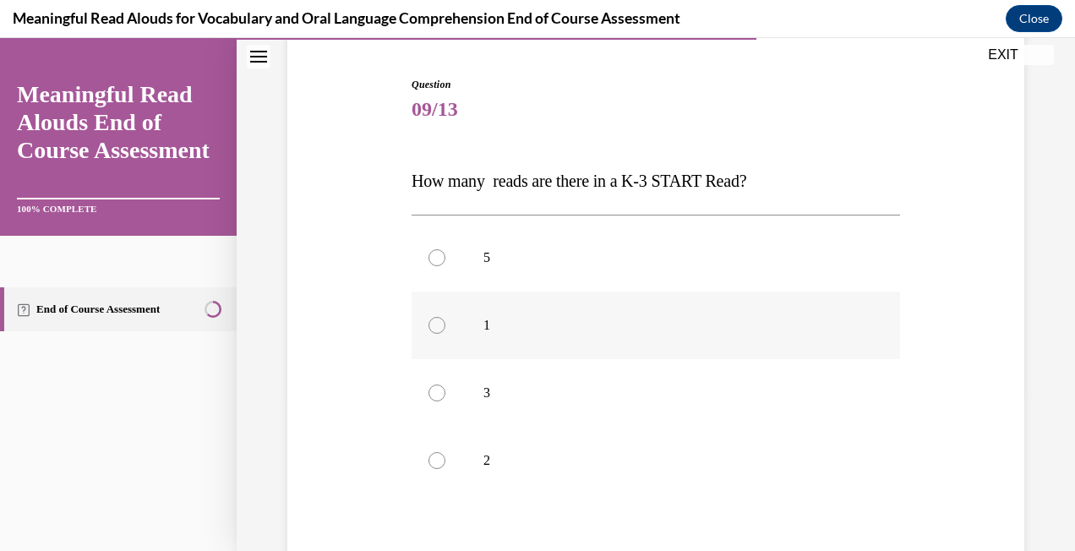
scroll to position [169, 0]
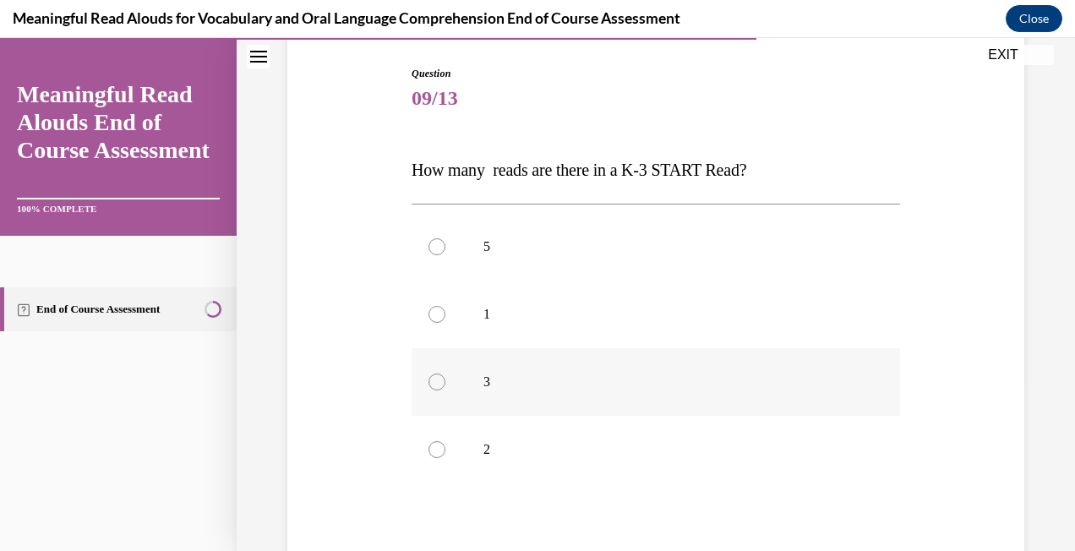
click at [509, 372] on label "3" at bounding box center [656, 382] width 489 height 68
click at [445, 374] on input "3" at bounding box center [437, 382] width 17 height 17
radio input "true"
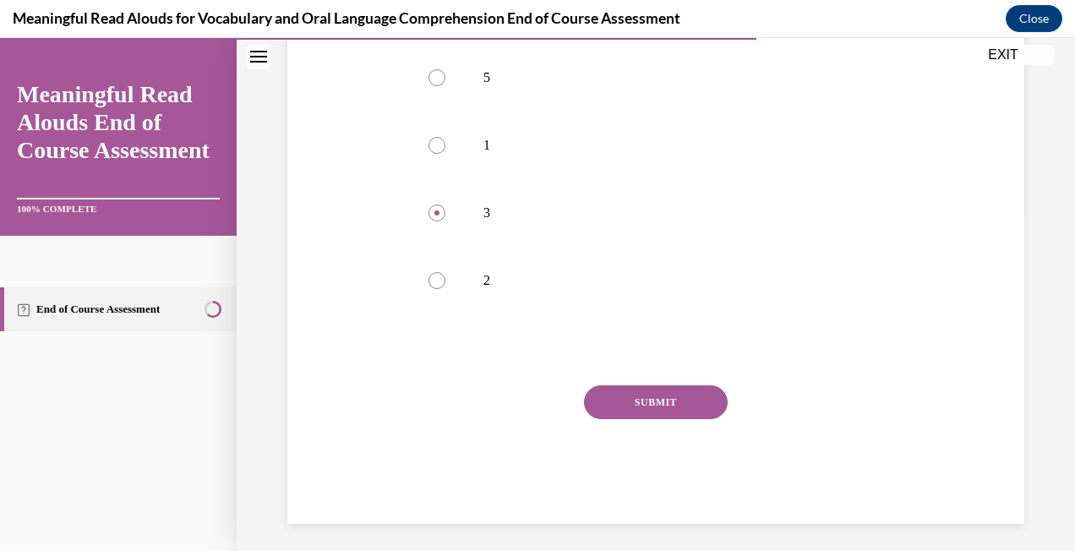
click at [648, 398] on button "SUBMIT" at bounding box center [656, 402] width 144 height 34
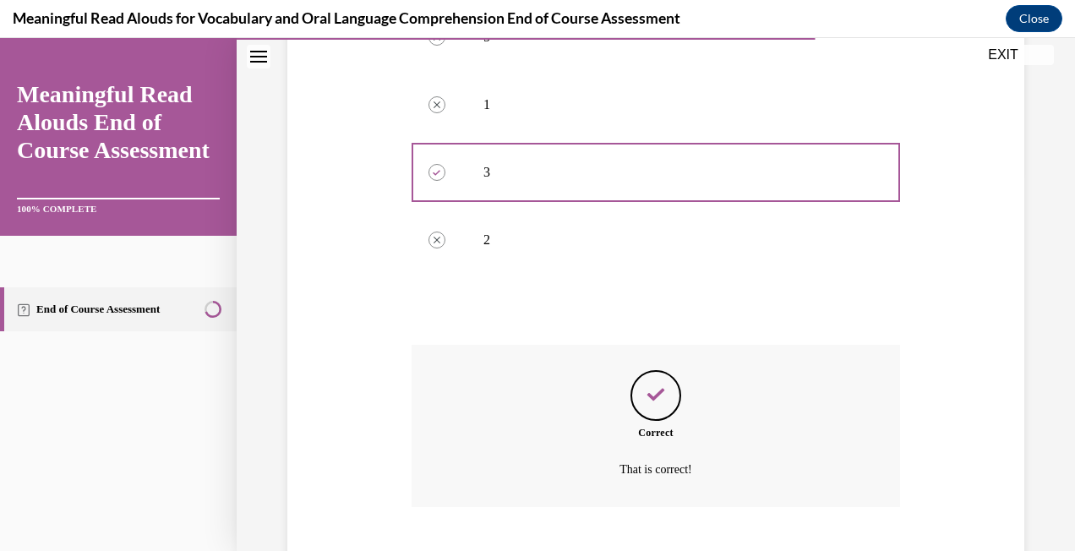
scroll to position [482, 0]
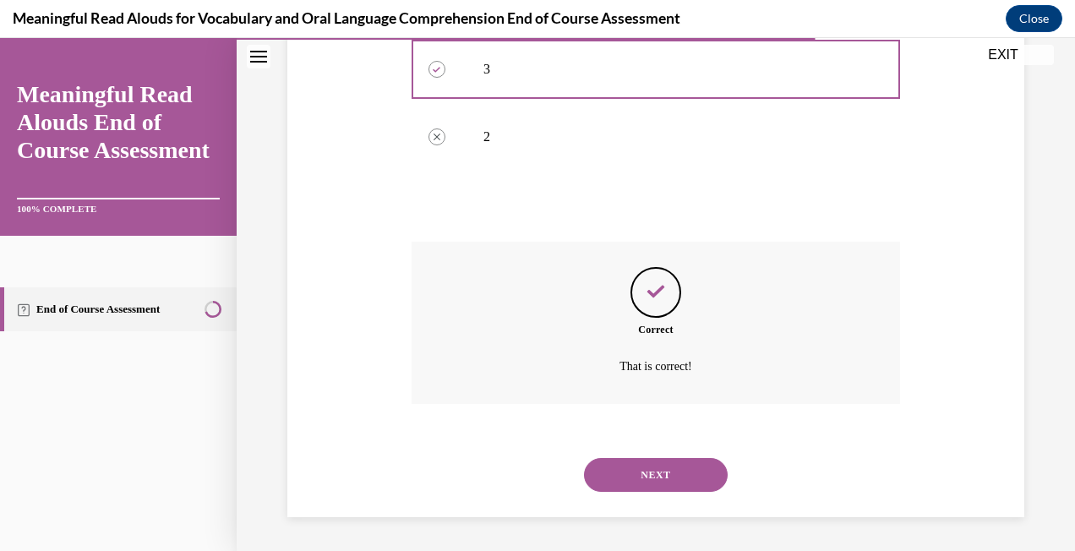
click at [645, 456] on div "NEXT" at bounding box center [656, 475] width 489 height 68
click at [636, 475] on button "NEXT" at bounding box center [656, 475] width 144 height 34
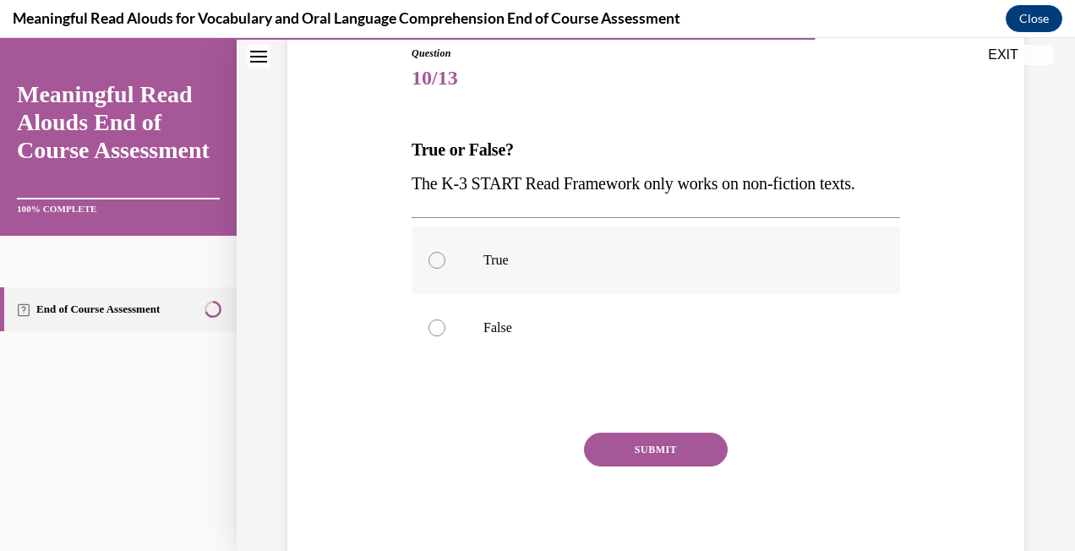
scroll to position [243, 0]
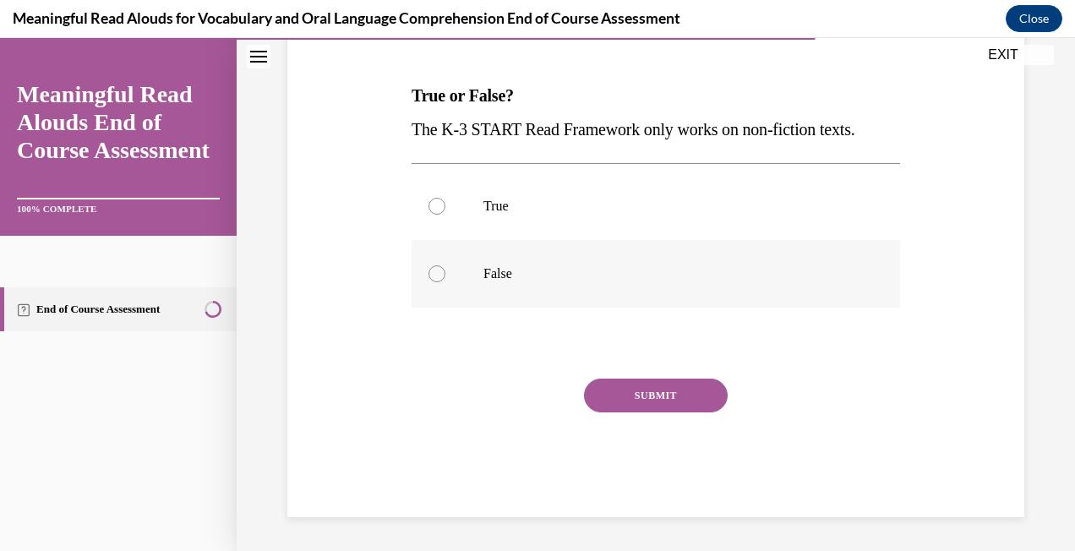
click at [520, 276] on p "False" at bounding box center [670, 273] width 374 height 17
click at [445, 276] on input "False" at bounding box center [437, 273] width 17 height 17
radio input "true"
click at [620, 398] on button "SUBMIT" at bounding box center [656, 396] width 144 height 34
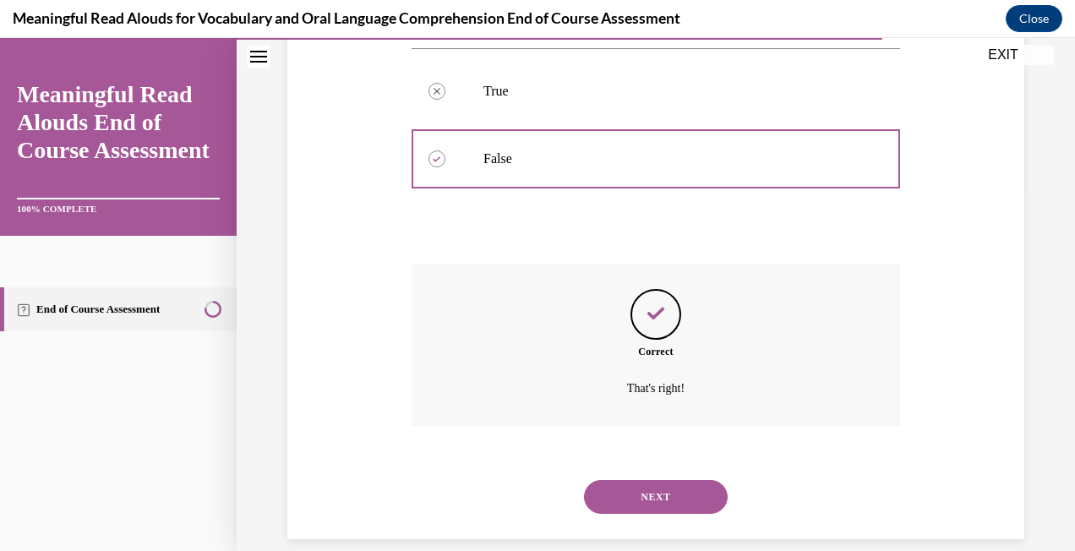
scroll to position [380, 0]
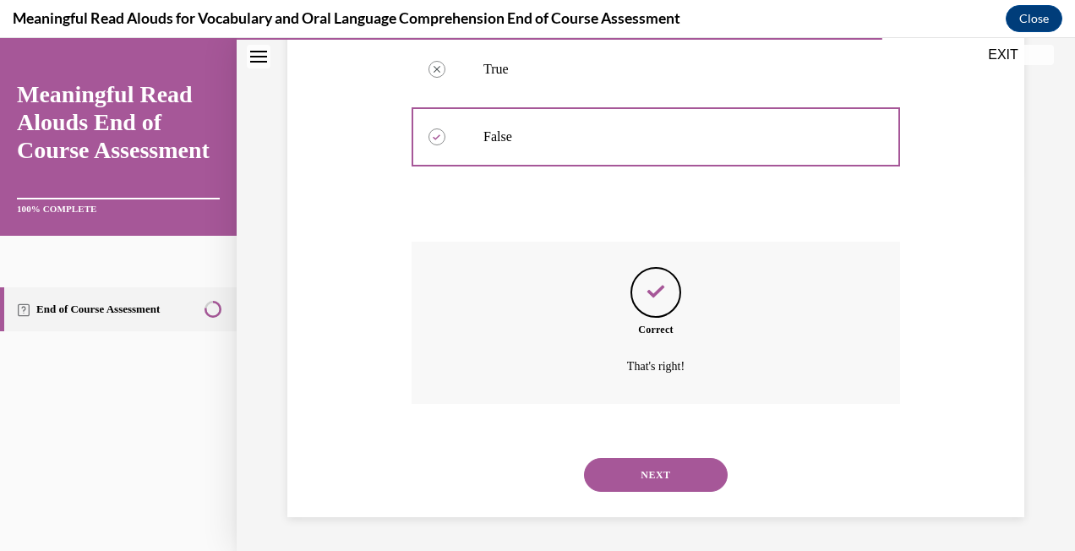
click at [664, 469] on button "NEXT" at bounding box center [656, 475] width 144 height 34
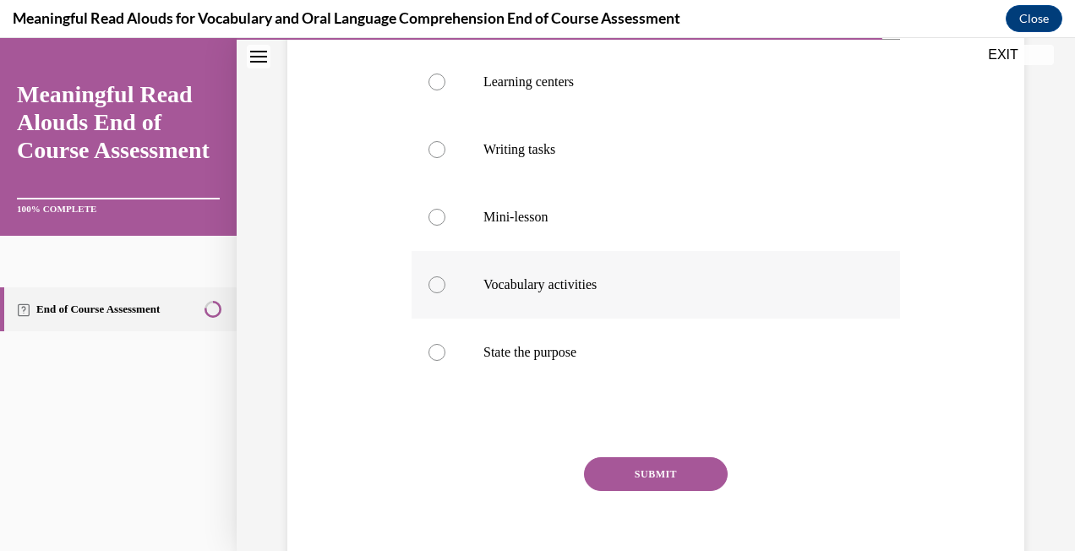
scroll to position [338, 0]
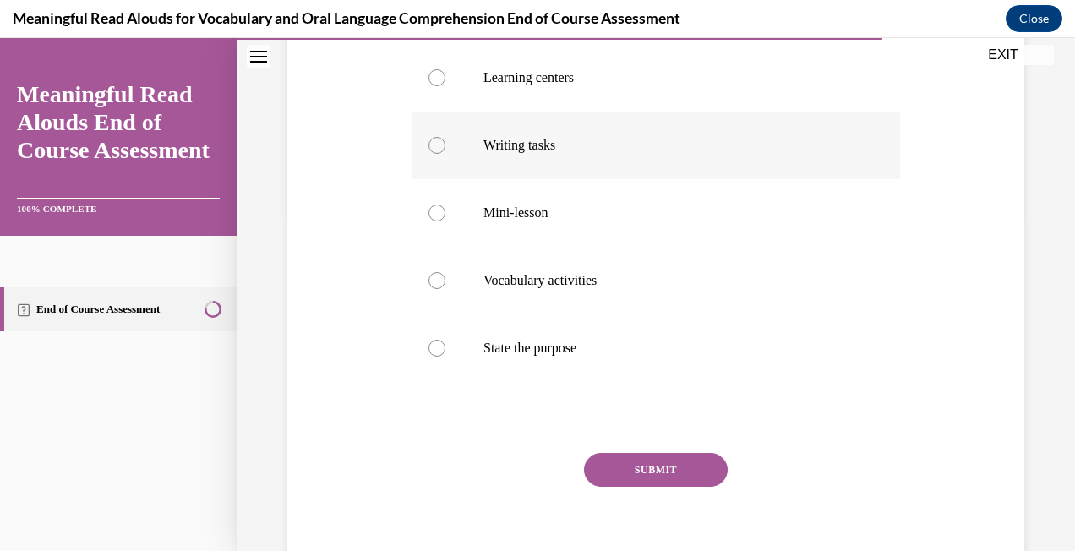
click at [453, 139] on label "Writing tasks" at bounding box center [656, 146] width 489 height 68
click at [445, 139] on input "Writing tasks" at bounding box center [437, 145] width 17 height 17
radio input "true"
click at [531, 345] on p "State the purpose" at bounding box center [670, 348] width 374 height 17
click at [445, 345] on input "State the purpose" at bounding box center [437, 348] width 17 height 17
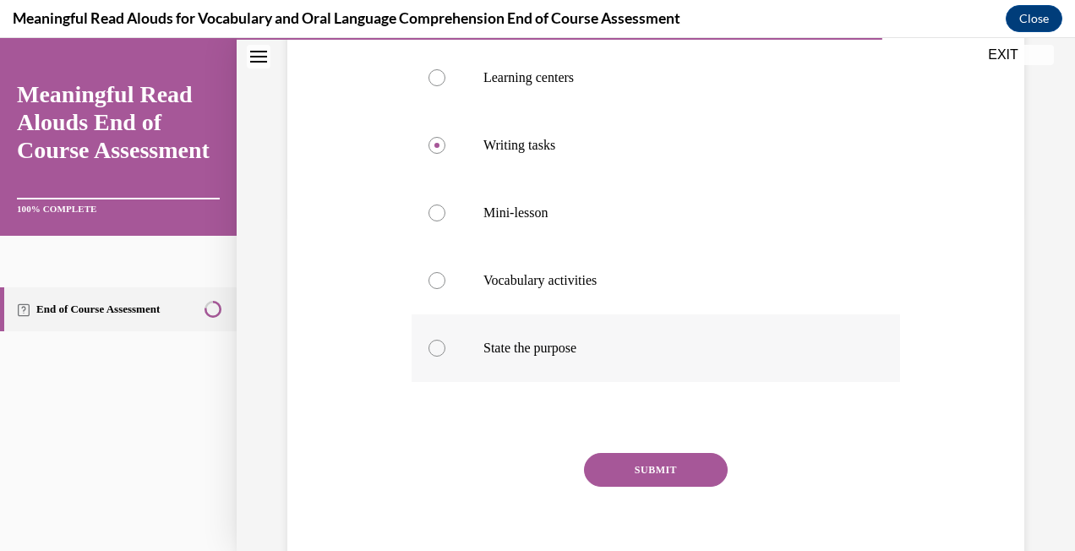
radio input "true"
click at [601, 456] on button "SUBMIT" at bounding box center [656, 470] width 144 height 34
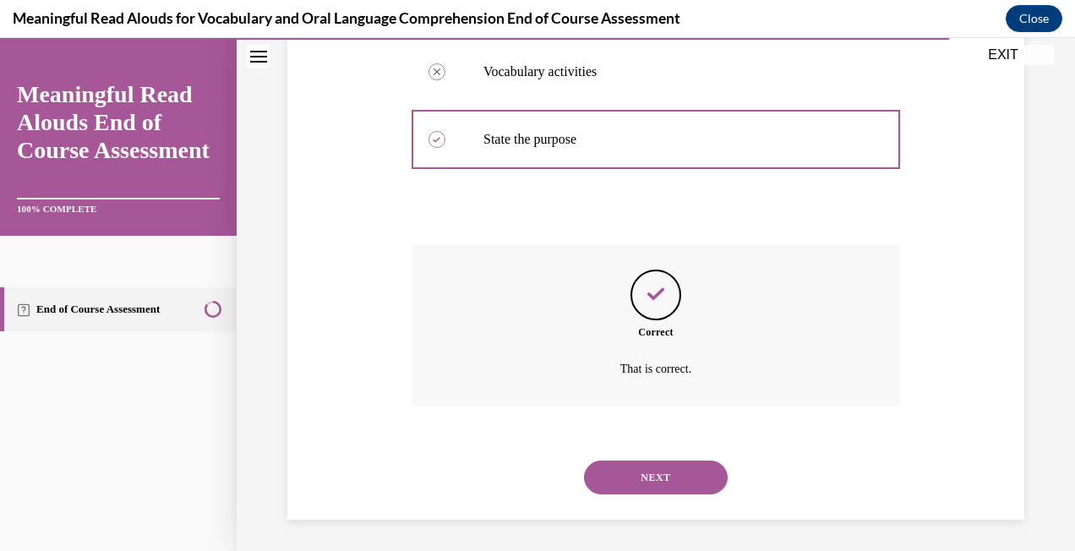
scroll to position [549, 0]
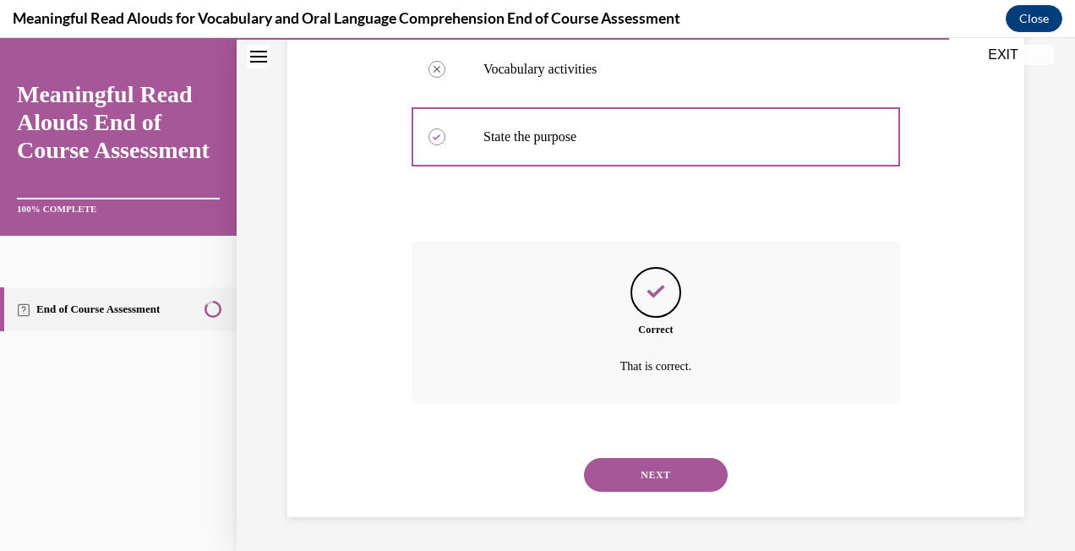
click at [655, 470] on button "NEXT" at bounding box center [656, 475] width 144 height 34
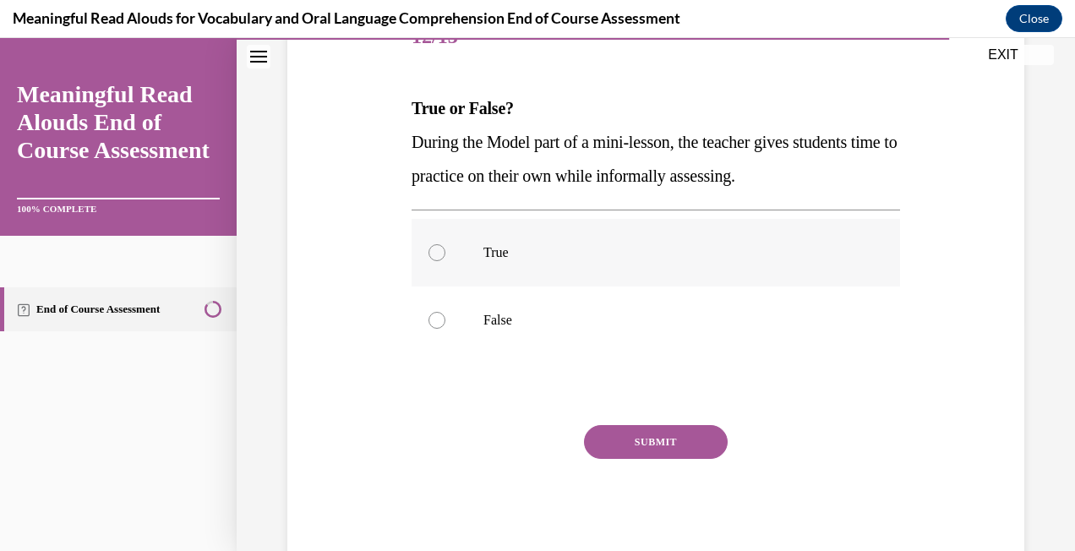
scroll to position [254, 0]
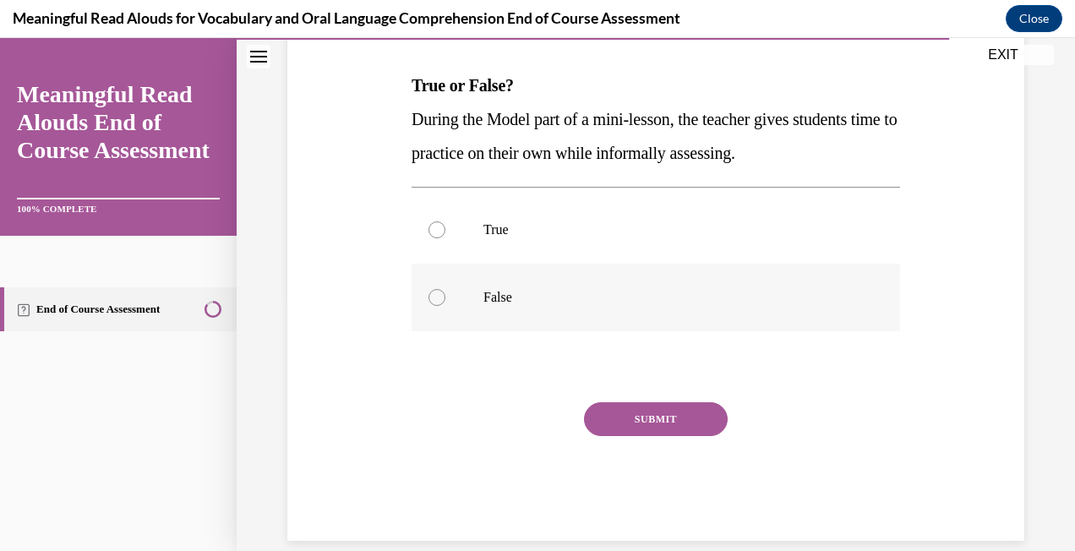
click at [595, 277] on label "False" at bounding box center [656, 298] width 489 height 68
click at [445, 289] on input "False" at bounding box center [437, 297] width 17 height 17
radio input "true"
click at [636, 414] on button "SUBMIT" at bounding box center [656, 419] width 144 height 34
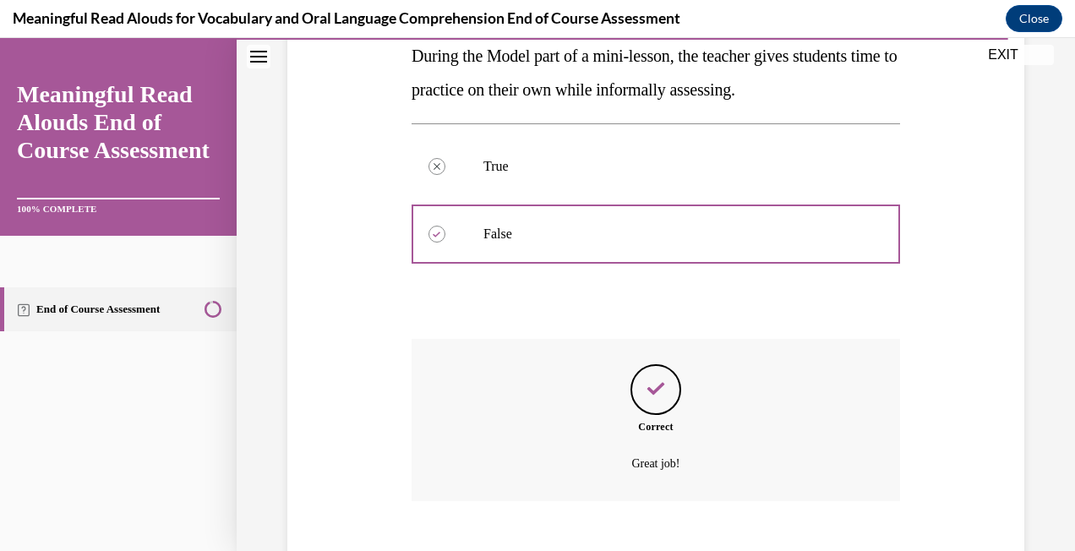
scroll to position [414, 0]
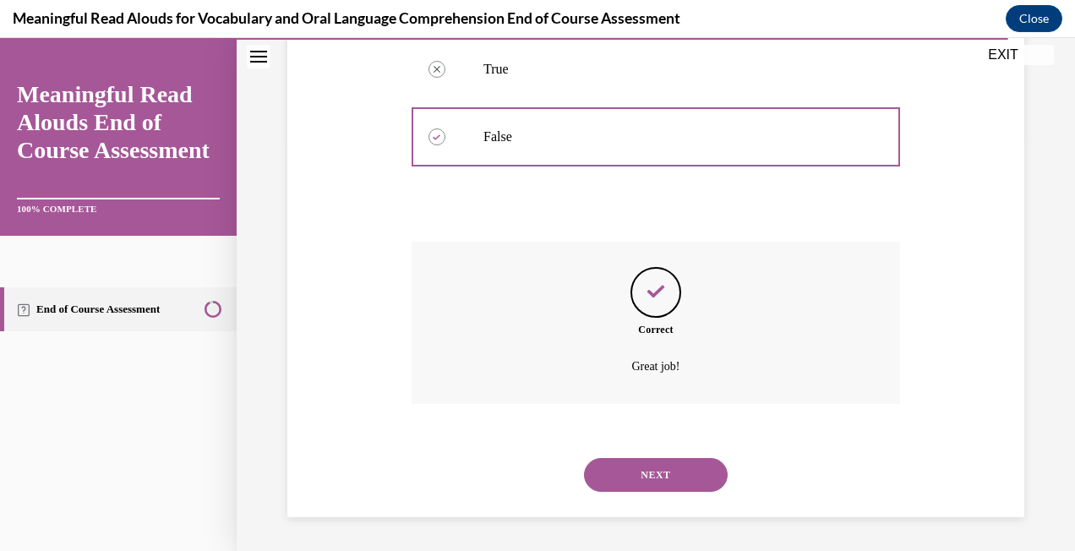
click at [707, 462] on button "NEXT" at bounding box center [656, 475] width 144 height 34
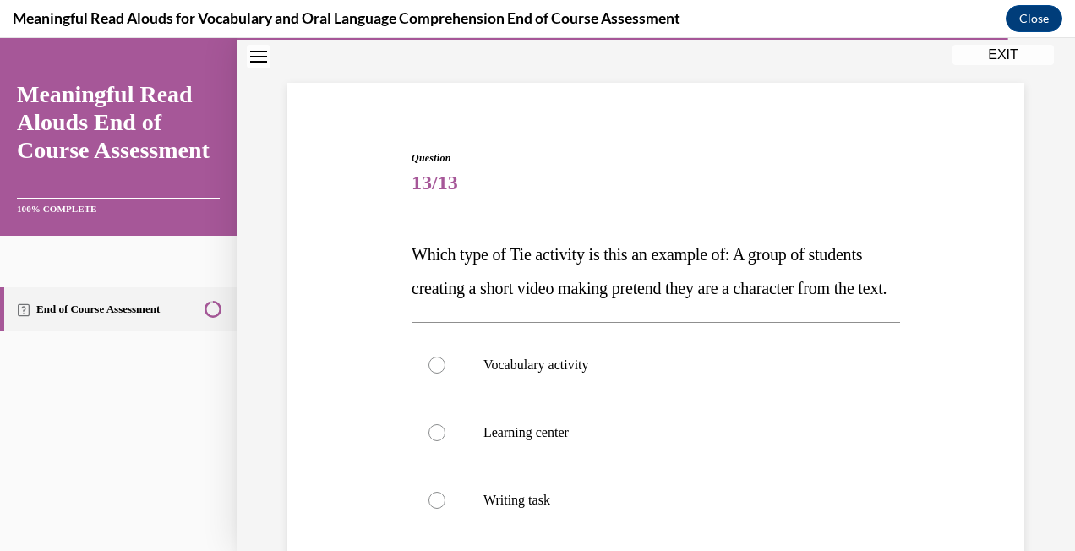
scroll to position [169, 0]
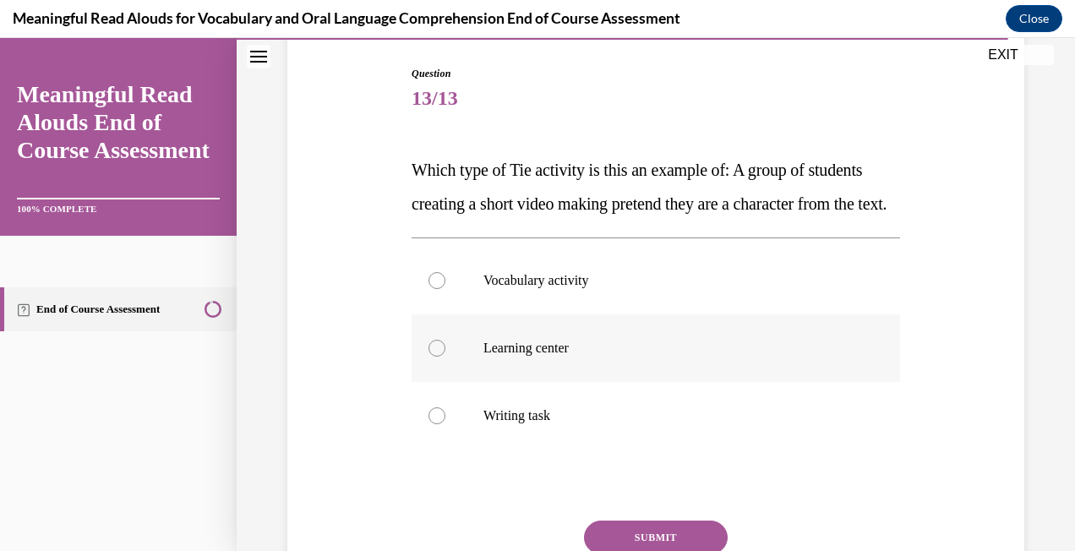
click at [627, 372] on label "Learning center" at bounding box center [656, 348] width 489 height 68
click at [445, 357] on input "Learning center" at bounding box center [437, 348] width 17 height 17
radio input "true"
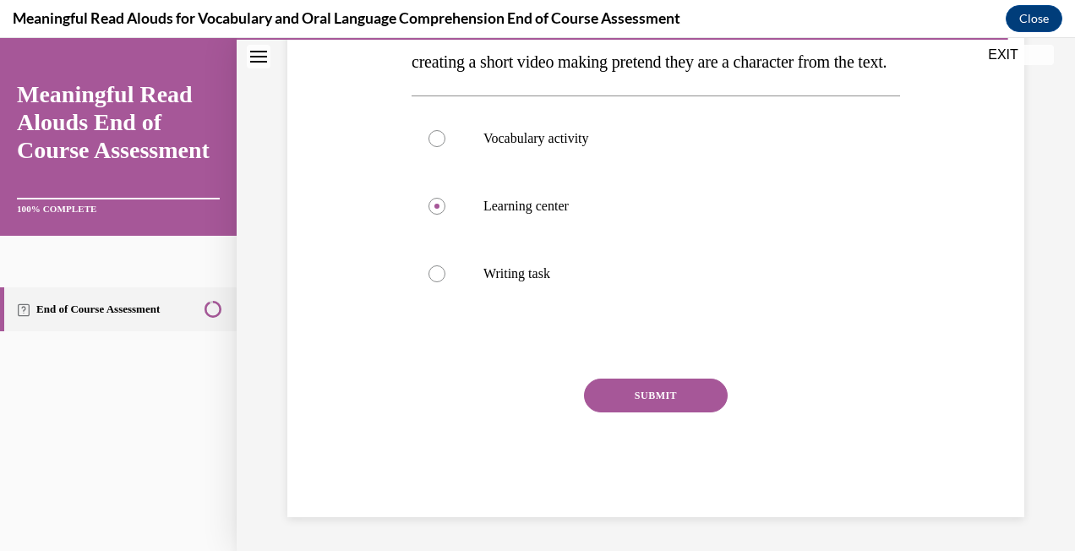
click at [642, 396] on button "SUBMIT" at bounding box center [656, 396] width 144 height 34
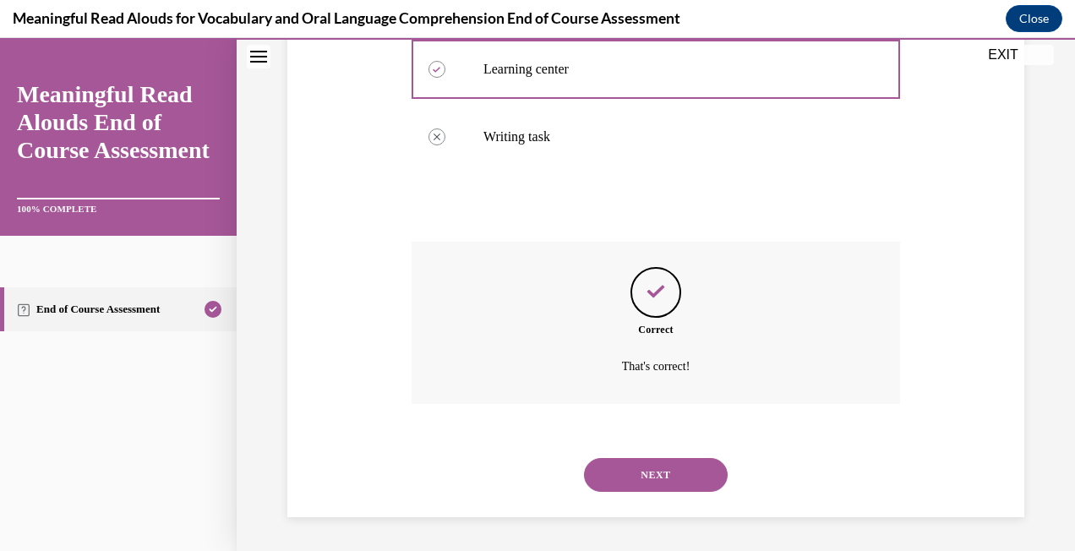
scroll to position [482, 0]
click at [687, 467] on button "NEXT" at bounding box center [656, 475] width 144 height 34
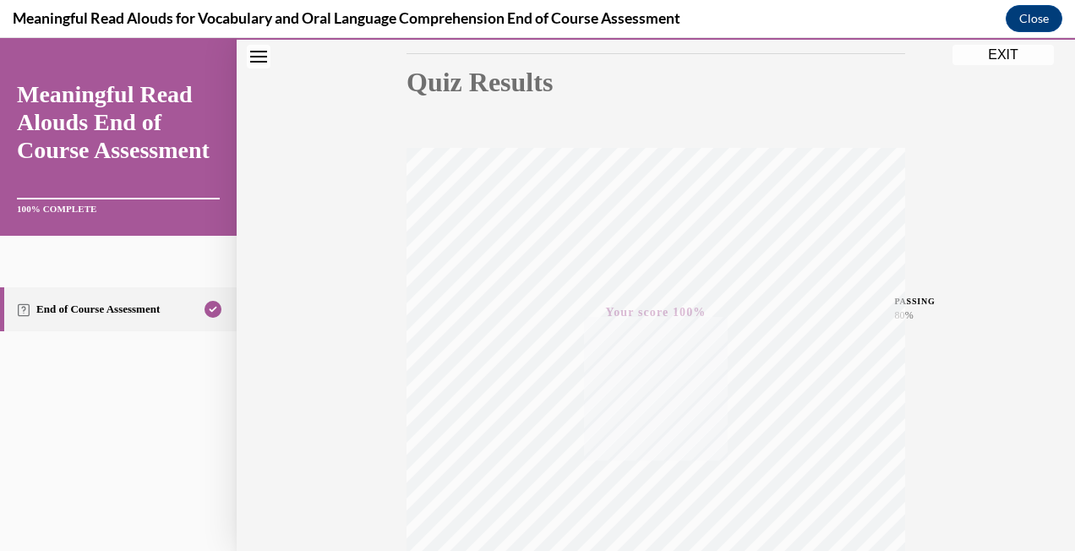
scroll to position [353, 0]
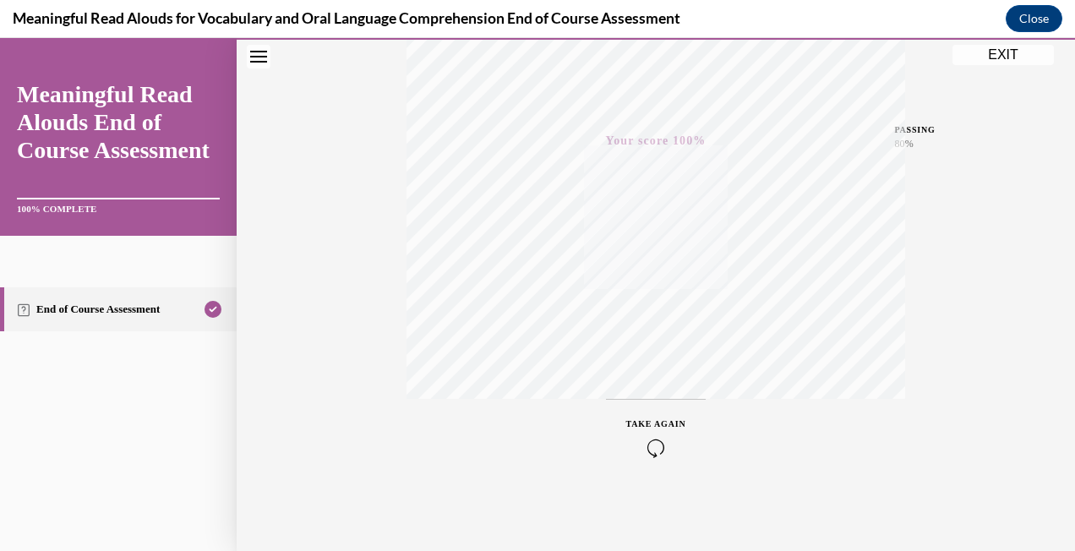
click at [981, 57] on button "EXIT" at bounding box center [1003, 55] width 101 height 20
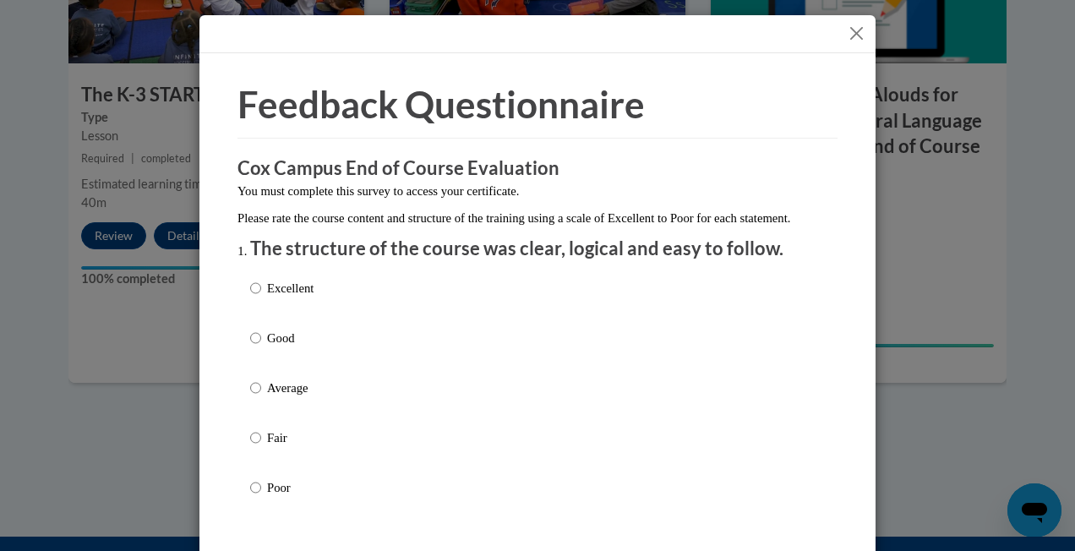
scroll to position [85, 0]
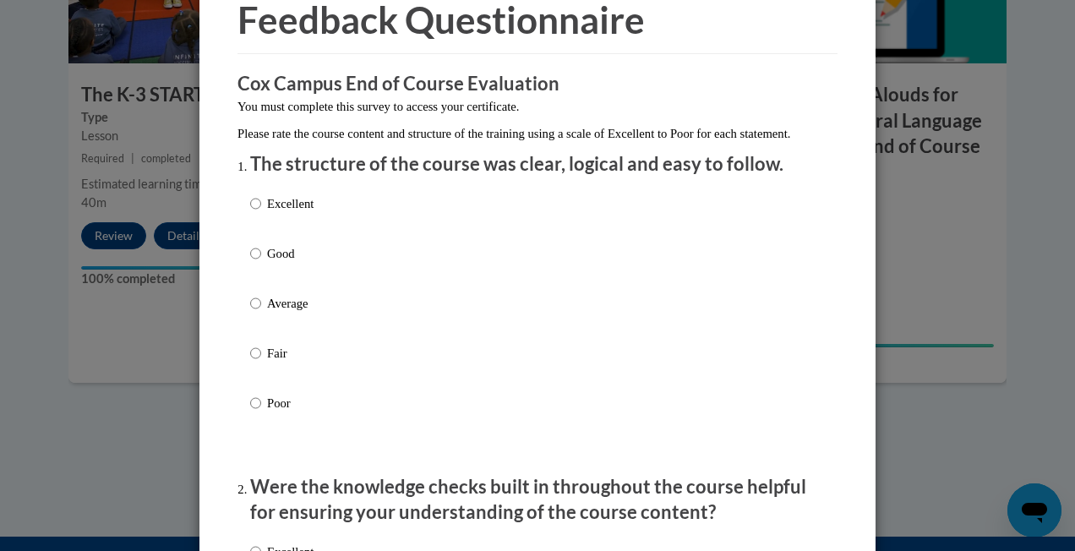
click at [298, 213] on p "Excellent" at bounding box center [290, 203] width 46 height 19
click at [261, 213] on input "Excellent" at bounding box center [255, 203] width 11 height 19
radio input "true"
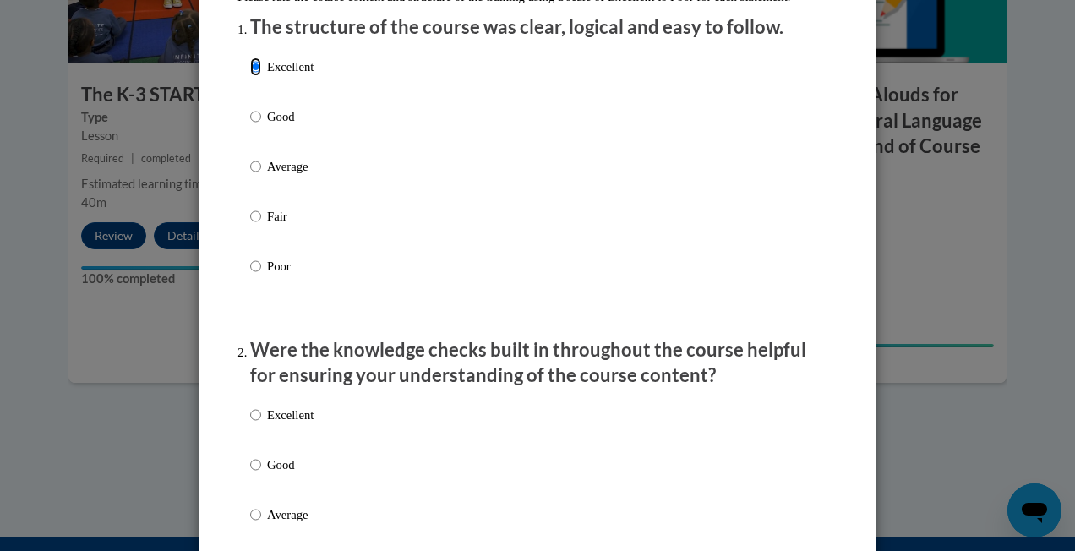
scroll to position [338, 0]
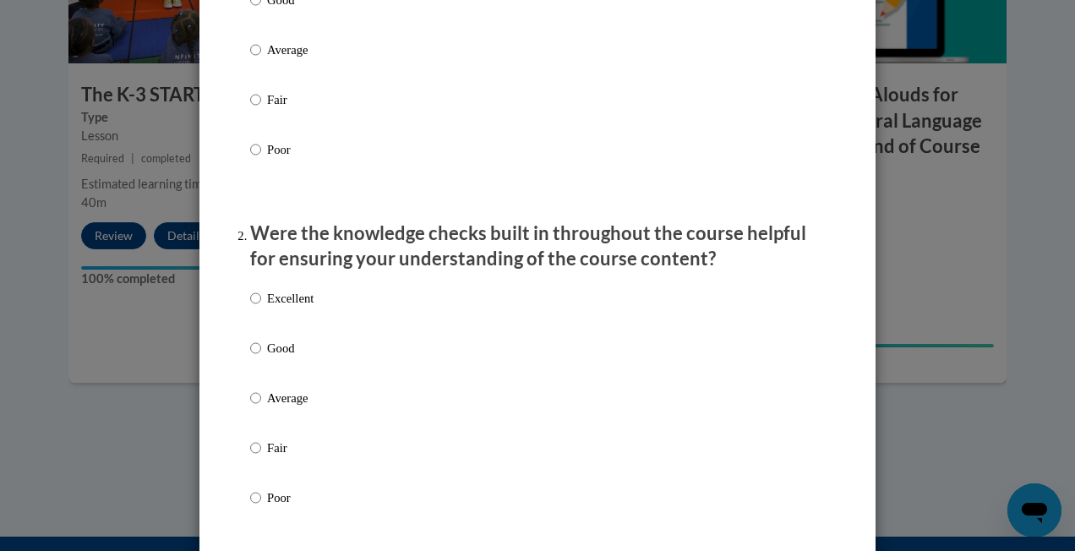
click at [303, 308] on p "Excellent" at bounding box center [290, 298] width 46 height 19
click at [261, 308] on input "Excellent" at bounding box center [255, 298] width 11 height 19
radio input "true"
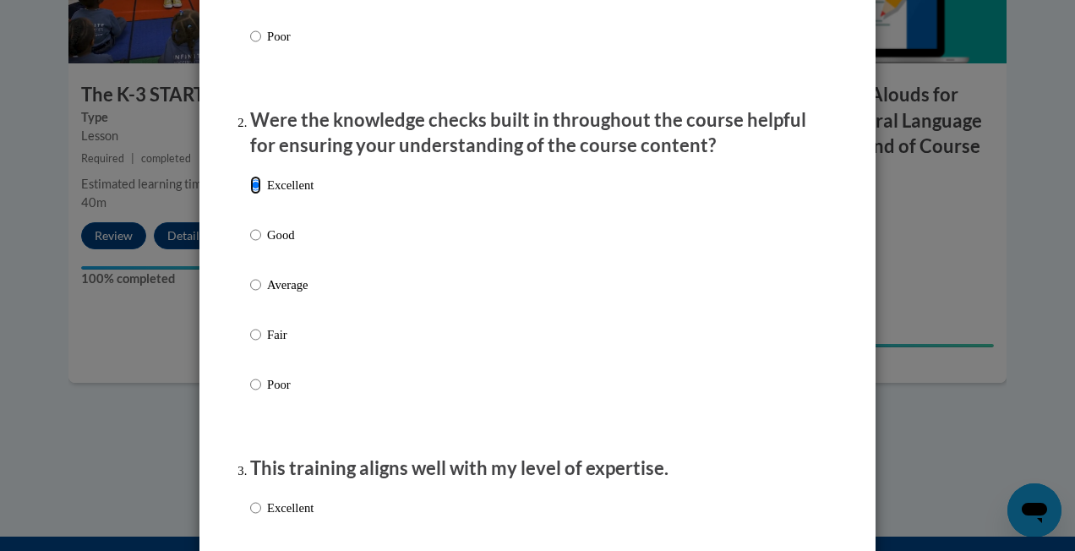
scroll to position [761, 0]
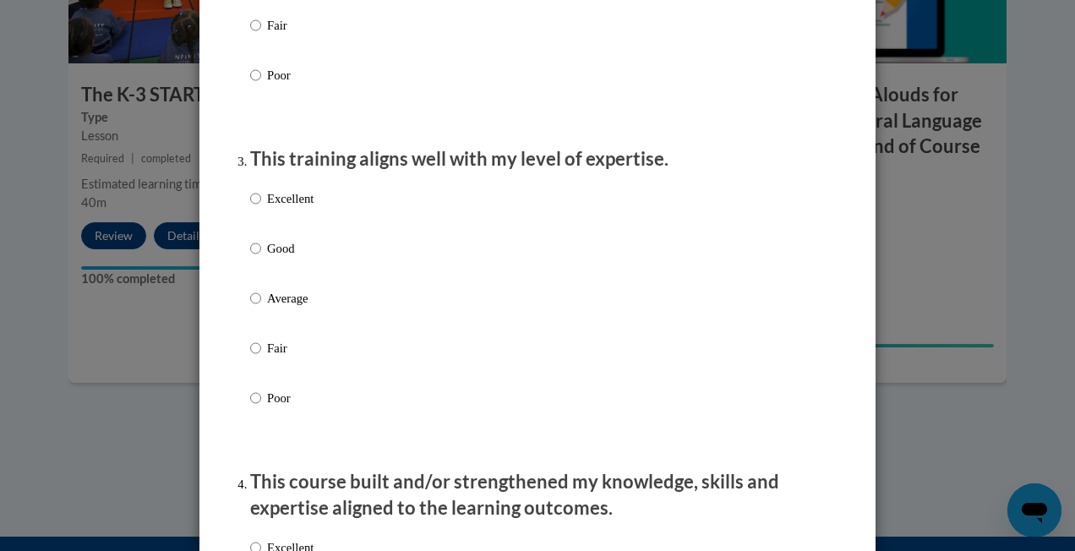
click at [267, 208] on p "Excellent" at bounding box center [290, 198] width 46 height 19
click at [261, 208] on input "Excellent" at bounding box center [255, 198] width 11 height 19
radio input "true"
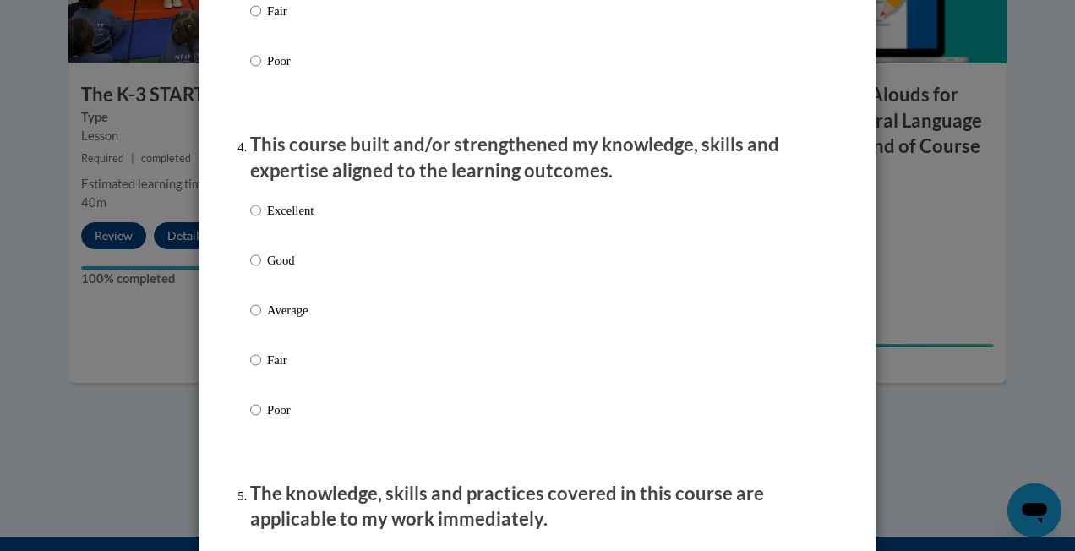
scroll to position [1099, 0]
click at [302, 219] on p "Excellent" at bounding box center [290, 209] width 46 height 19
click at [261, 219] on input "Excellent" at bounding box center [255, 209] width 11 height 19
radio input "true"
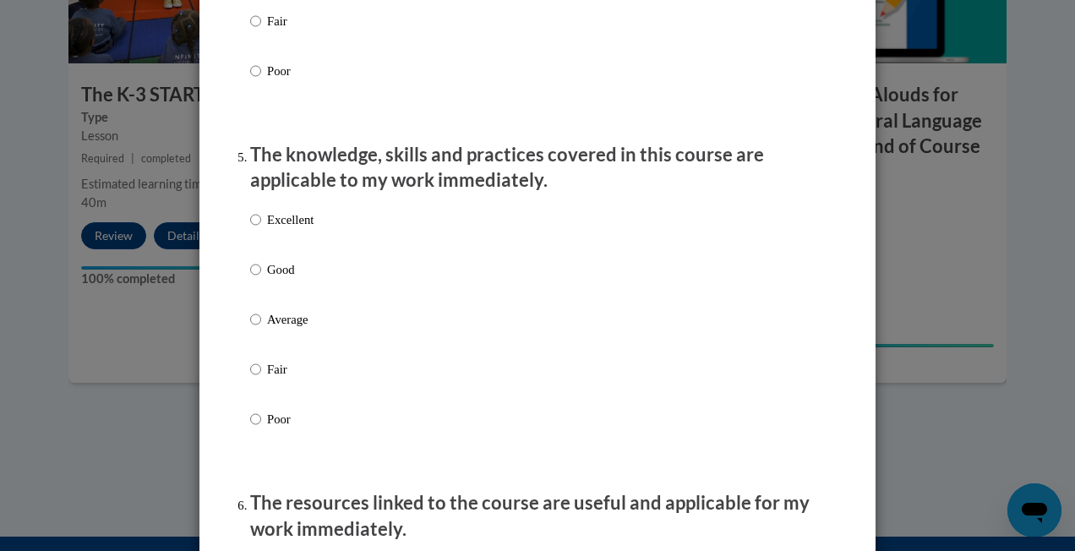
click at [280, 251] on label "Excellent" at bounding box center [281, 233] width 63 height 46
click at [261, 229] on input "Excellent" at bounding box center [255, 219] width 11 height 19
radio input "true"
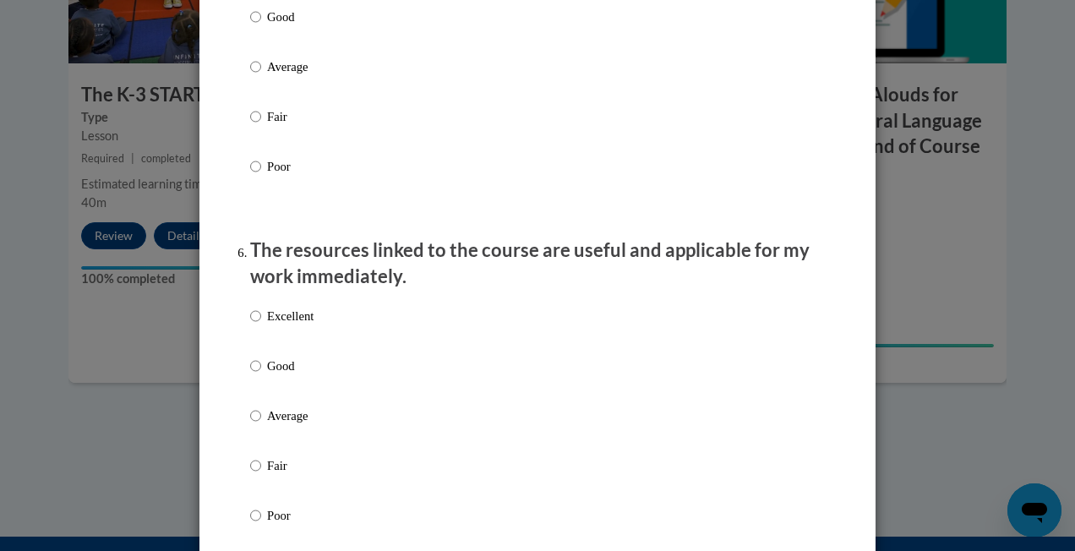
scroll to position [1691, 0]
click at [291, 325] on p "Excellent" at bounding box center [290, 315] width 46 height 19
click at [261, 325] on input "Excellent" at bounding box center [255, 315] width 11 height 19
radio input "true"
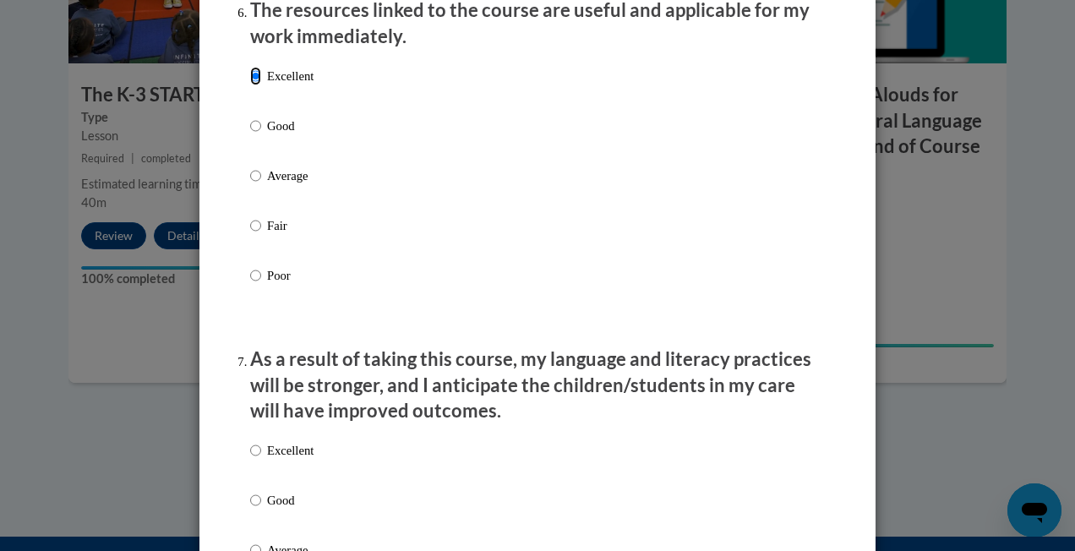
scroll to position [2113, 0]
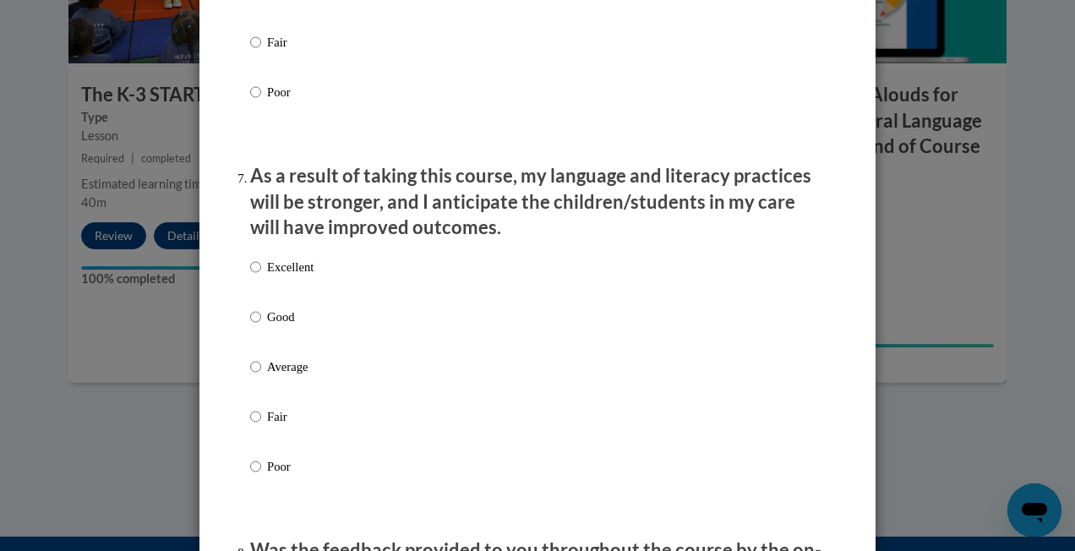
click at [285, 292] on label "Excellent" at bounding box center [281, 281] width 63 height 46
click at [261, 276] on input "Excellent" at bounding box center [255, 267] width 11 height 19
radio input "true"
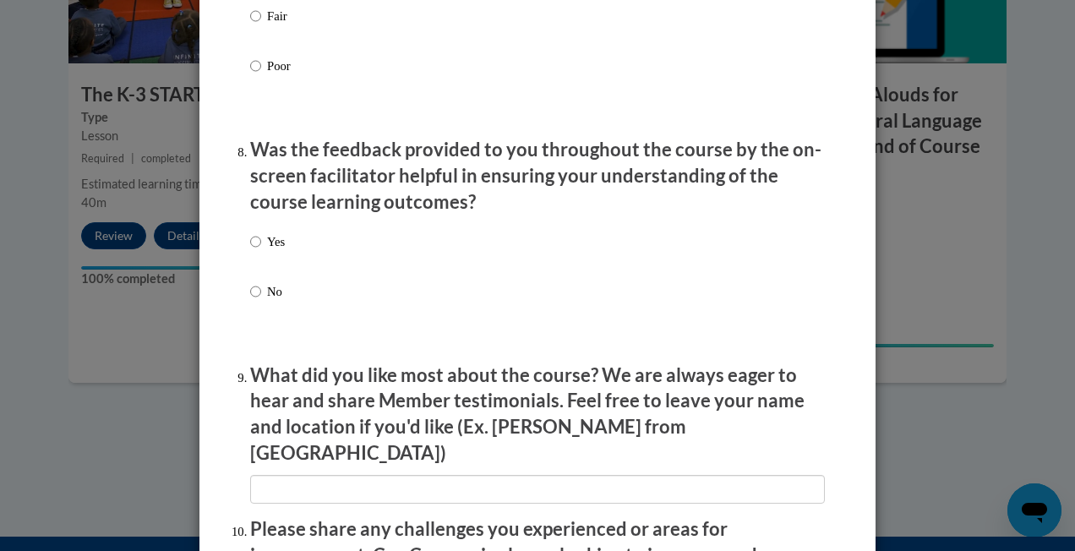
scroll to position [2536, 0]
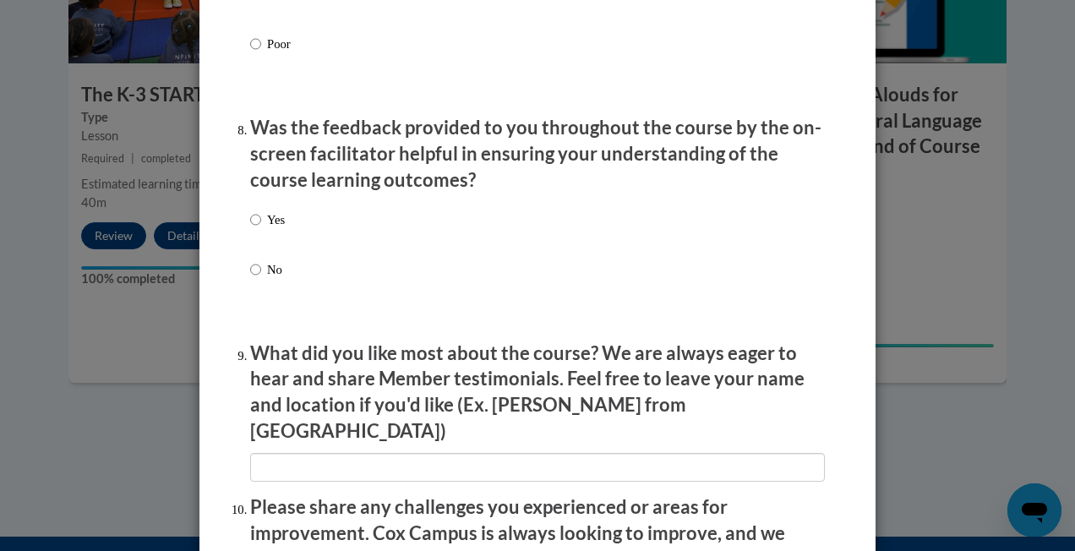
click at [280, 239] on div "Yes No" at bounding box center [537, 265] width 575 height 126
click at [279, 239] on div "Yes No" at bounding box center [537, 265] width 575 height 126
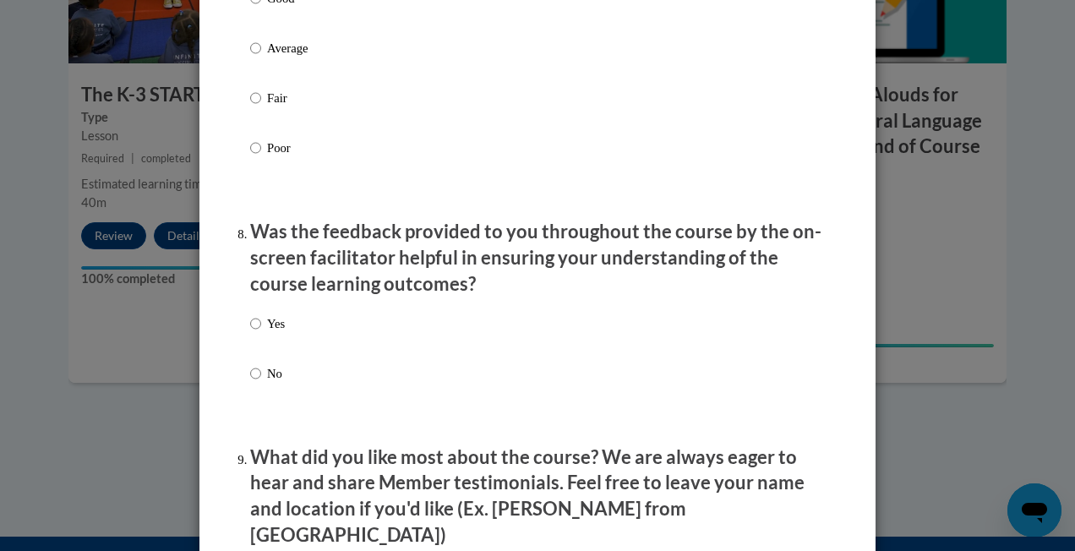
scroll to position [2451, 0]
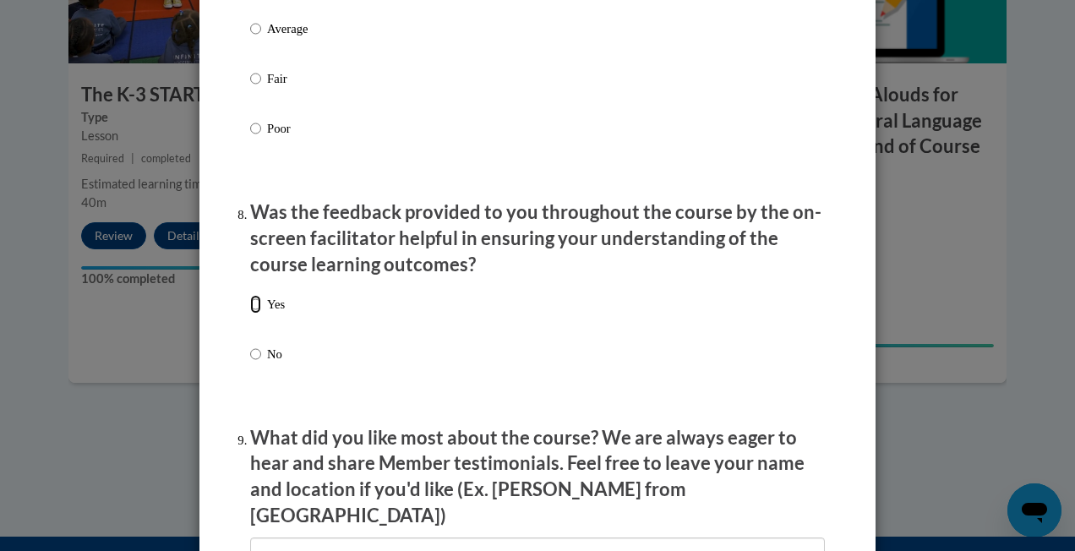
click at [250, 314] on input "Yes" at bounding box center [255, 304] width 11 height 19
radio input "true"
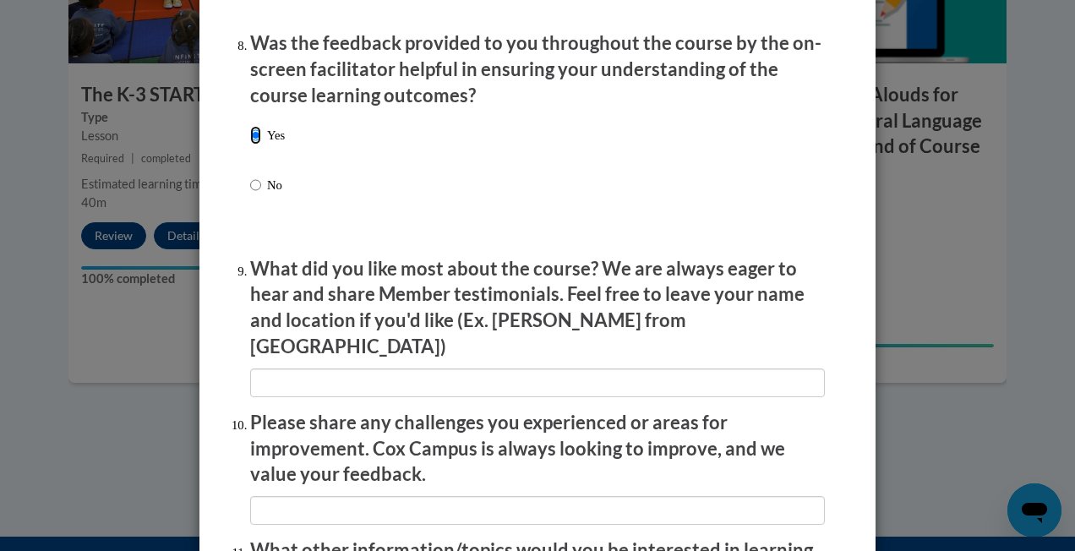
scroll to position [2705, 0]
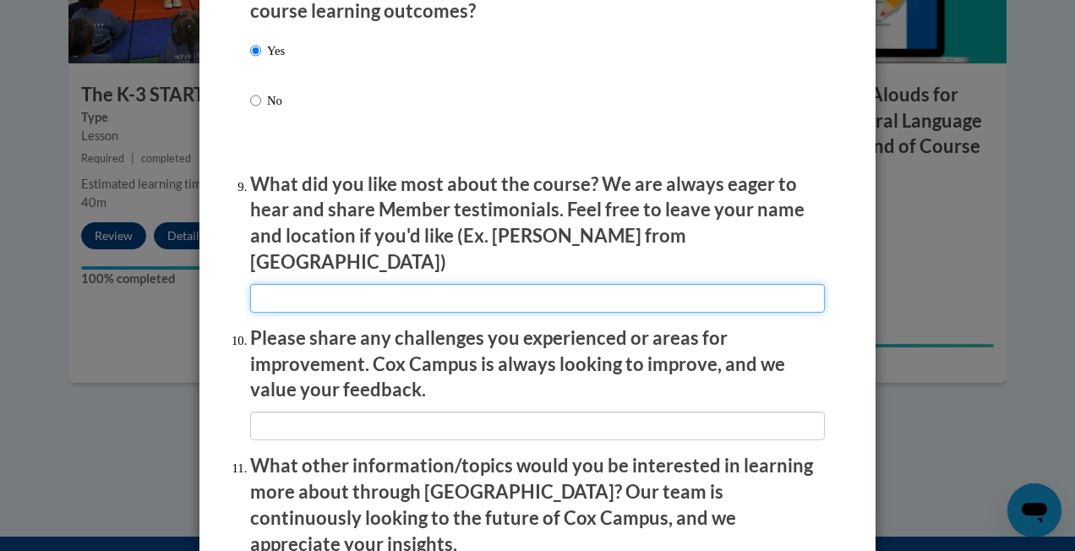
click at [455, 284] on input "textbox" at bounding box center [537, 298] width 575 height 29
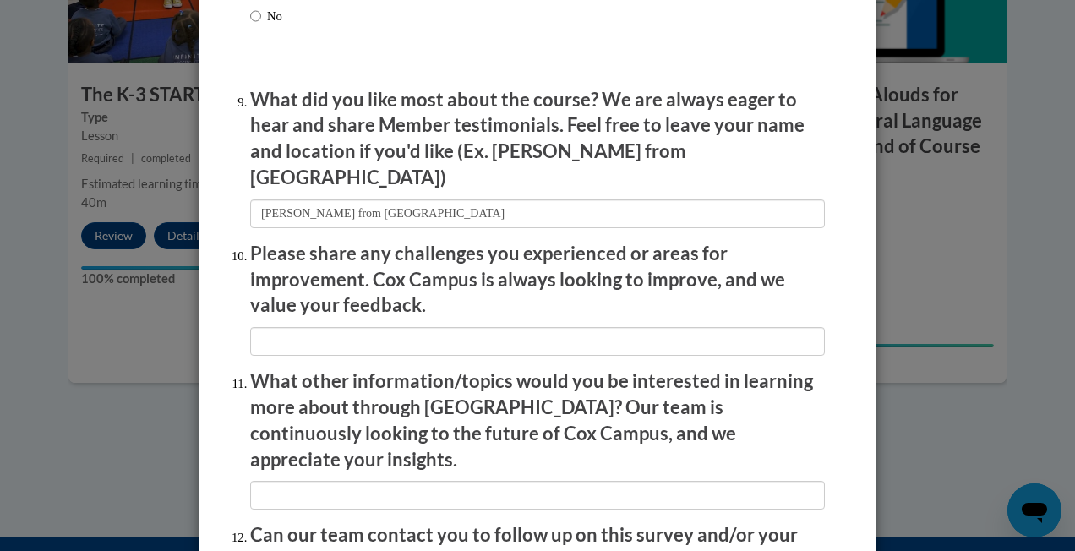
click at [414, 315] on li "Please share any challenges you experienced or areas for improvement. Cox Campu…" at bounding box center [537, 298] width 575 height 115
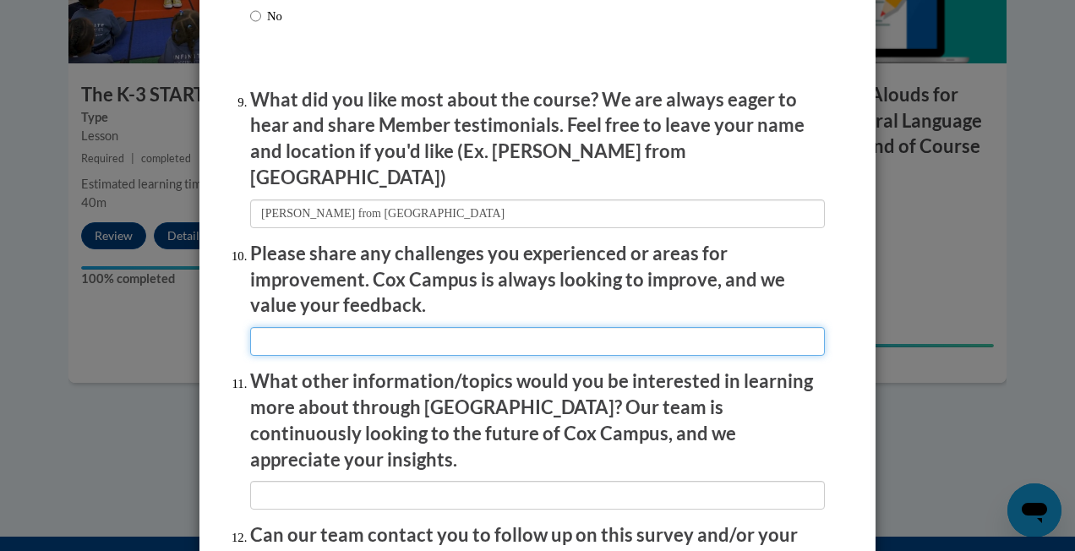
click at [513, 327] on input "textbox" at bounding box center [537, 341] width 575 height 29
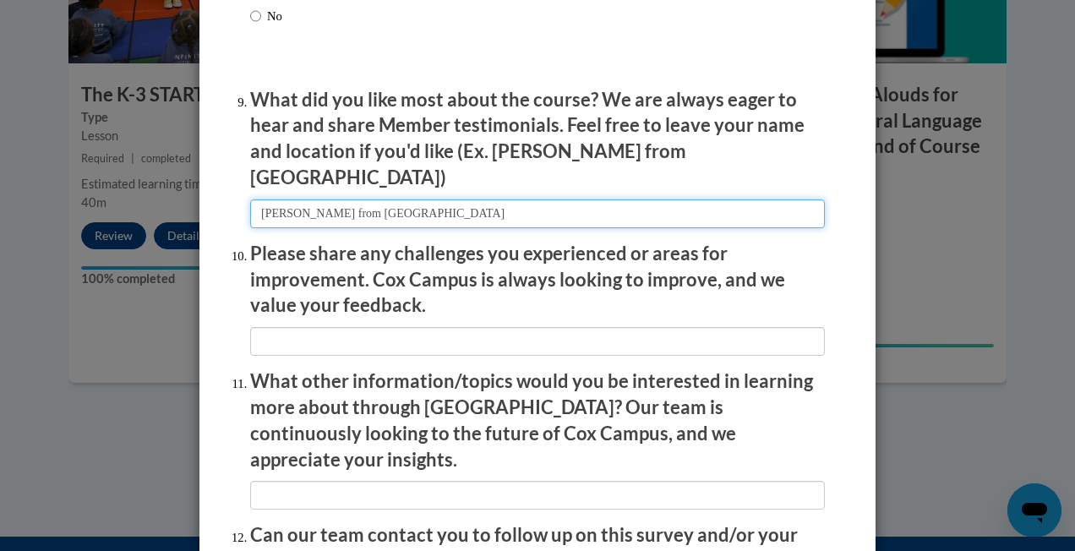
click at [253, 200] on input "textbox" at bounding box center [537, 213] width 575 height 29
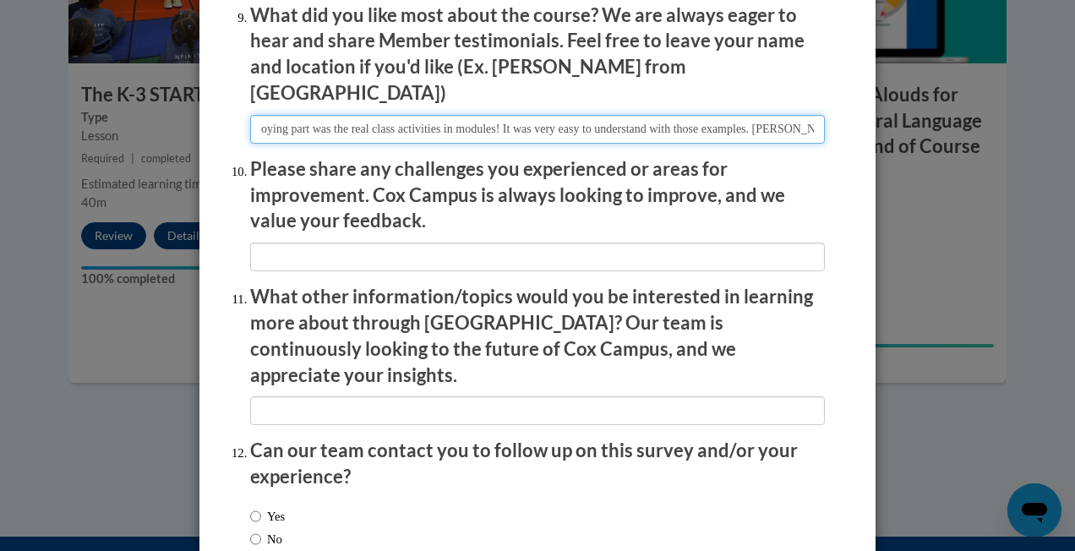
type input "The most enjoying part was the real class activities in modules! It was very ea…"
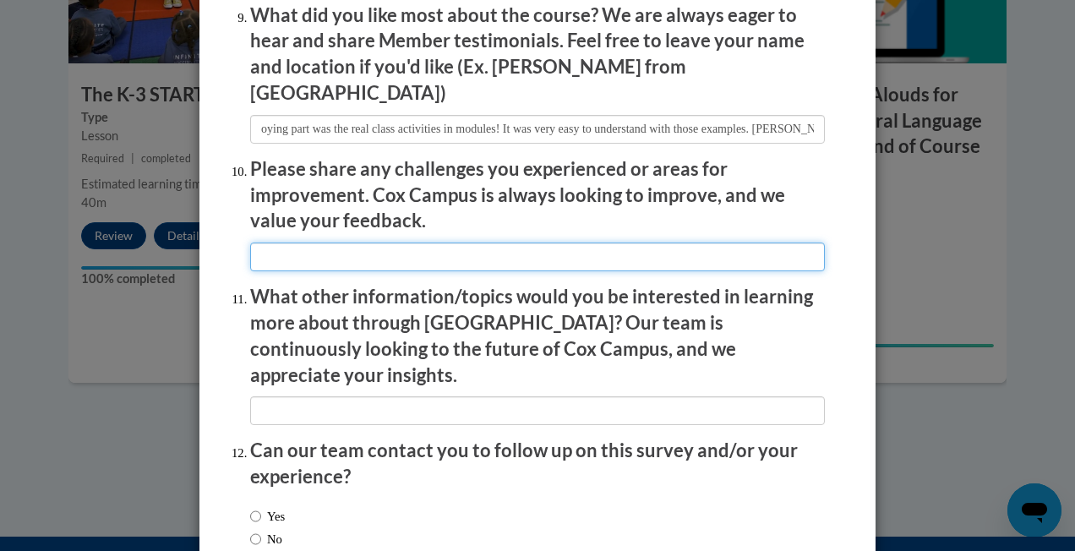
click at [432, 248] on input "textbox" at bounding box center [537, 257] width 575 height 29
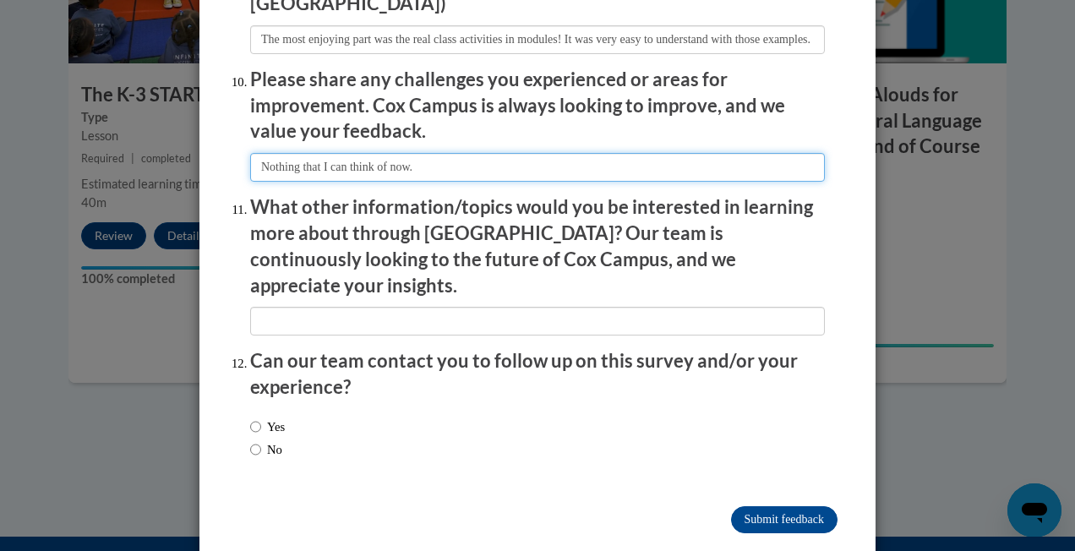
scroll to position [2965, 0]
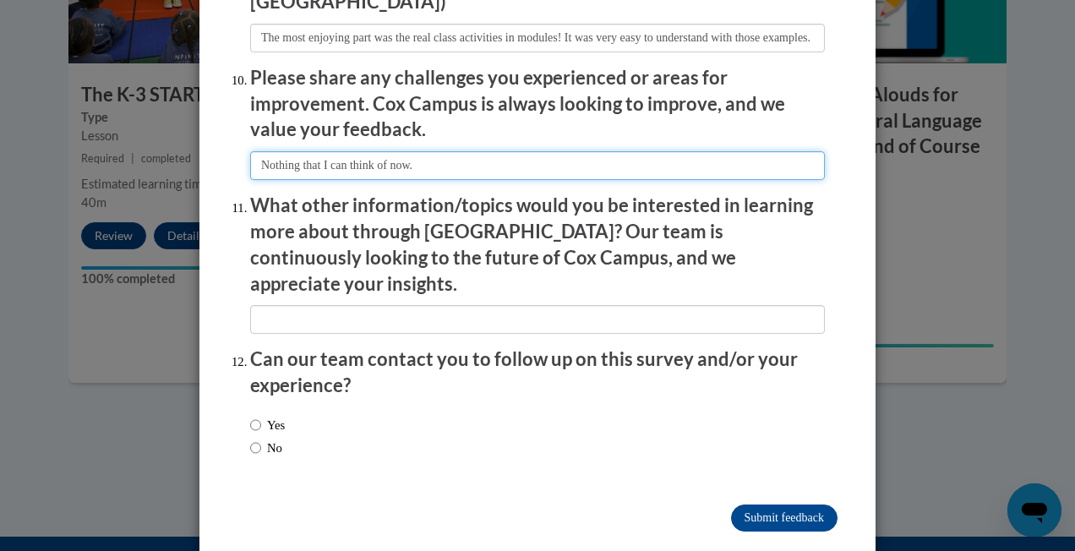
type input "Nothing that I can think of now."
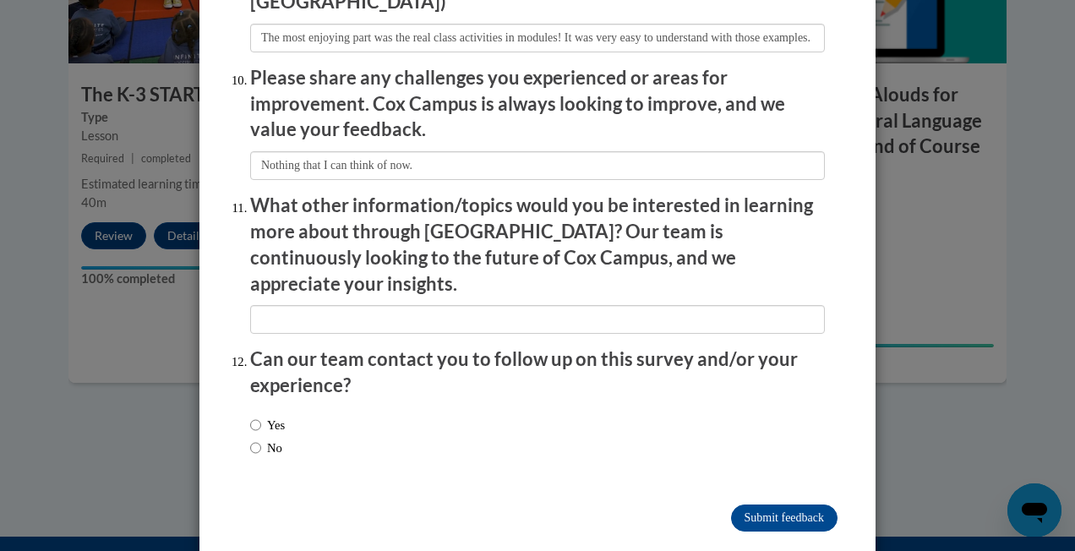
click at [256, 416] on label "Yes" at bounding box center [267, 425] width 35 height 19
click at [256, 416] on input "Yes" at bounding box center [255, 425] width 11 height 19
radio input "true"
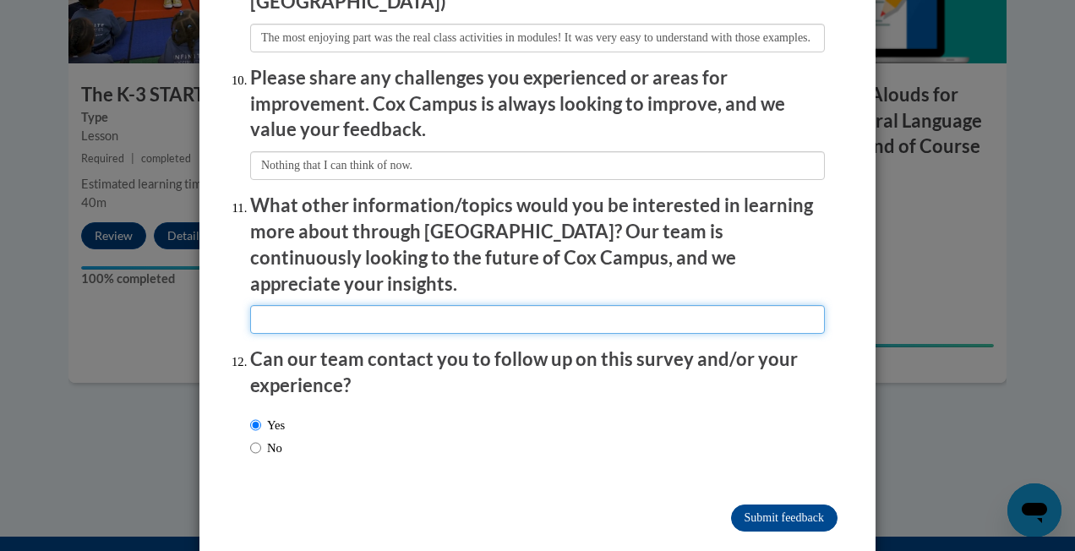
click at [395, 305] on input "textbox" at bounding box center [537, 319] width 575 height 29
click at [338, 305] on input "textbox" at bounding box center [537, 319] width 575 height 29
click at [386, 305] on input "textbox" at bounding box center [537, 319] width 575 height 29
type input "How to make relationships with students?"
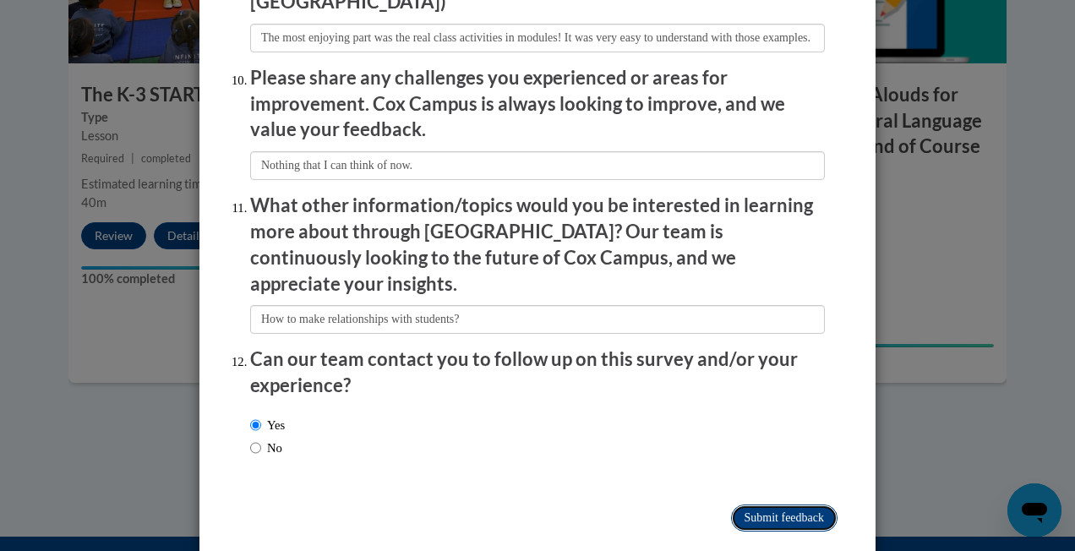
click at [773, 505] on input "Submit feedback" at bounding box center [784, 518] width 107 height 27
